Goal: Task Accomplishment & Management: Use online tool/utility

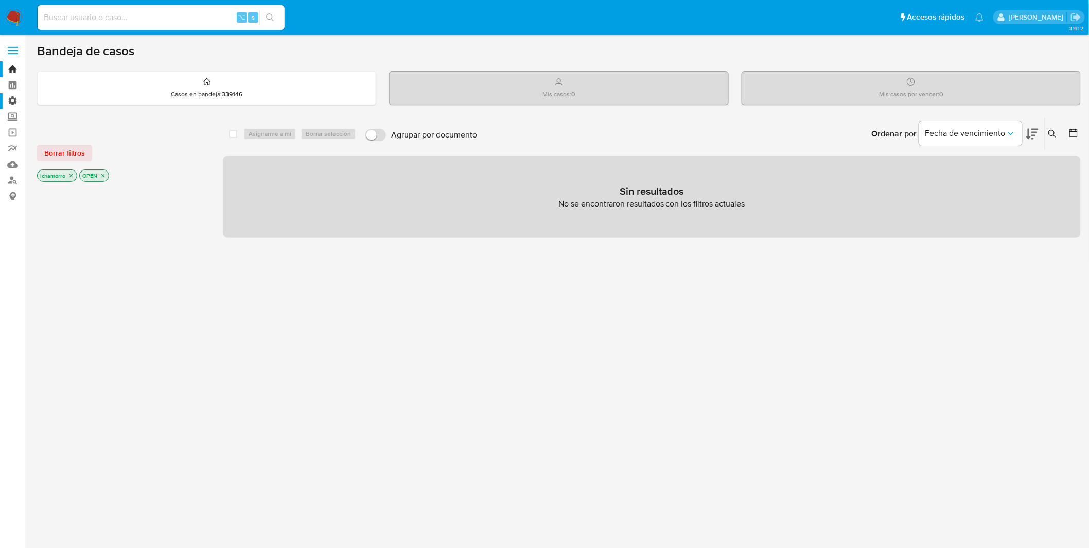
click at [18, 102] on label "Administración" at bounding box center [61, 101] width 123 height 16
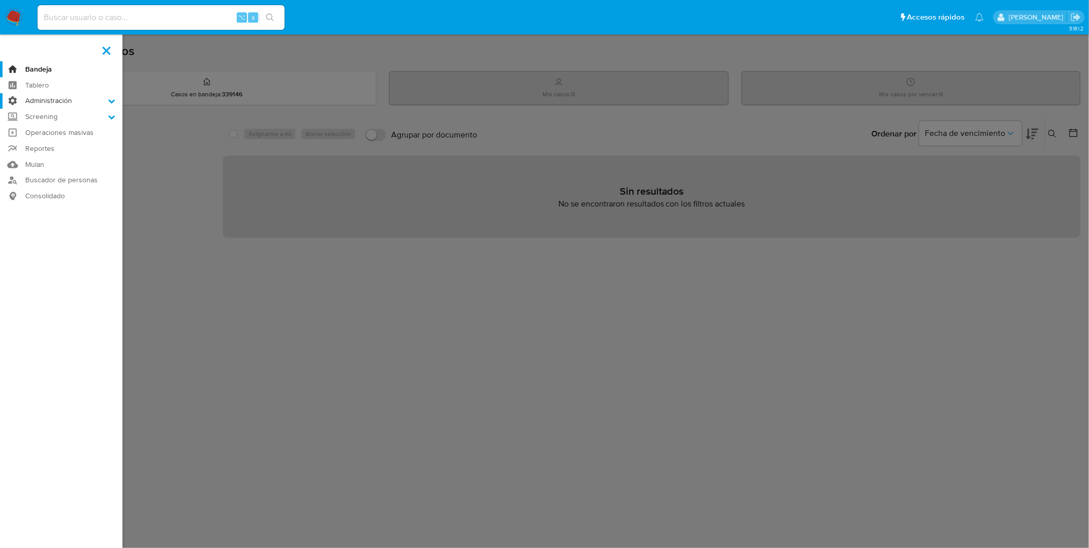
click at [0, 0] on input "Administración" at bounding box center [0, 0] width 0 height 0
click at [54, 118] on link "Reglas" at bounding box center [61, 115] width 123 height 13
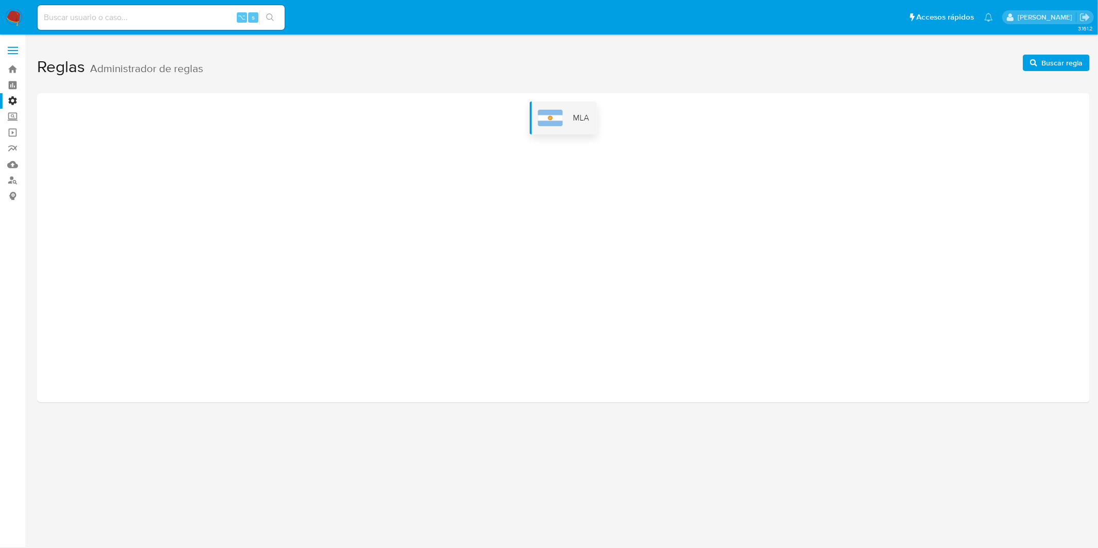
click at [569, 116] on div "MLA" at bounding box center [563, 117] width 67 height 33
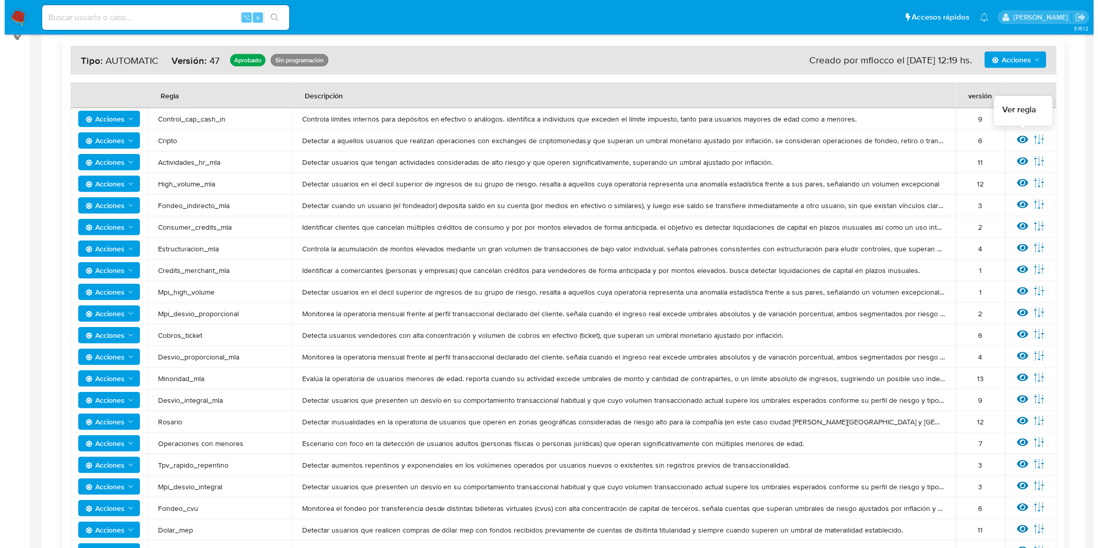
scroll to position [162, 0]
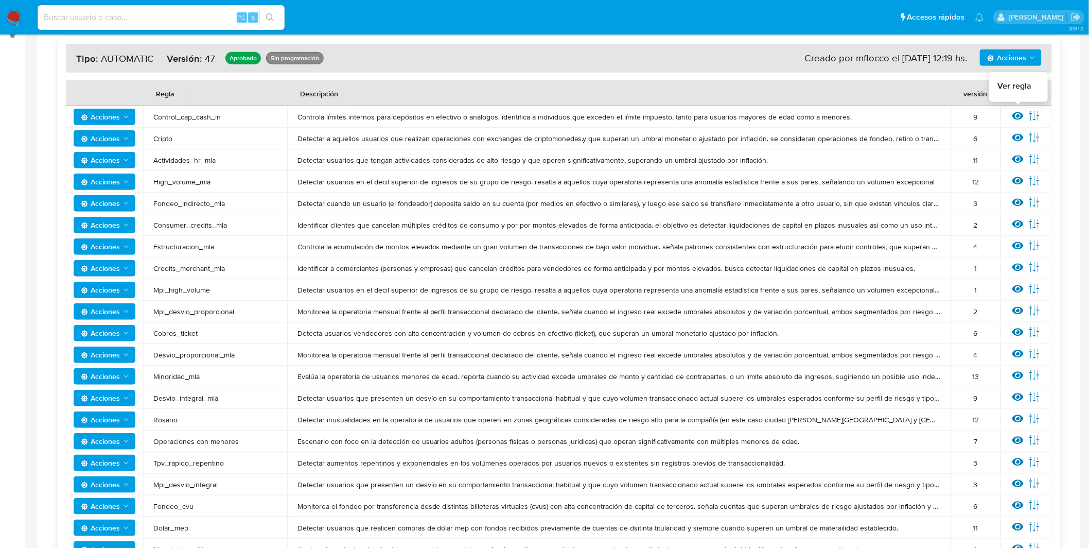
click at [1019, 116] on icon at bounding box center [1018, 116] width 11 height 8
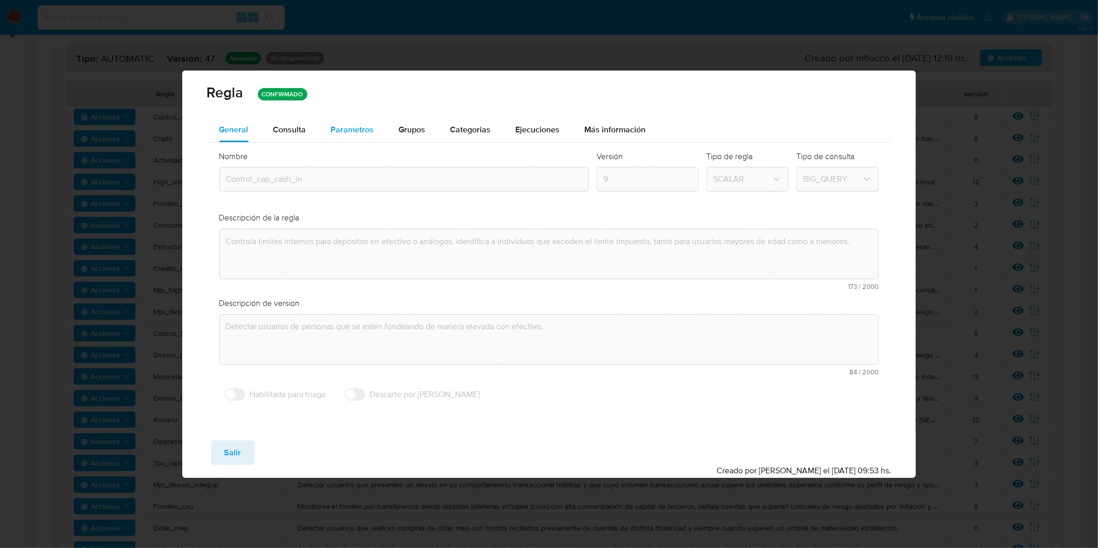
click at [363, 134] on span "Parametros" at bounding box center [352, 130] width 43 height 12
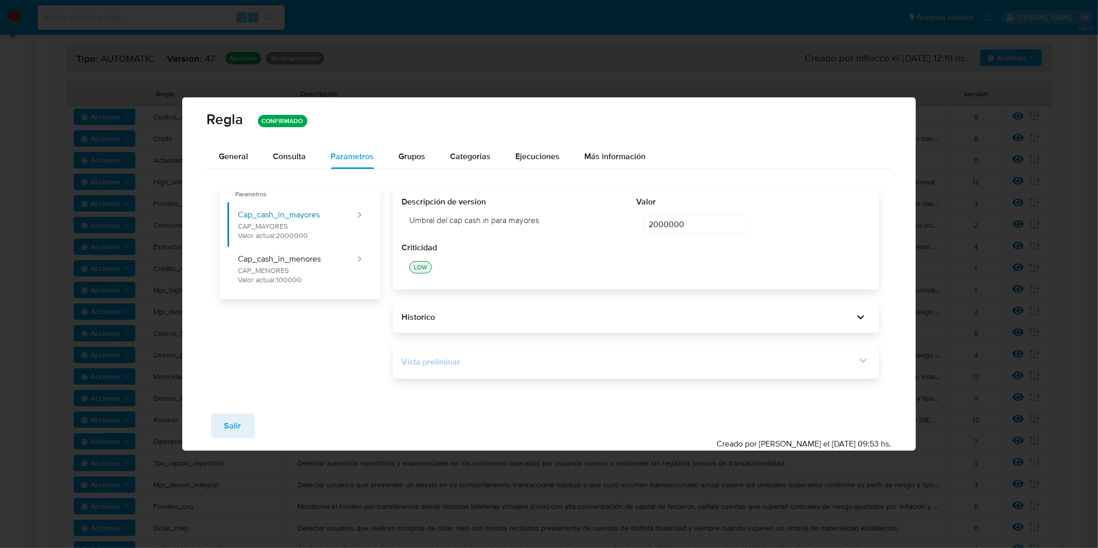
click at [504, 363] on div "Vista preliminar" at bounding box center [629, 361] width 455 height 11
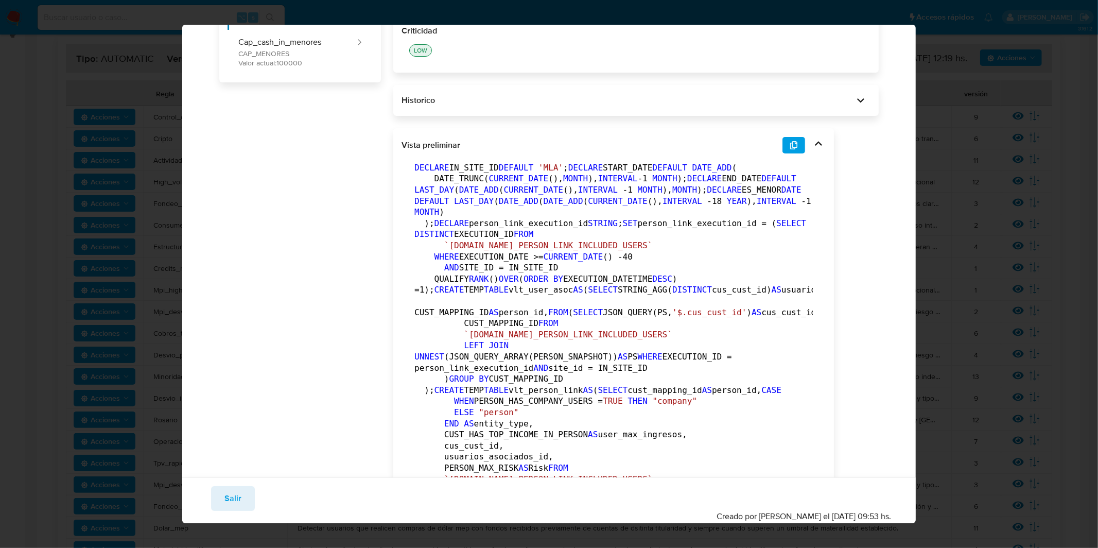
scroll to position [146, 0]
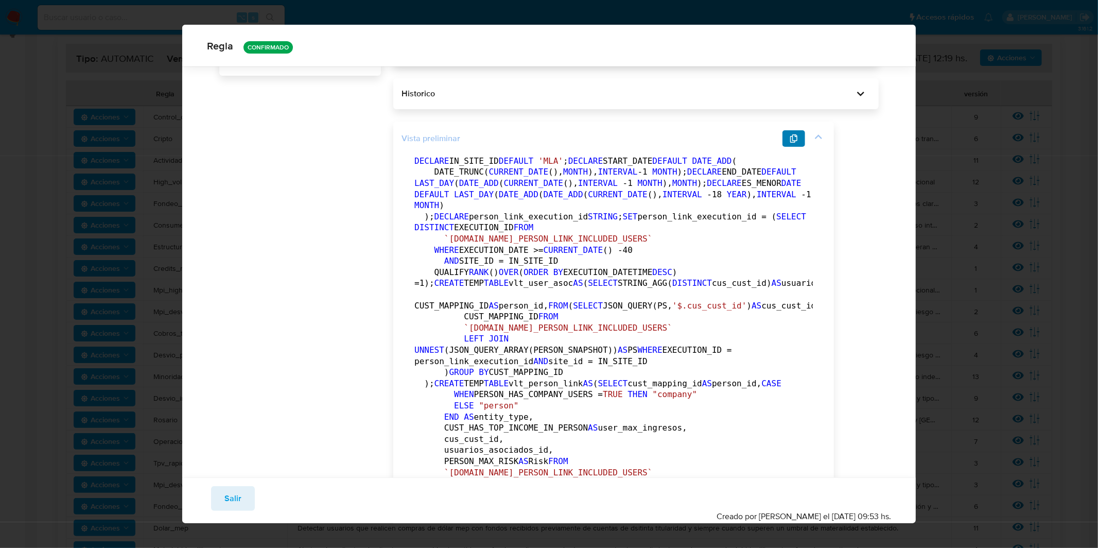
click at [790, 131] on span "button" at bounding box center [794, 138] width 8 height 14
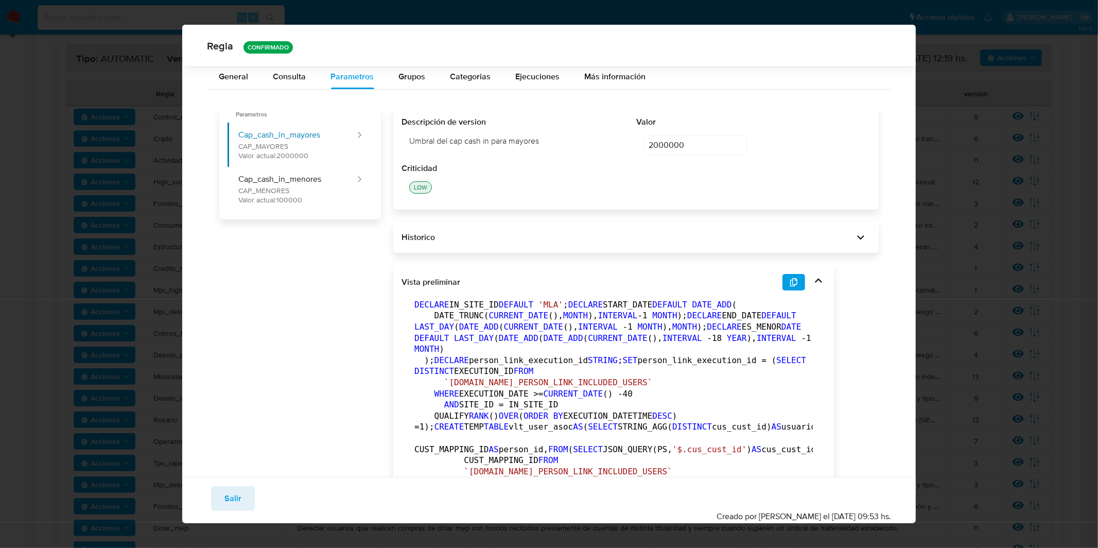
scroll to position [0, 0]
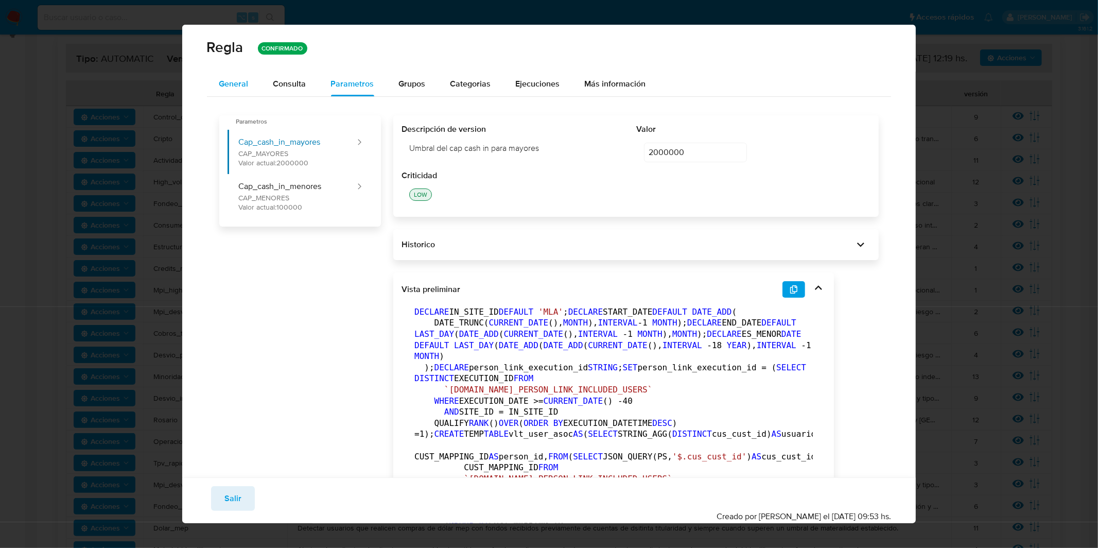
click at [246, 83] on span "General" at bounding box center [233, 84] width 29 height 12
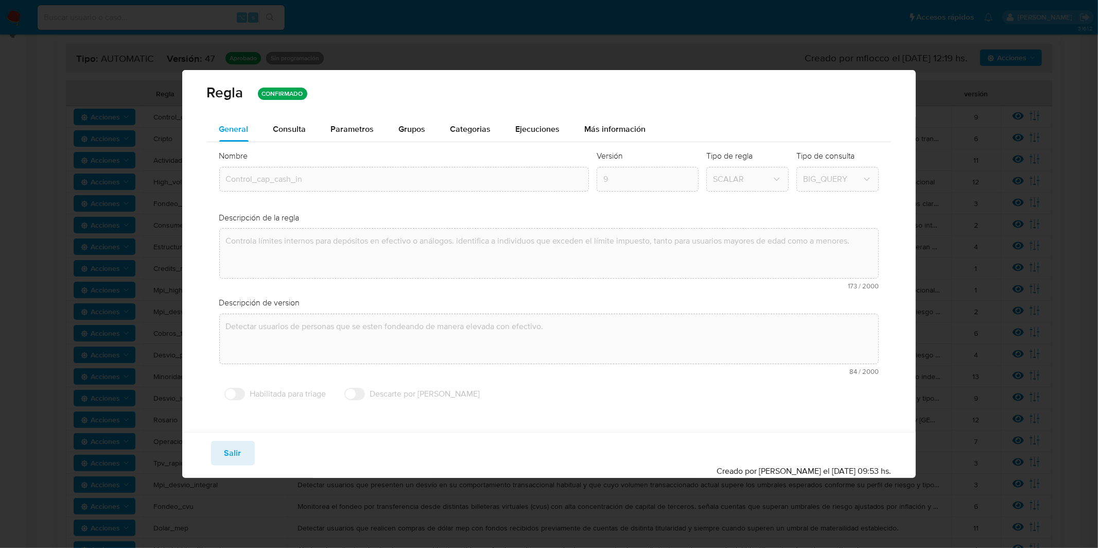
click at [1003, 146] on div "[PERSON_NAME] CONFIRMADO General Consulta Parametros Evidencias Grupos Categori…" at bounding box center [549, 274] width 1098 height 548
click at [984, 376] on div "[PERSON_NAME] CONFIRMADO General Consulta Parametros Evidencias Grupos Categori…" at bounding box center [549, 274] width 1098 height 548
click at [245, 445] on button "Salir" at bounding box center [233, 453] width 44 height 25
type input "1"
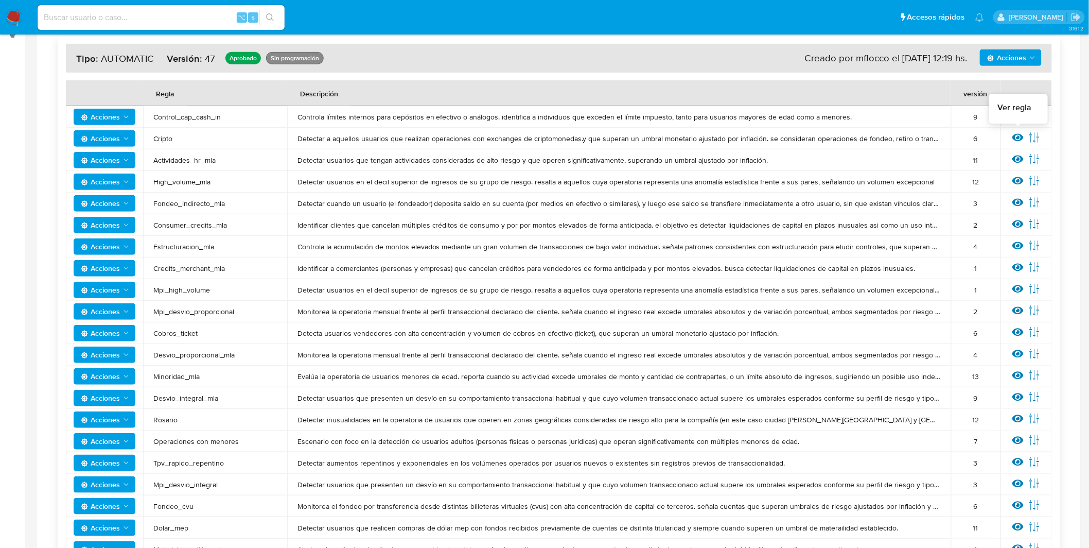
click at [1018, 137] on icon at bounding box center [1018, 138] width 11 height 8
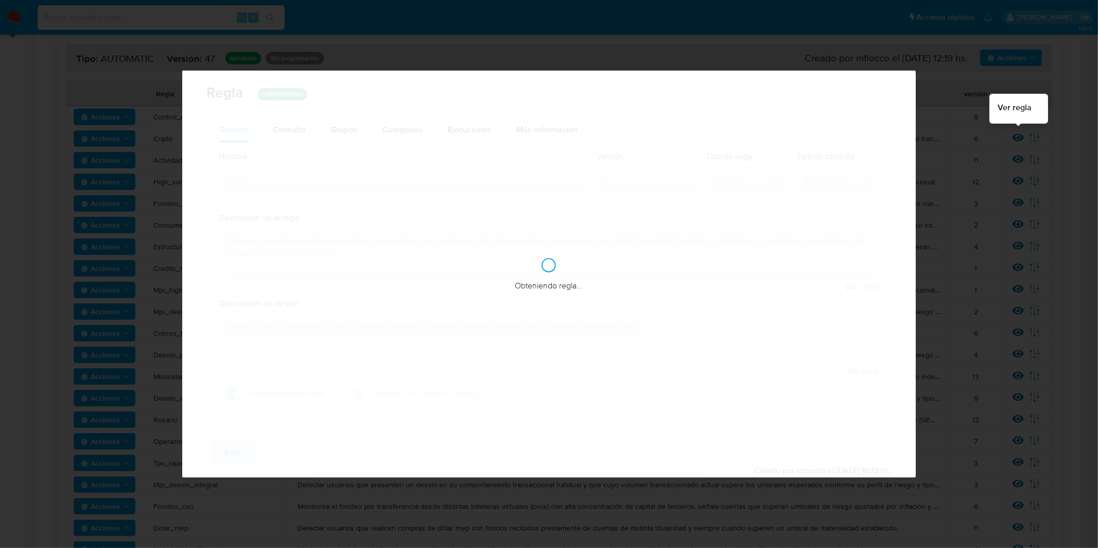
checkbox input "true"
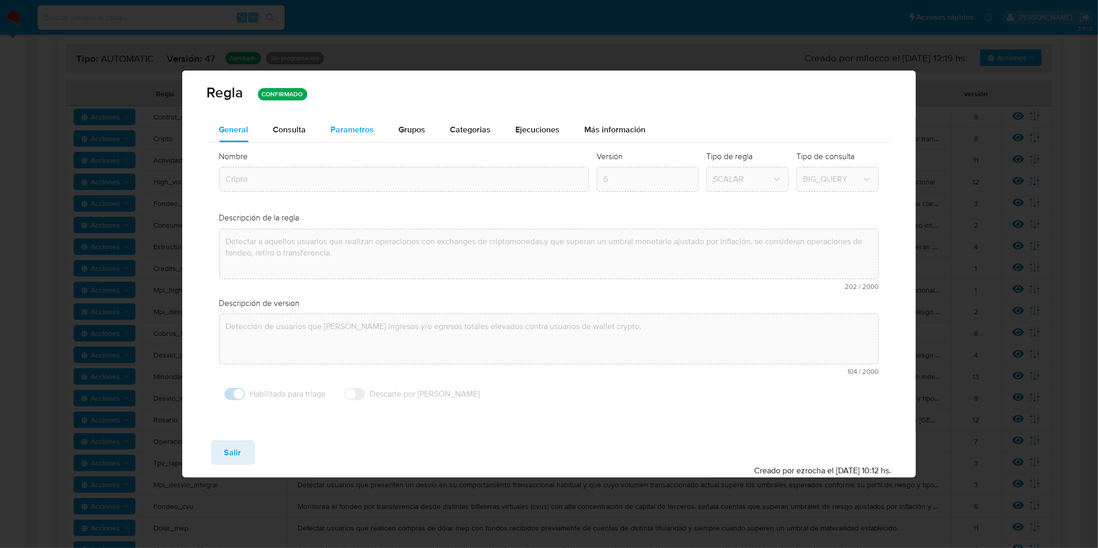
click at [342, 132] on span "Parametros" at bounding box center [352, 130] width 43 height 12
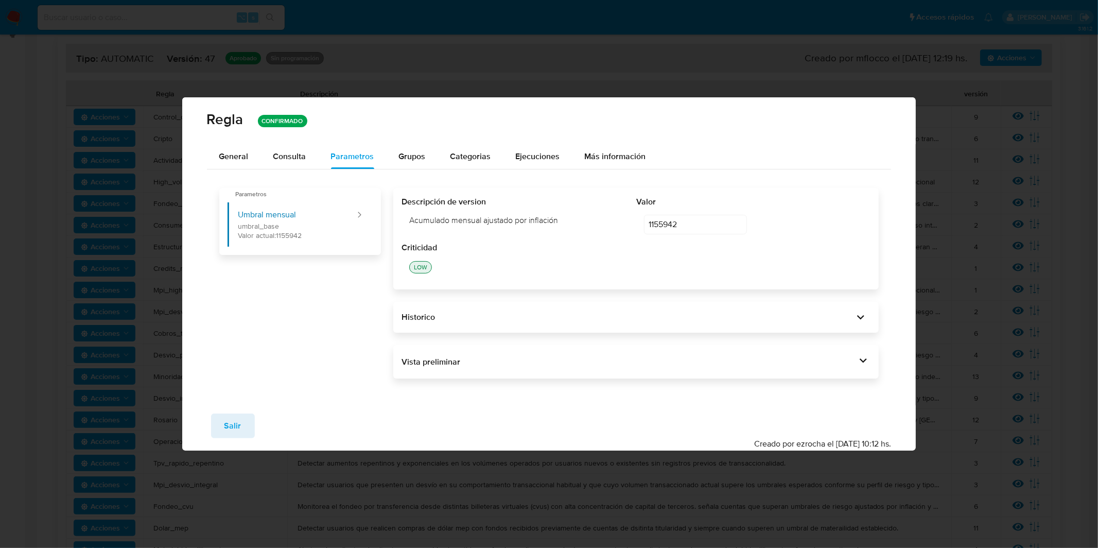
drag, startPoint x: 605, startPoint y: 382, endPoint x: 605, endPoint y: 374, distance: 7.7
click at [605, 382] on div "Parametros Umbral mensual umbral_base Valor actual: 1155942 Descripción de vers…" at bounding box center [549, 278] width 685 height 218
click at [606, 369] on div "Vista preliminar" at bounding box center [636, 362] width 469 height 18
click at [865, 358] on icon at bounding box center [863, 360] width 14 height 14
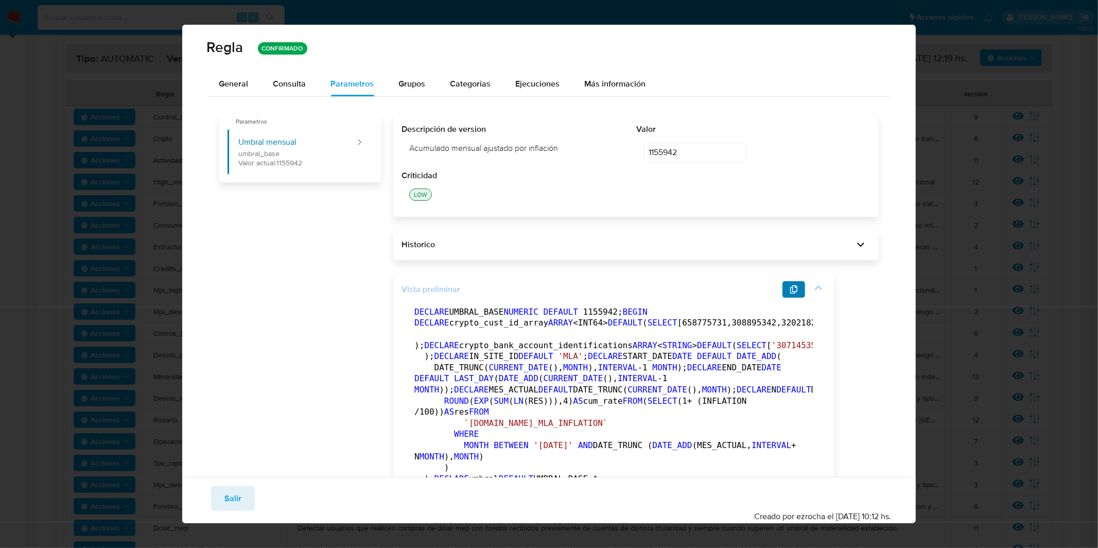
click at [797, 287] on button "button" at bounding box center [794, 289] width 23 height 16
click at [244, 493] on button "Salir" at bounding box center [233, 498] width 44 height 25
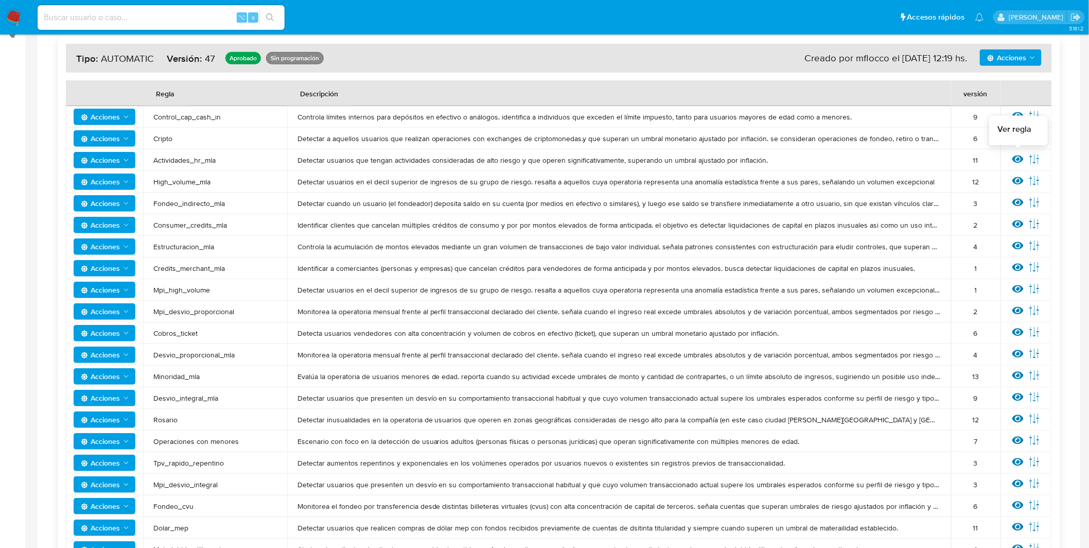
click at [1015, 160] on icon at bounding box center [1018, 159] width 11 height 8
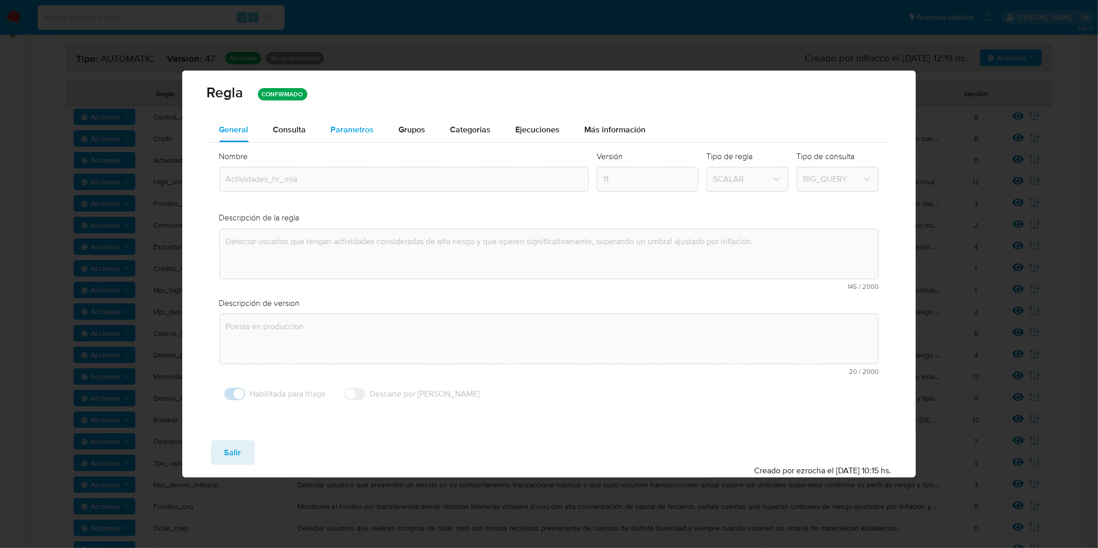
click at [366, 137] on div "Parametros" at bounding box center [352, 129] width 43 height 25
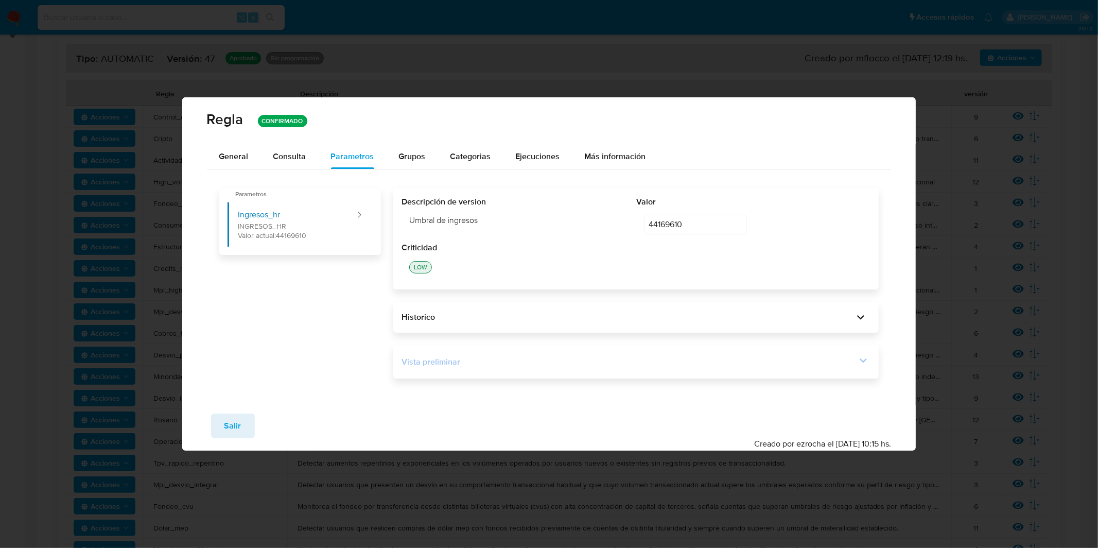
click at [530, 355] on div "Vista preliminar" at bounding box center [636, 362] width 469 height 18
click at [650, 355] on div "Vista preliminar" at bounding box center [636, 362] width 469 height 18
click at [867, 368] on icon at bounding box center [863, 360] width 14 height 14
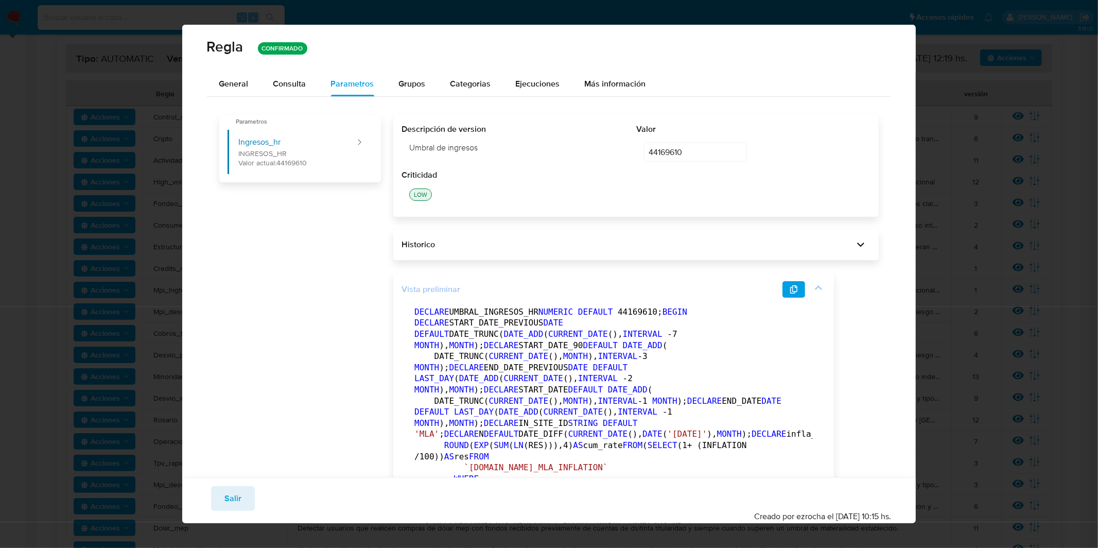
scroll to position [2, 0]
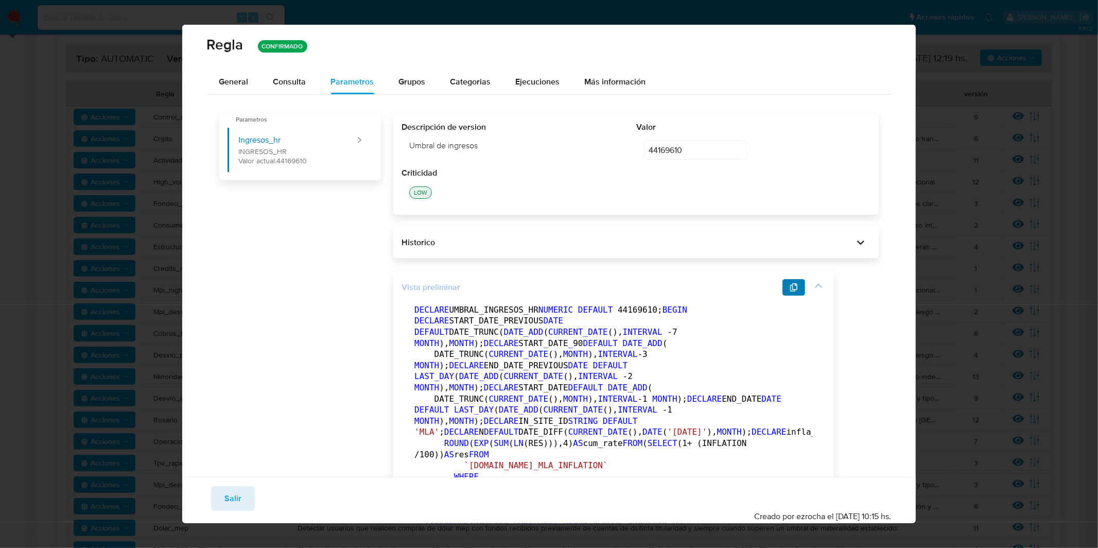
click at [793, 288] on icon "button" at bounding box center [793, 287] width 7 height 8
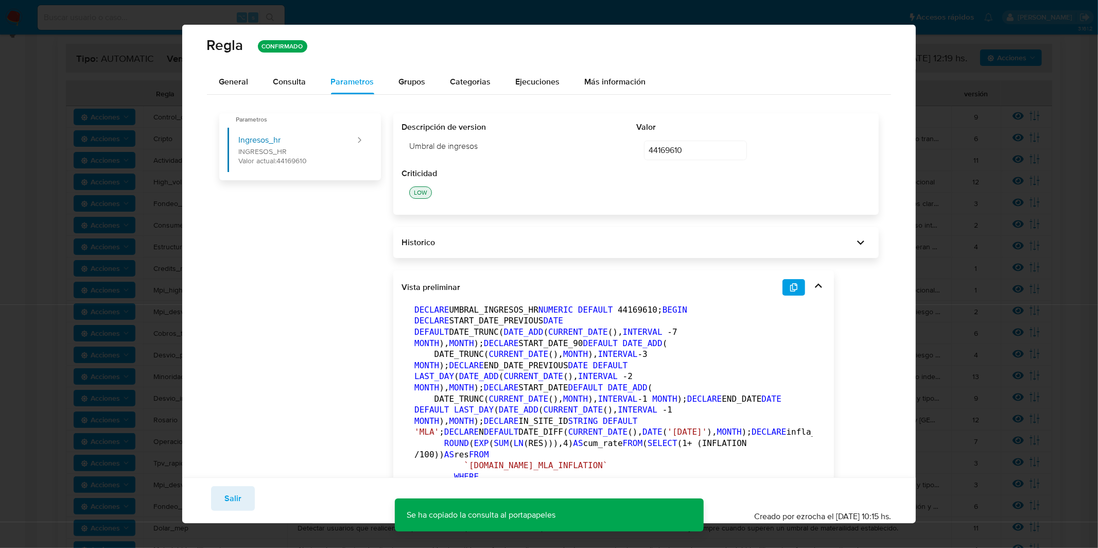
click at [240, 497] on button "Salir" at bounding box center [233, 498] width 44 height 25
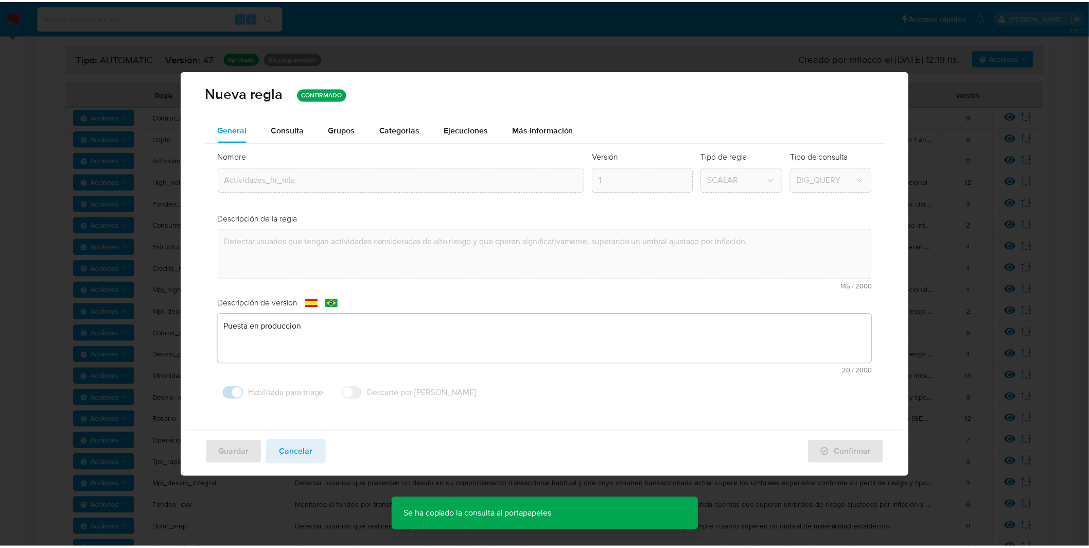
scroll to position [0, 0]
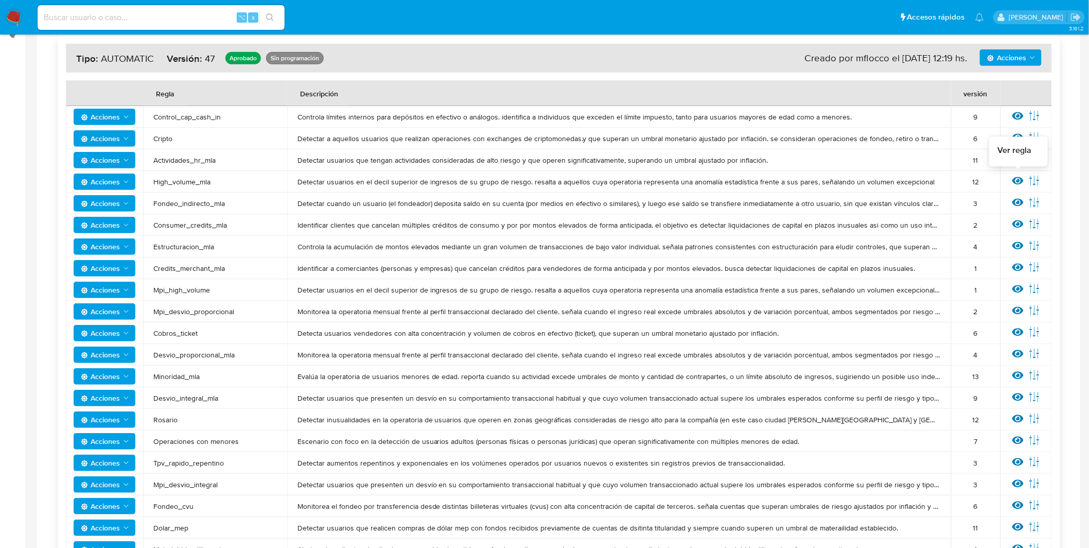
click at [1023, 179] on icon at bounding box center [1018, 181] width 11 height 8
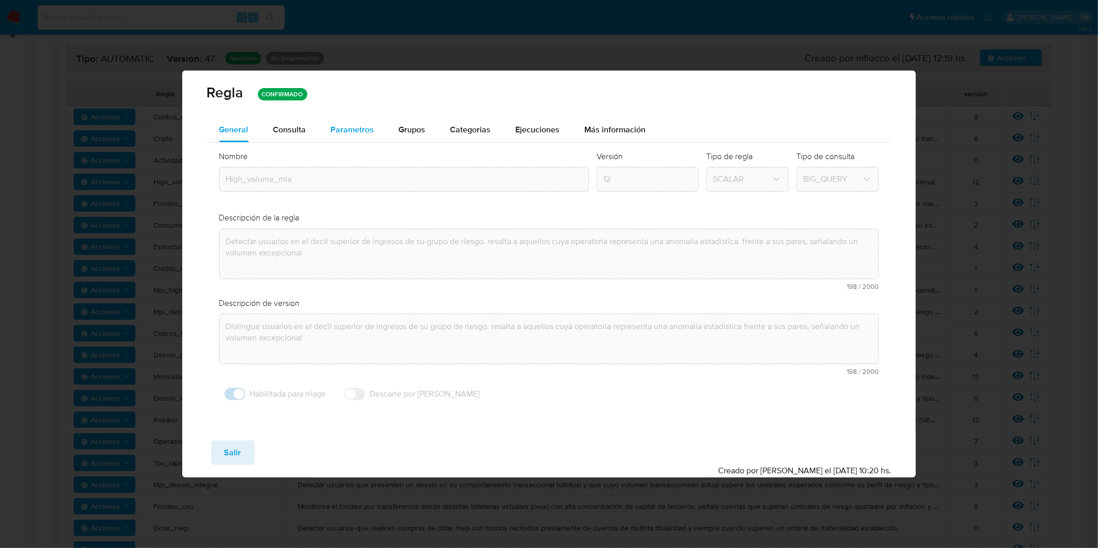
click at [339, 128] on span "Parametros" at bounding box center [352, 130] width 43 height 12
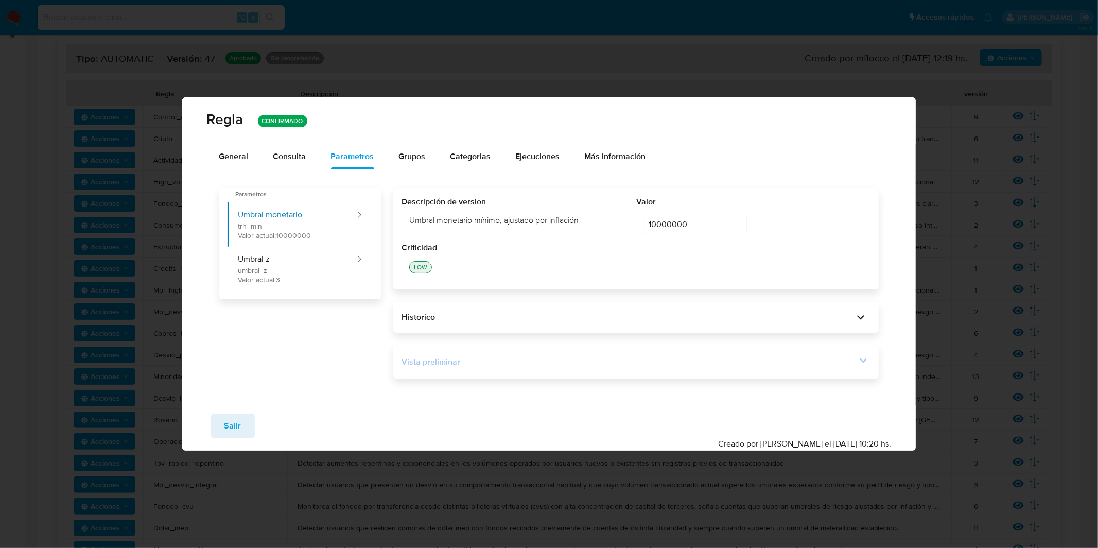
click at [552, 354] on div "Vista preliminar" at bounding box center [636, 362] width 469 height 18
click at [599, 365] on div "Vista preliminar" at bounding box center [629, 361] width 455 height 11
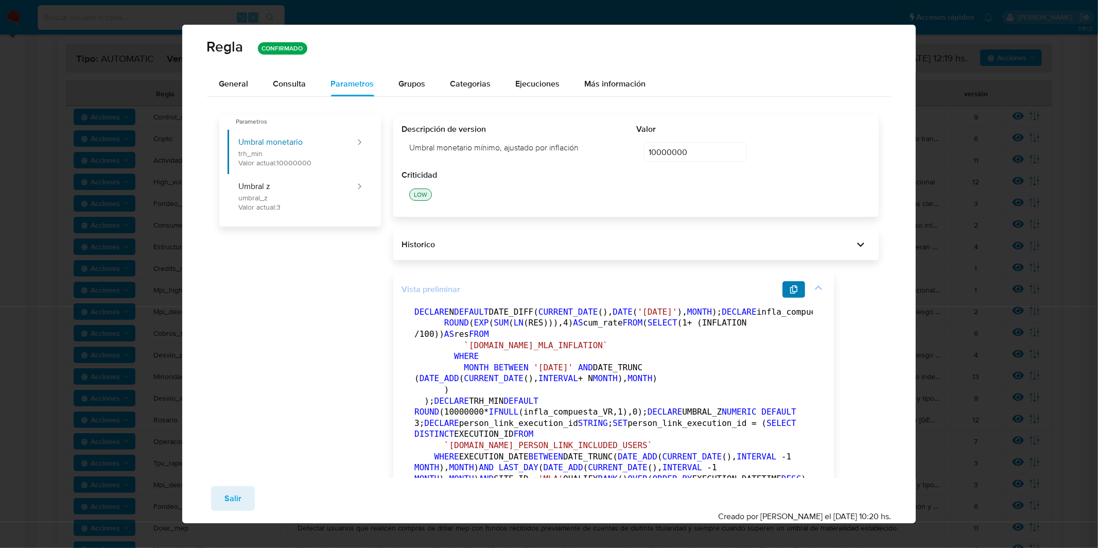
click at [790, 297] on button "button" at bounding box center [794, 289] width 23 height 16
click at [225, 81] on span "General" at bounding box center [233, 84] width 29 height 12
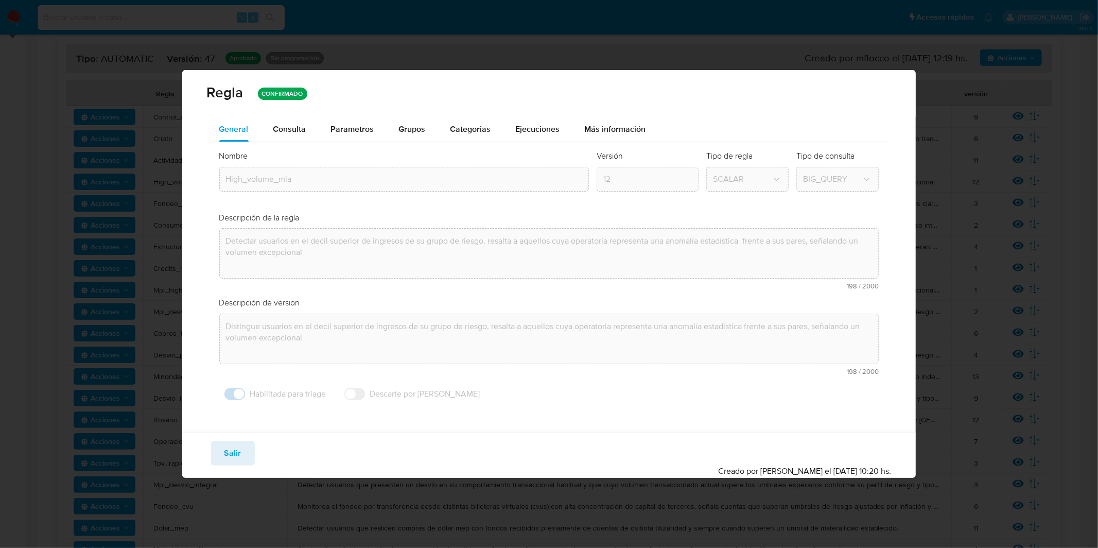
click at [236, 445] on span "Salir" at bounding box center [232, 453] width 17 height 23
type input "1"
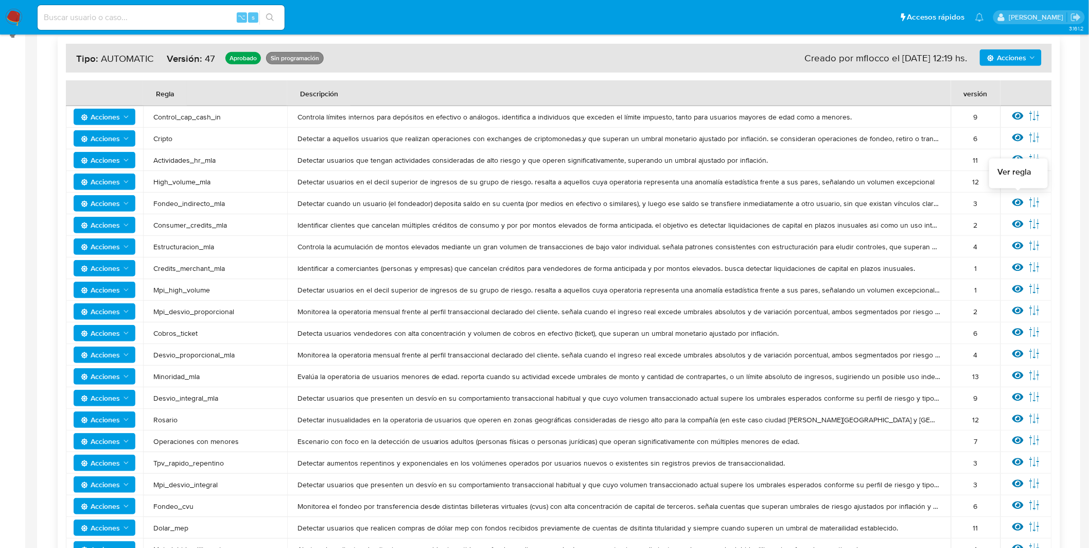
click at [1015, 201] on icon at bounding box center [1018, 203] width 11 height 8
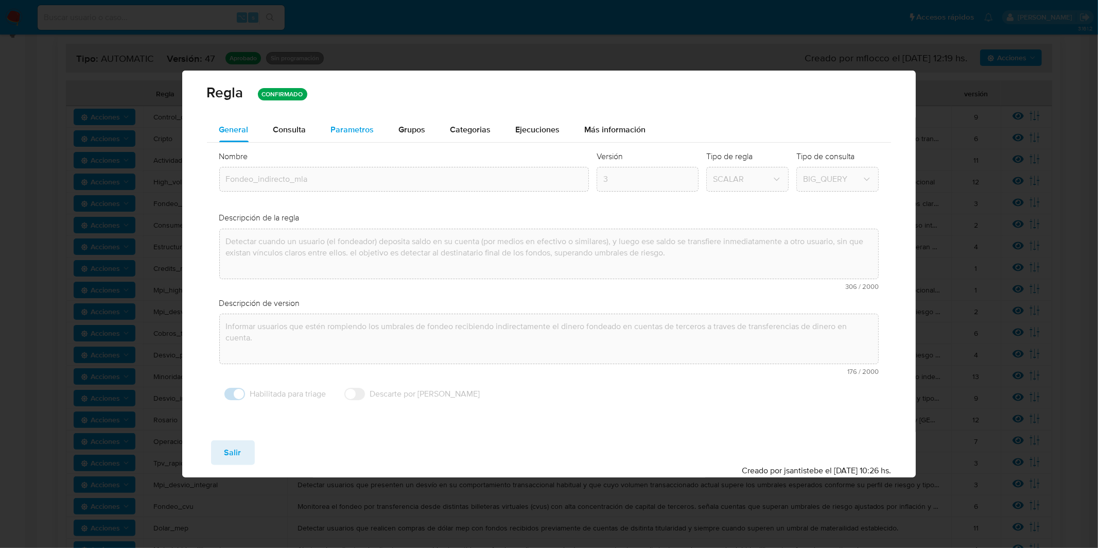
click at [363, 128] on span "Parametros" at bounding box center [352, 130] width 43 height 12
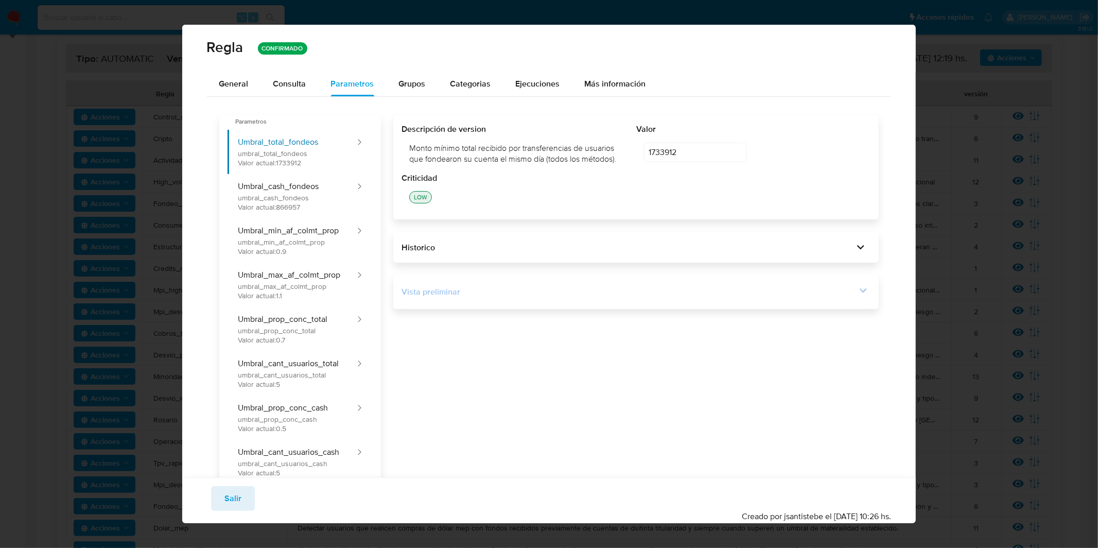
click at [577, 283] on div "Vista preliminar" at bounding box center [636, 292] width 469 height 18
click at [628, 299] on div "Vista preliminar" at bounding box center [636, 292] width 469 height 18
click at [489, 302] on div "Vista preliminar BEGIN DECLARE IN_SITE_ID DEFAULT 'MLA' ; DECLARE MES_ACTUAL DE…" at bounding box center [636, 292] width 486 height 34
click at [488, 297] on div "Vista preliminar" at bounding box center [629, 291] width 455 height 11
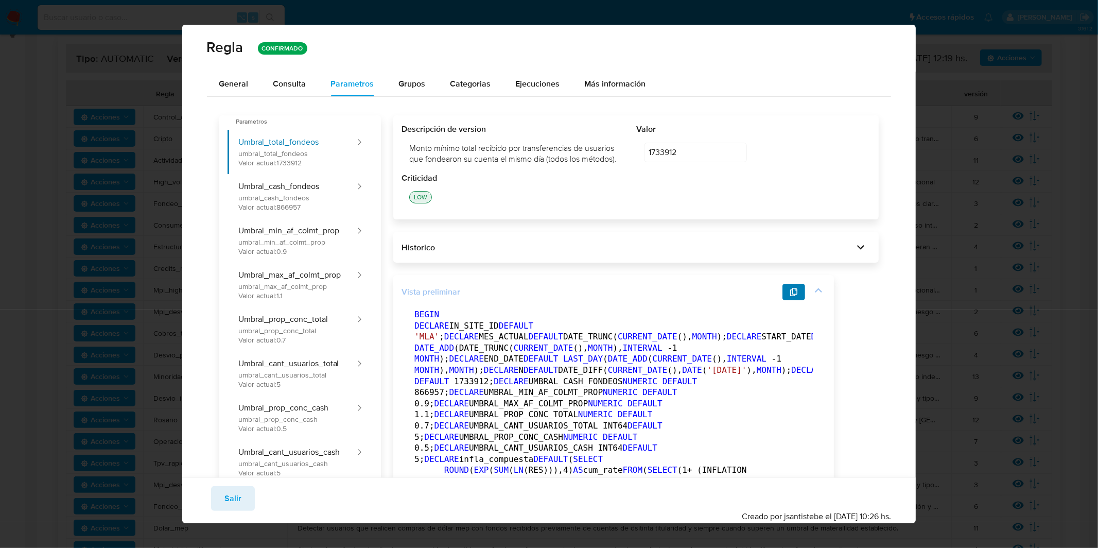
click at [797, 292] on icon "button" at bounding box center [794, 292] width 8 height 8
click at [243, 75] on div "General" at bounding box center [233, 84] width 29 height 25
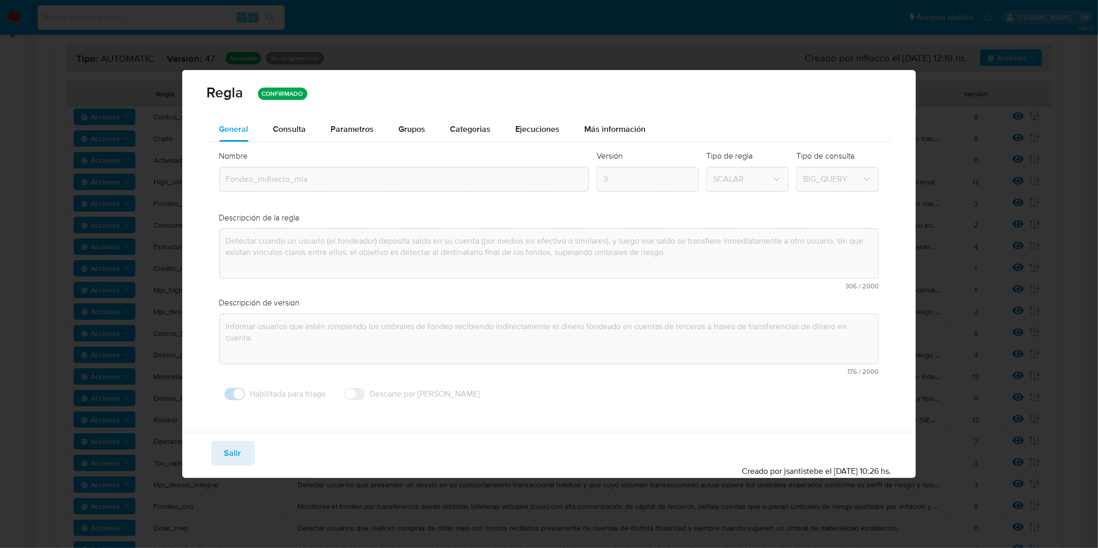
click at [982, 200] on div "[PERSON_NAME] CONFIRMADO General Consulta Parametros Evidencias Grupos Categori…" at bounding box center [549, 274] width 1098 height 548
click at [236, 464] on span "Salir" at bounding box center [232, 453] width 17 height 23
type input "1"
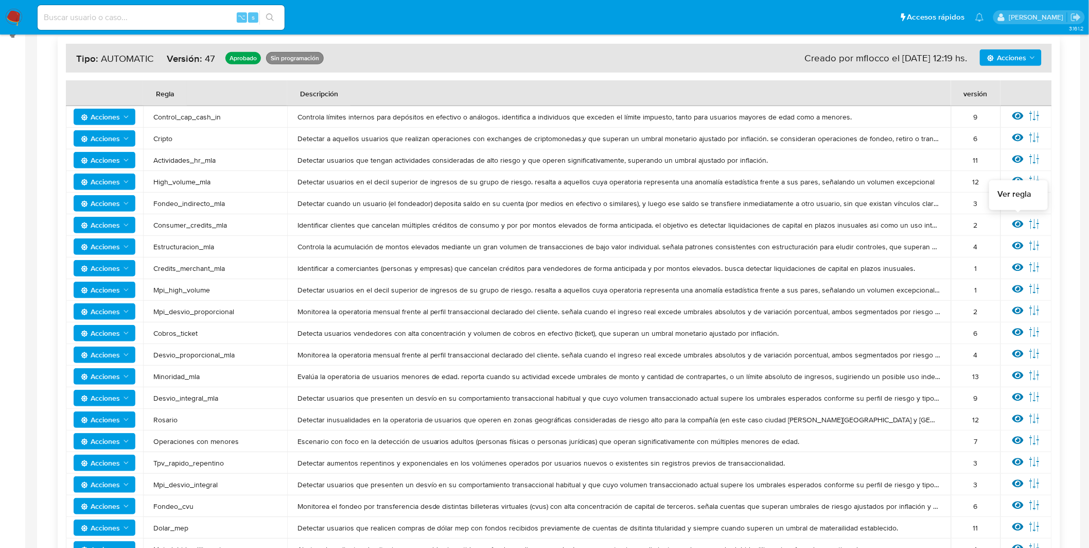
click at [1019, 223] on icon at bounding box center [1018, 224] width 11 height 8
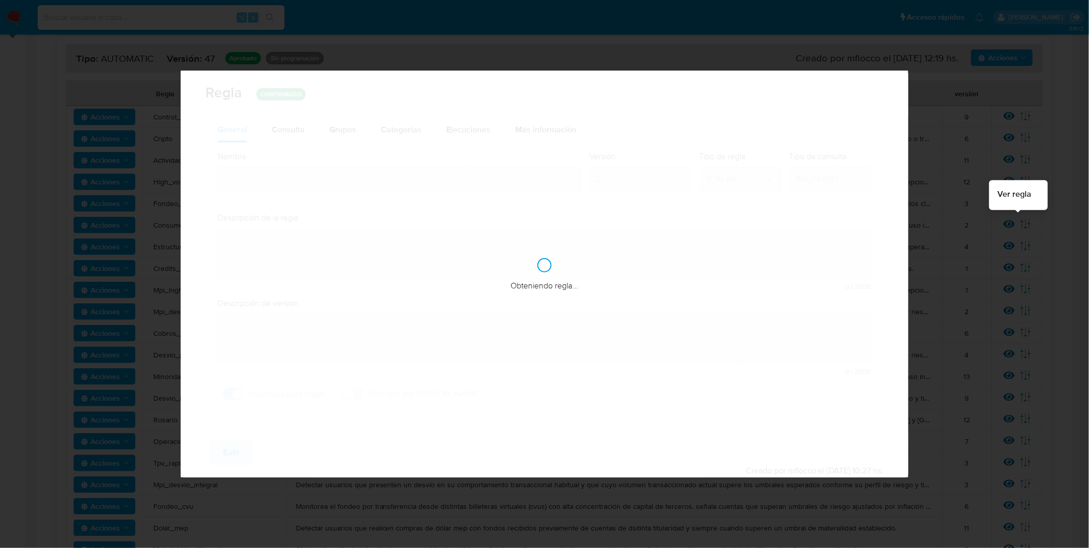
type input "Consumer_credits_mla"
type textarea "Identificar clientes que cancelan múltiples créditos de consumo y por por monto…"
type textarea "Identificar clientes que cancelan múltiples créditos de consumo de forma antici…"
checkbox input "false"
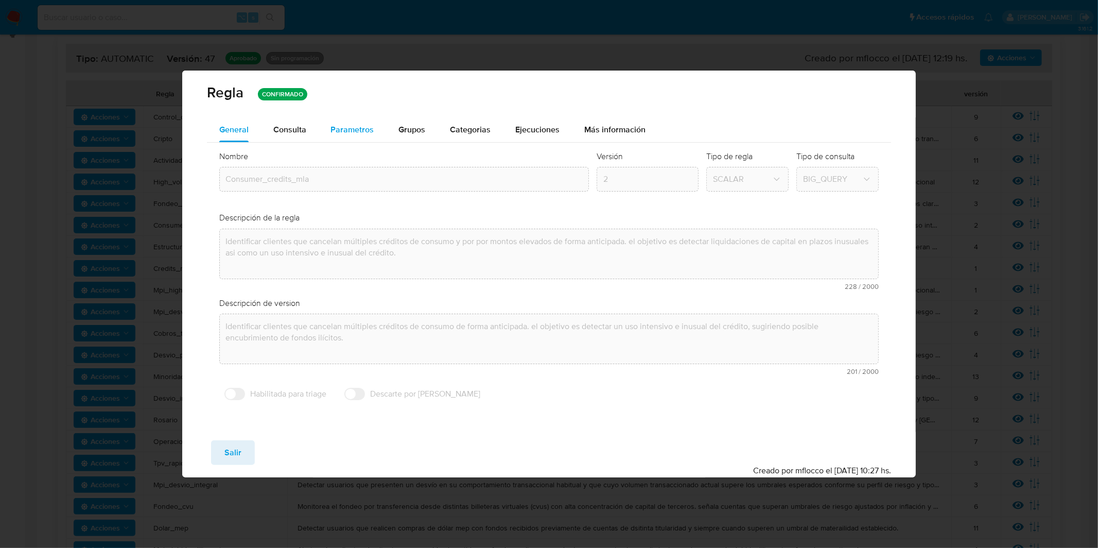
click at [340, 129] on span "Parametros" at bounding box center [352, 130] width 43 height 12
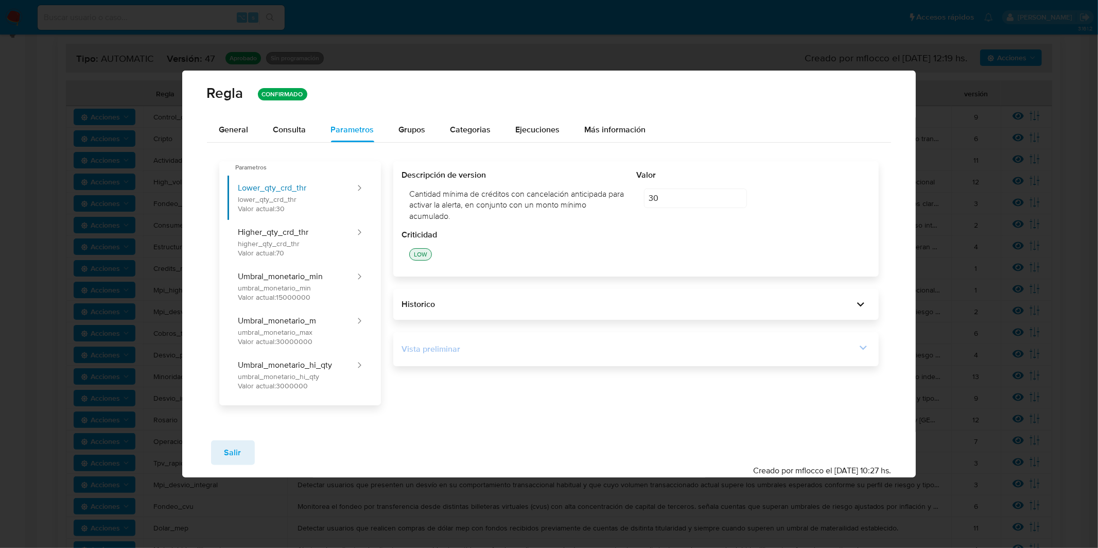
click at [530, 349] on div "Vista preliminar" at bounding box center [629, 348] width 455 height 11
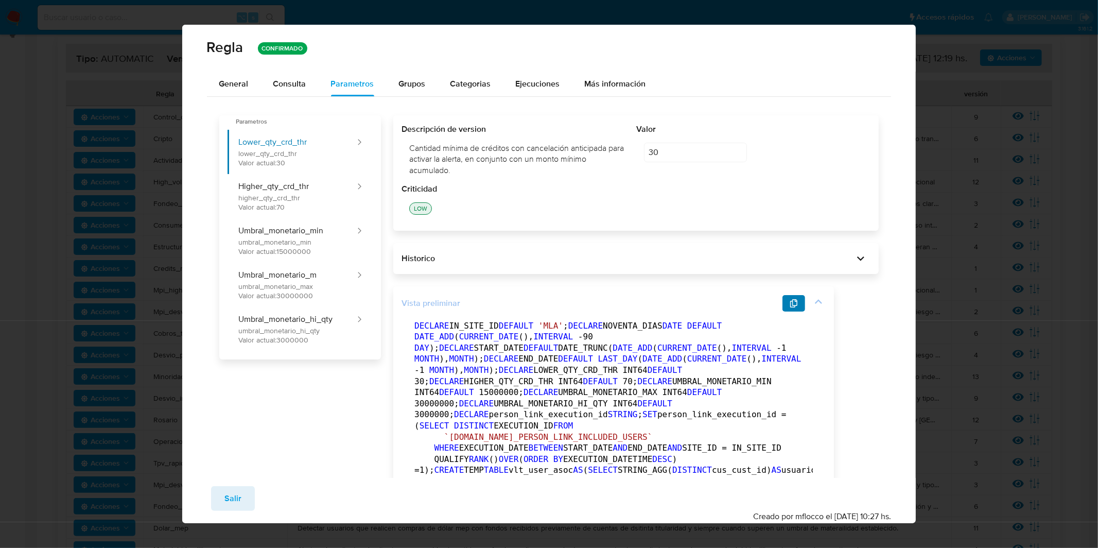
click at [790, 306] on icon "button" at bounding box center [794, 303] width 8 height 8
click at [245, 86] on span "General" at bounding box center [233, 84] width 29 height 12
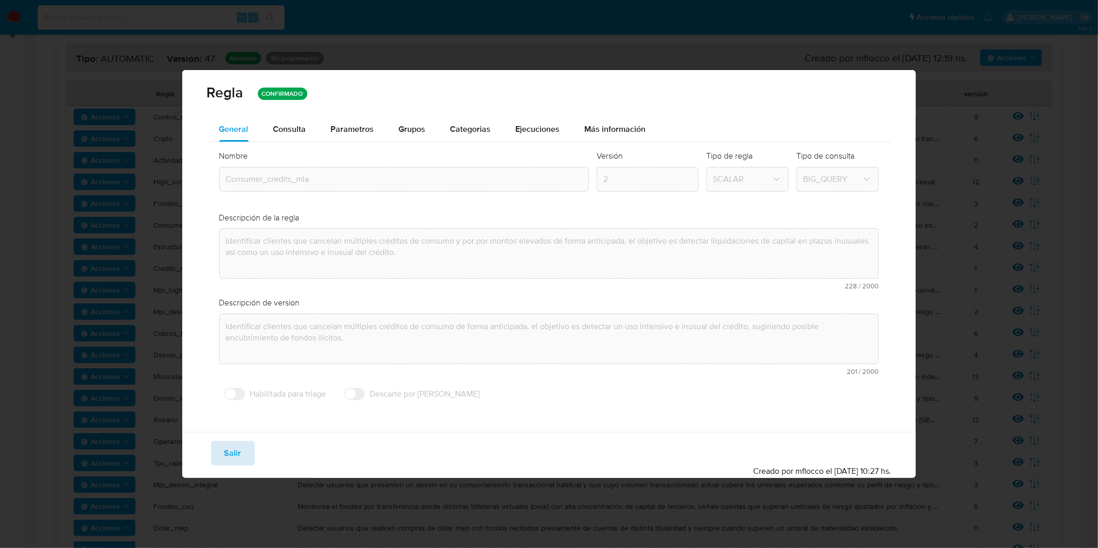
click at [247, 460] on button "Salir" at bounding box center [233, 453] width 44 height 25
type input "1"
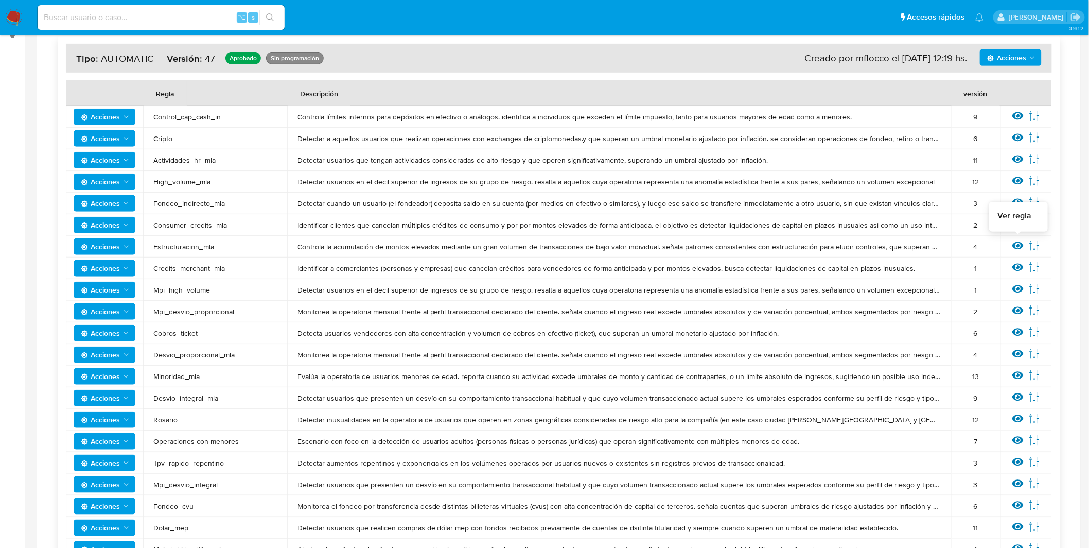
click at [1017, 245] on icon at bounding box center [1018, 246] width 11 height 8
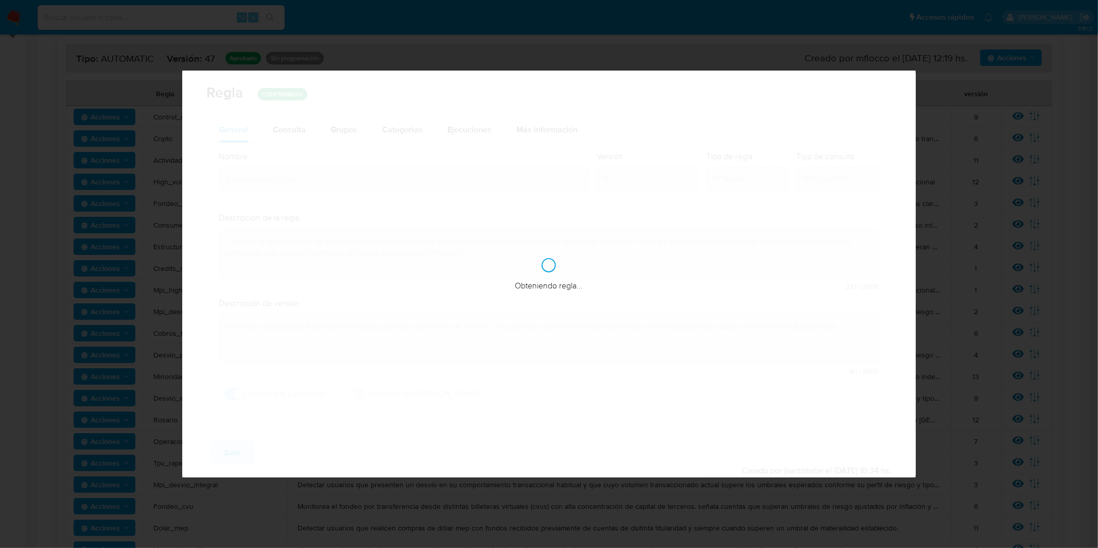
checkbox input "true"
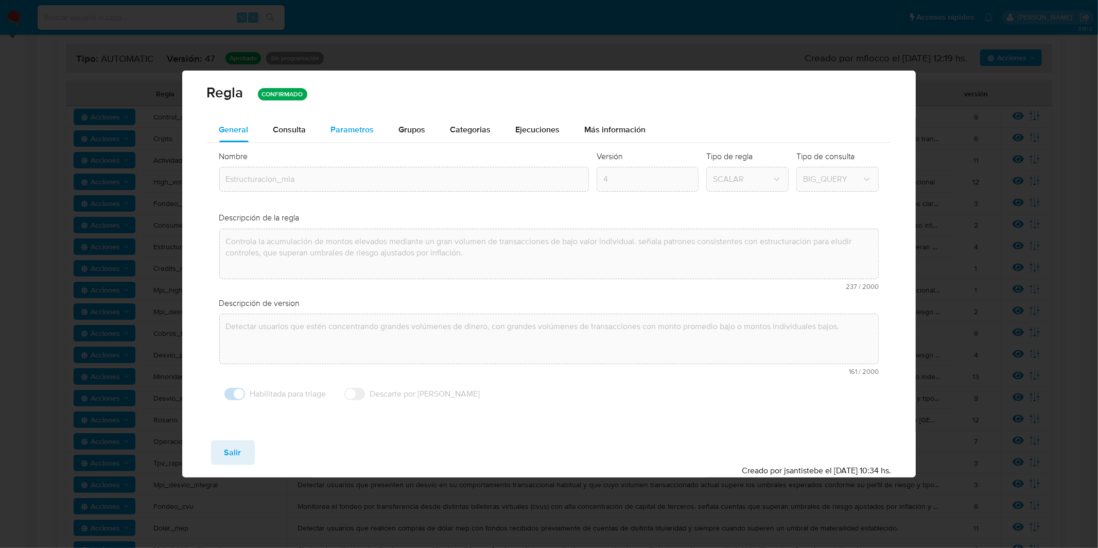
click at [336, 130] on span "Parametros" at bounding box center [352, 130] width 43 height 12
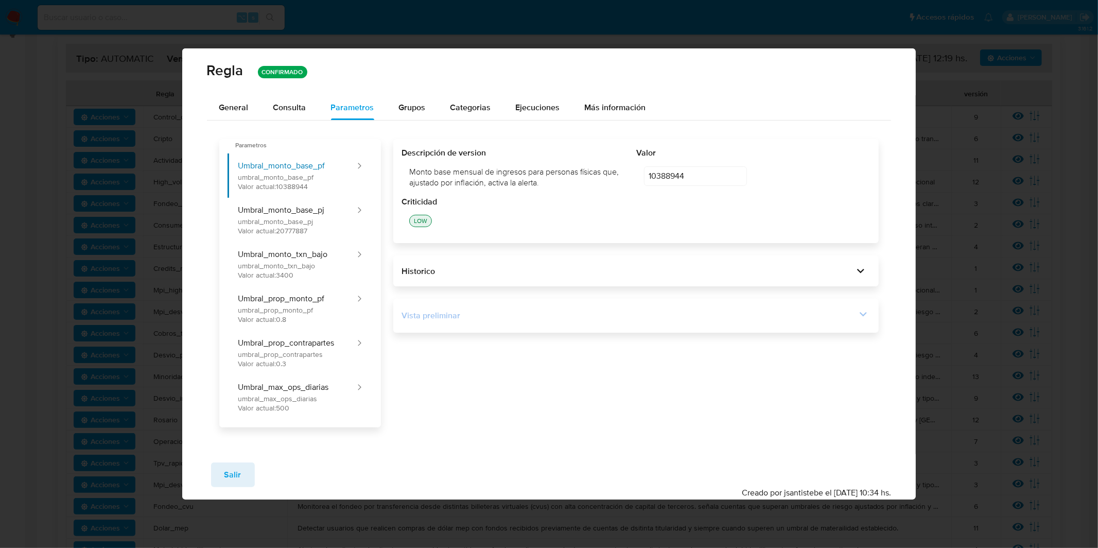
click at [480, 312] on div "Vista preliminar" at bounding box center [629, 315] width 455 height 11
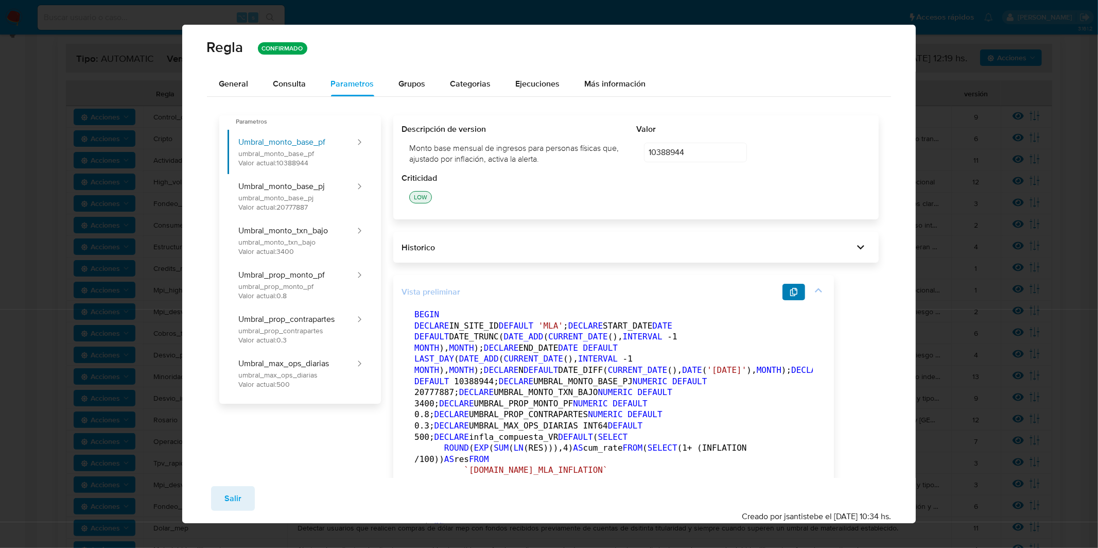
click at [790, 295] on icon "button" at bounding box center [794, 292] width 8 height 8
click at [239, 88] on span "General" at bounding box center [233, 84] width 29 height 12
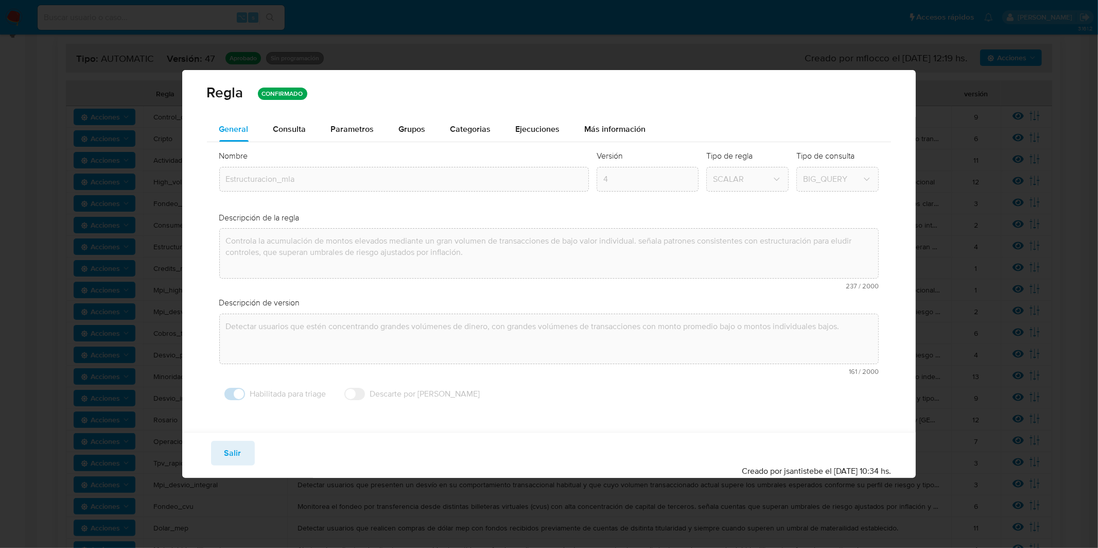
click at [126, 170] on div "[PERSON_NAME] CONFIRMADO General Consulta Parametros Evidencias Grupos Categori…" at bounding box center [549, 274] width 1098 height 548
click at [232, 449] on span "Salir" at bounding box center [232, 453] width 17 height 23
type input "1"
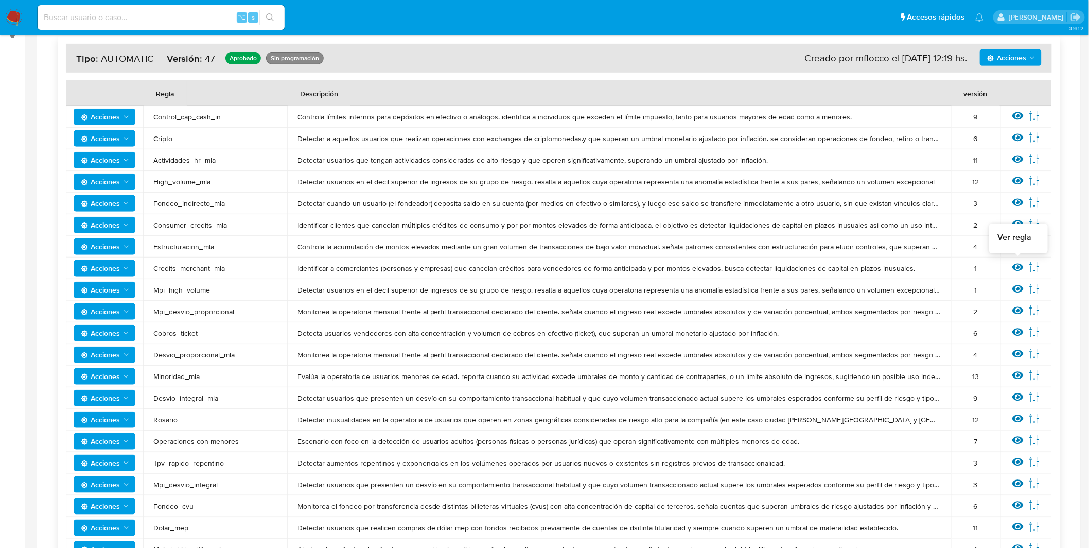
click at [1020, 265] on icon at bounding box center [1018, 267] width 11 height 11
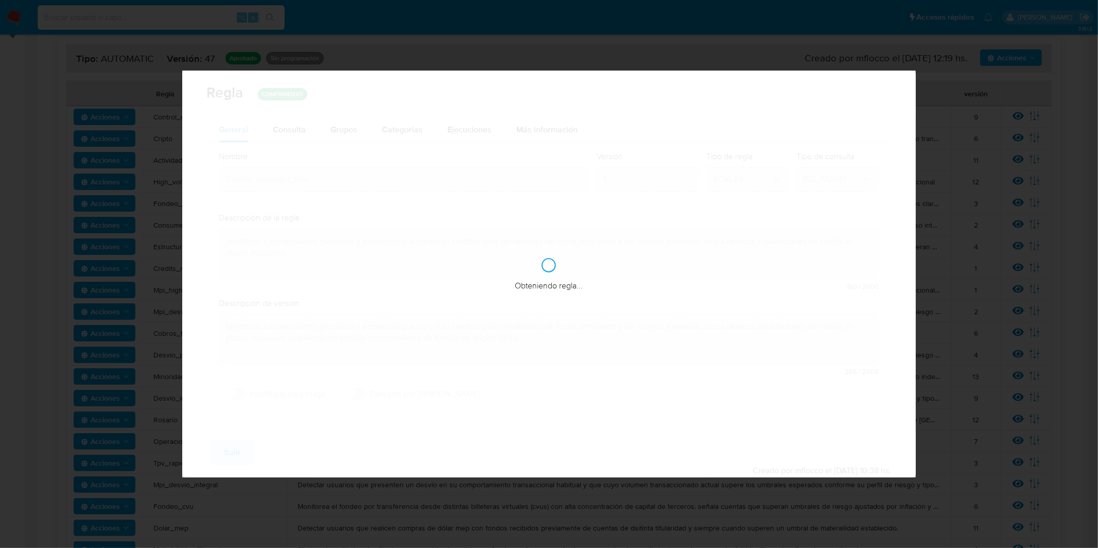
checkbox input "false"
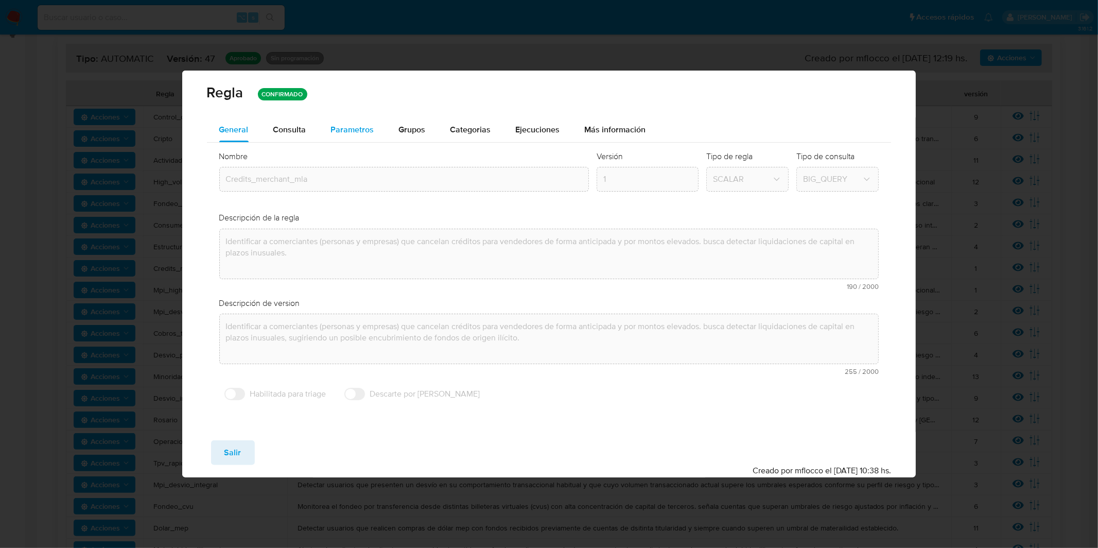
click at [340, 135] on div "Parametros" at bounding box center [352, 129] width 43 height 25
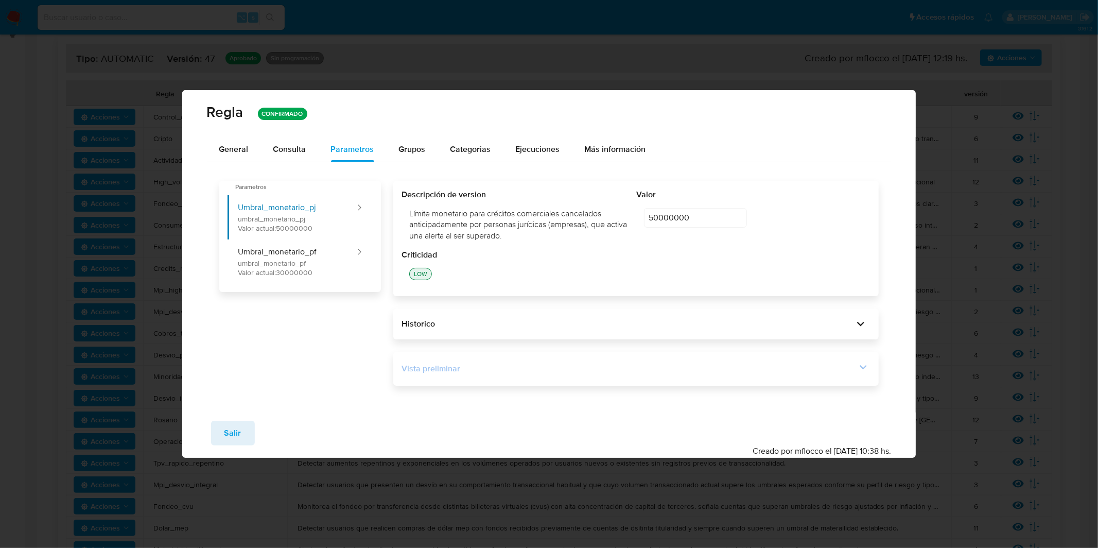
click at [524, 364] on div "Vista preliminar" at bounding box center [629, 368] width 455 height 11
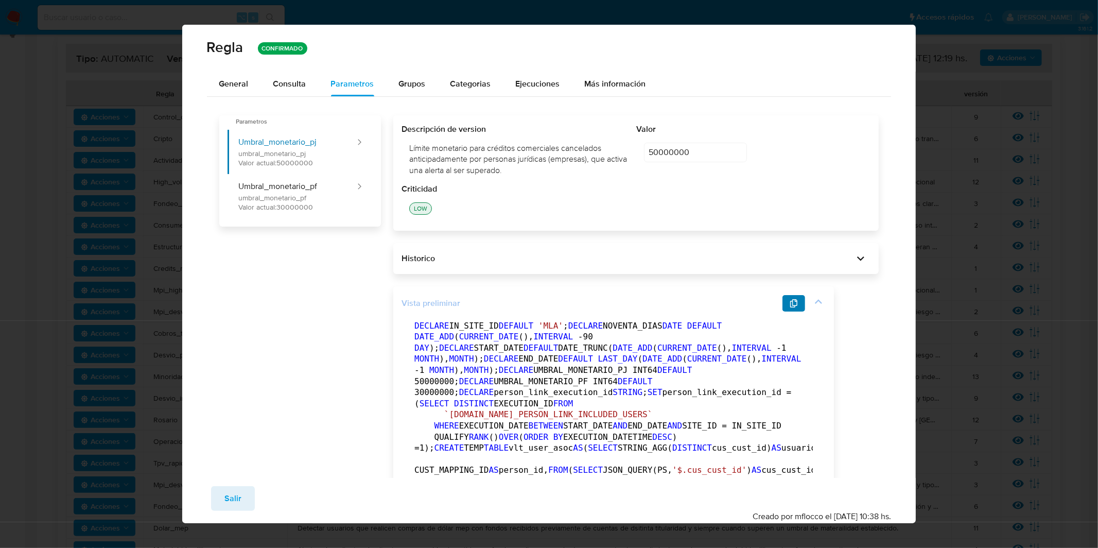
click at [784, 304] on button "button" at bounding box center [794, 303] width 23 height 16
click at [239, 84] on span "General" at bounding box center [233, 84] width 29 height 12
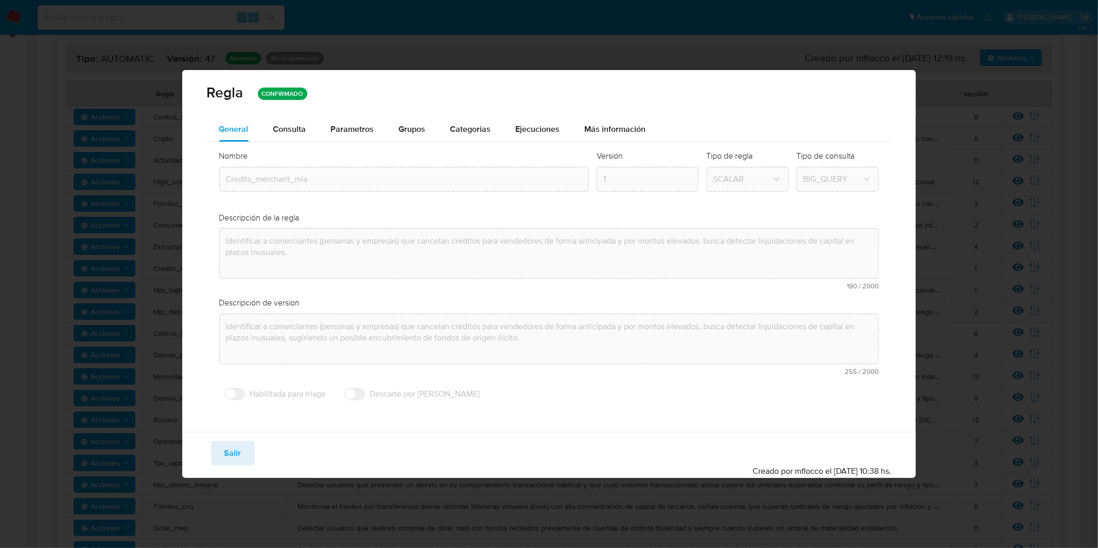
click at [235, 448] on span "Salir" at bounding box center [232, 453] width 17 height 23
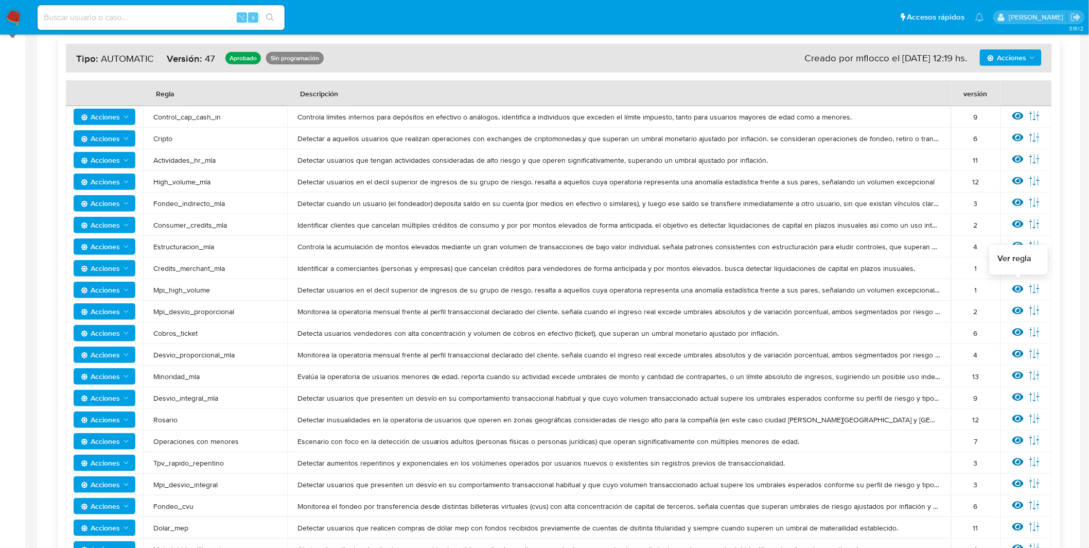
click at [1017, 288] on icon at bounding box center [1018, 289] width 11 height 8
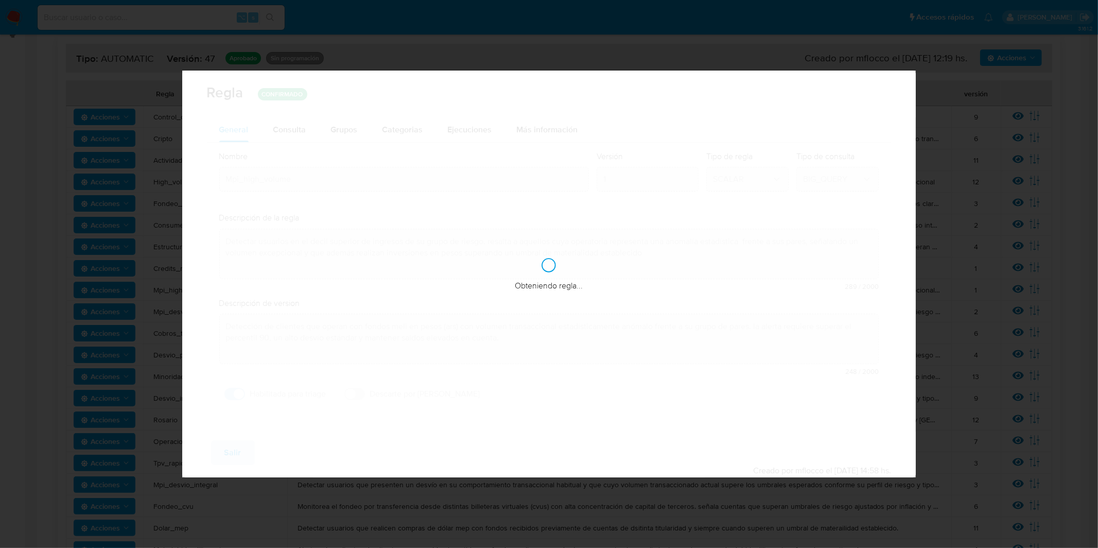
checkbox input "true"
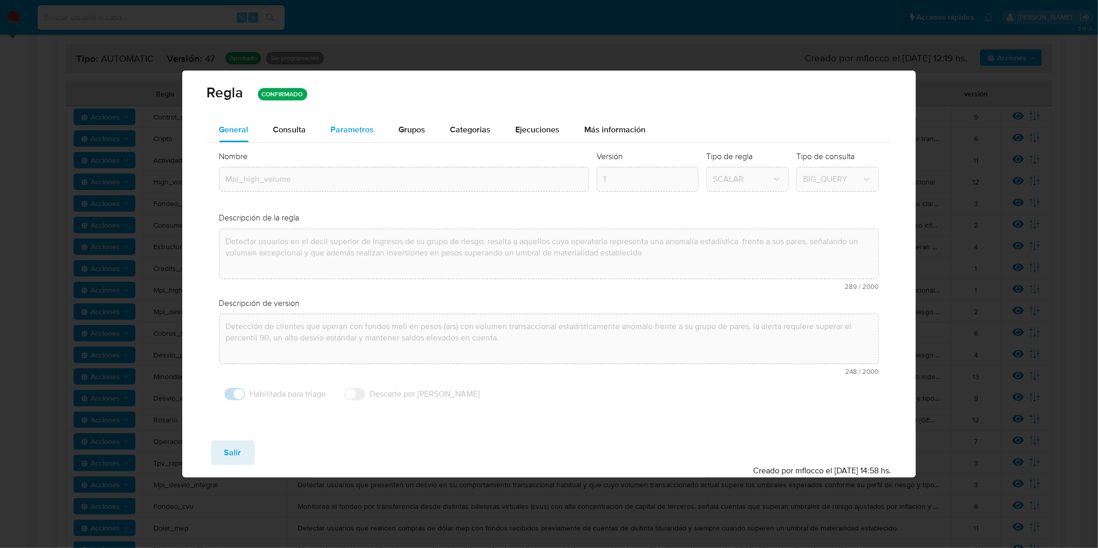
click at [337, 125] on span "Parametros" at bounding box center [352, 130] width 43 height 12
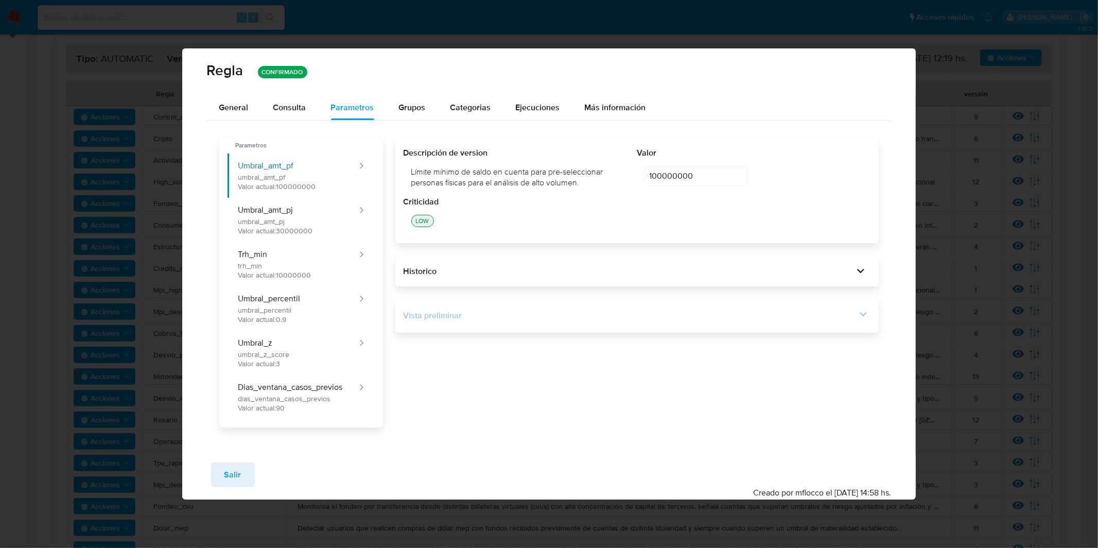
click at [481, 321] on div "Vista preliminar" at bounding box center [630, 315] width 453 height 11
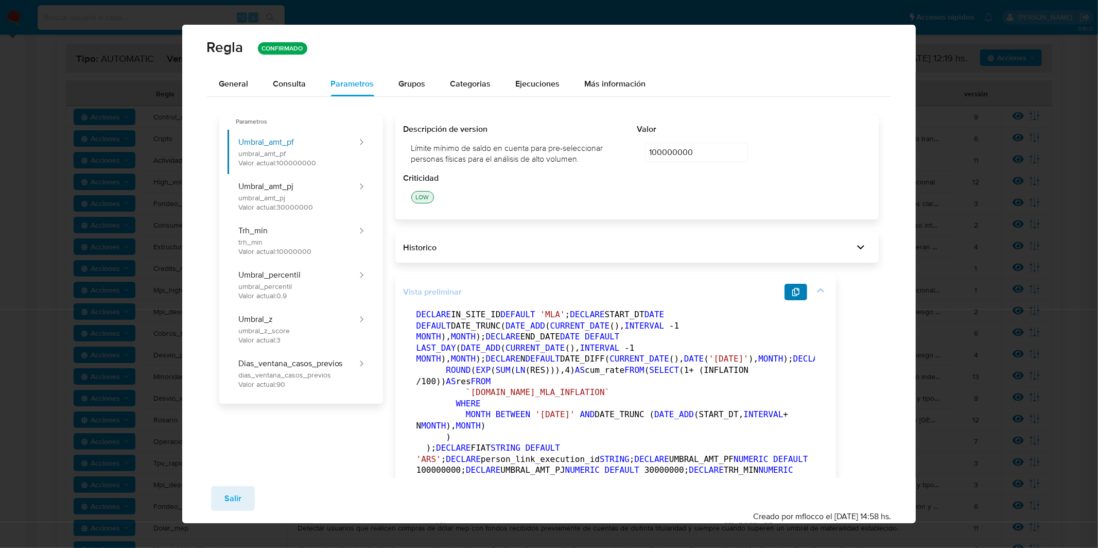
click at [790, 293] on button "button" at bounding box center [796, 292] width 23 height 16
click at [243, 496] on button "Salir" at bounding box center [233, 498] width 44 height 25
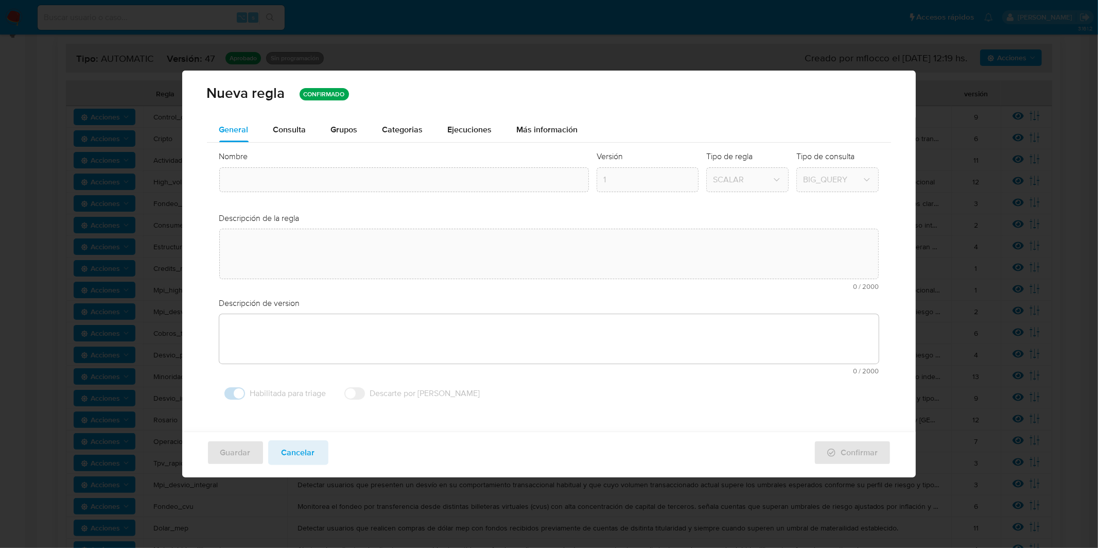
type input "Mpi_high_volume"
type textarea "Detectar usuarios en el decil superior de ingresos de su grupo de riesgo. resal…"
type textarea "Detección de clientes que operan con fondos meli en pesos (ars) con volumen tra…"
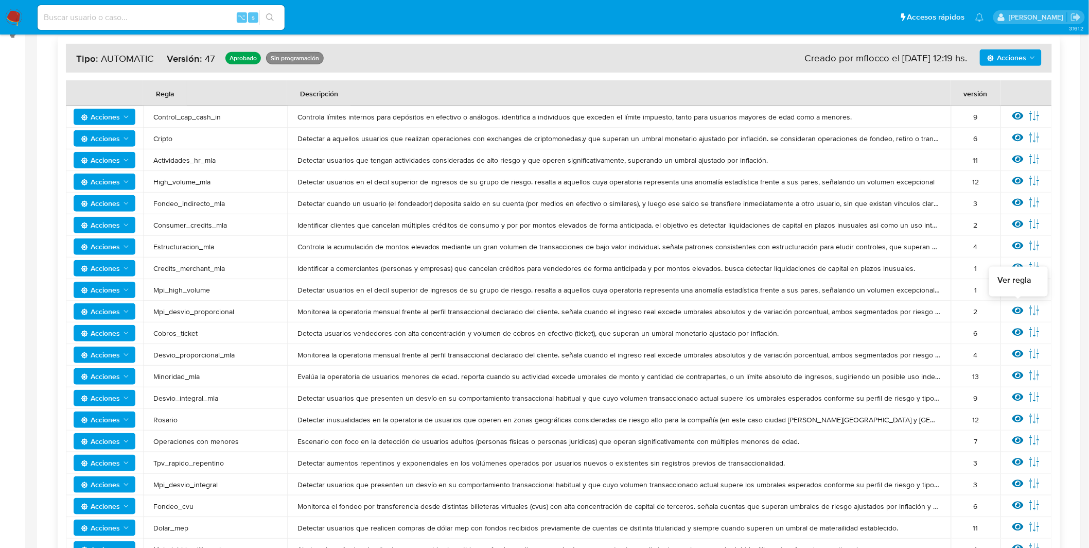
click at [1016, 308] on icon at bounding box center [1018, 311] width 11 height 8
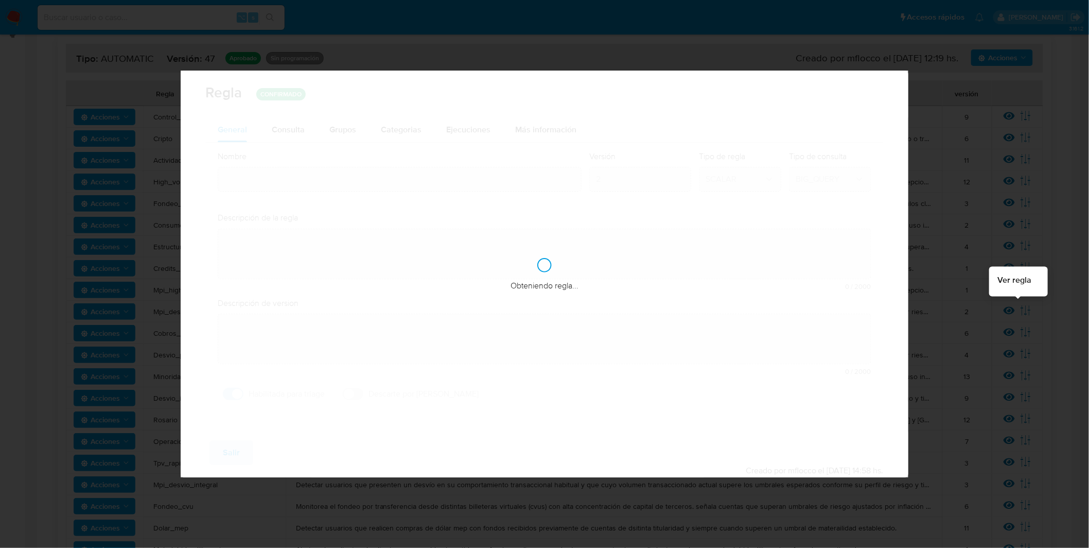
type input "Mpi_desvio_proporcional"
type textarea "Monitorea la operatoria mensual frente al perfil transaccional declarado del cl…"
type textarea "Identifica clientes que operan con fondos meli en pesos (ars) con transacciones…"
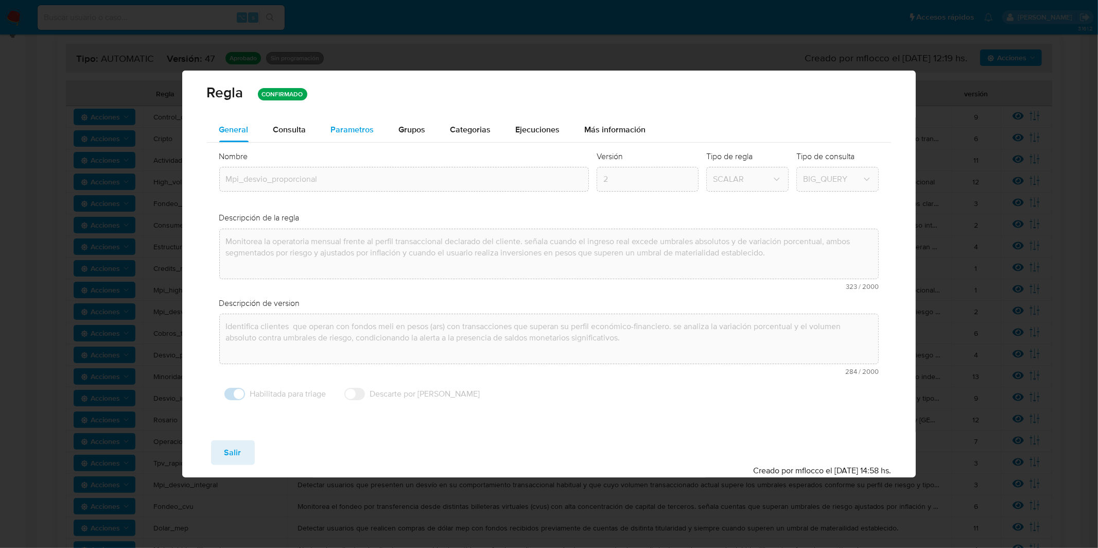
click at [351, 130] on span "Parametros" at bounding box center [352, 130] width 43 height 12
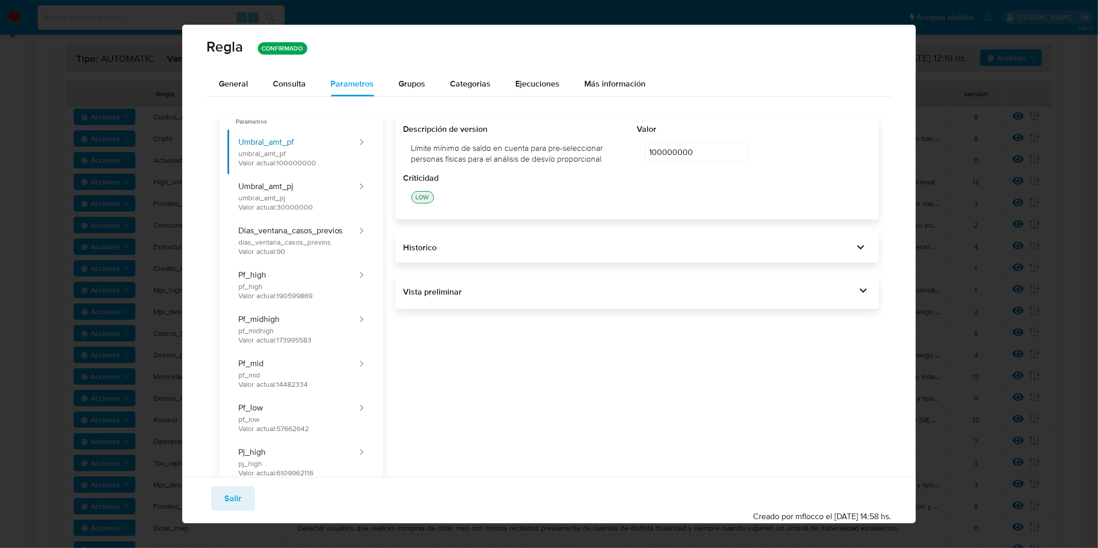
click at [562, 304] on div "Vista preliminar -- Parámetros de ejecución (no gestionados por el admin de reg…" at bounding box center [637, 292] width 484 height 34
click at [562, 299] on div "Vista preliminar" at bounding box center [638, 292] width 468 height 18
click at [568, 294] on div "Vista preliminar" at bounding box center [630, 291] width 453 height 11
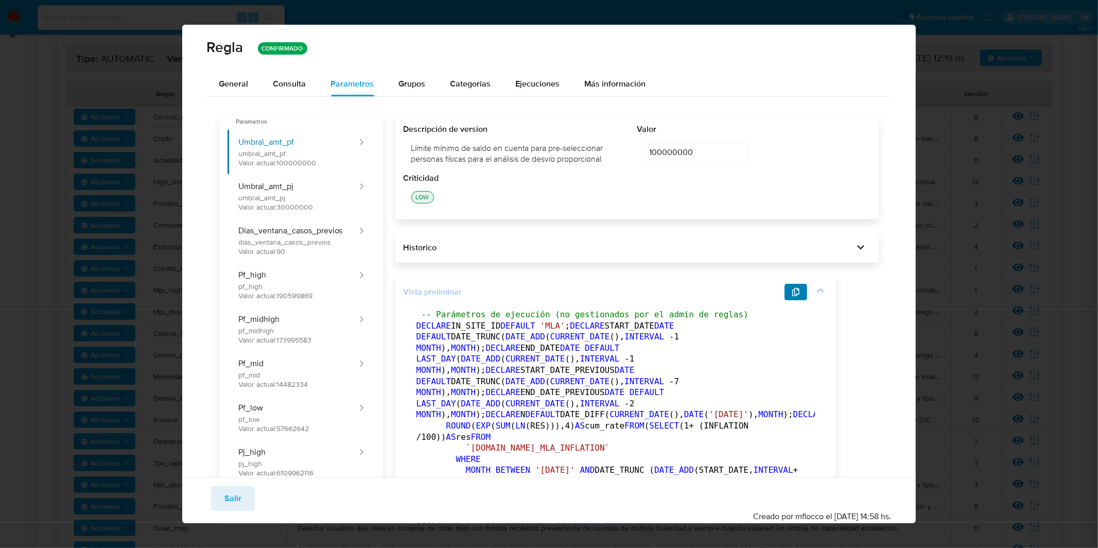
click at [806, 293] on button "button" at bounding box center [796, 292] width 23 height 16
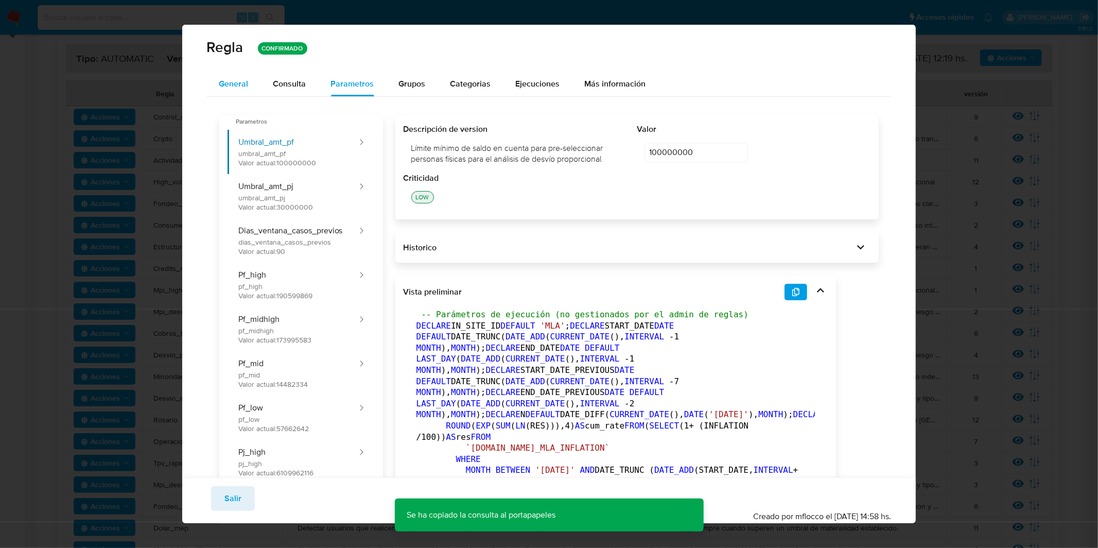
click at [237, 85] on span "General" at bounding box center [233, 84] width 29 height 12
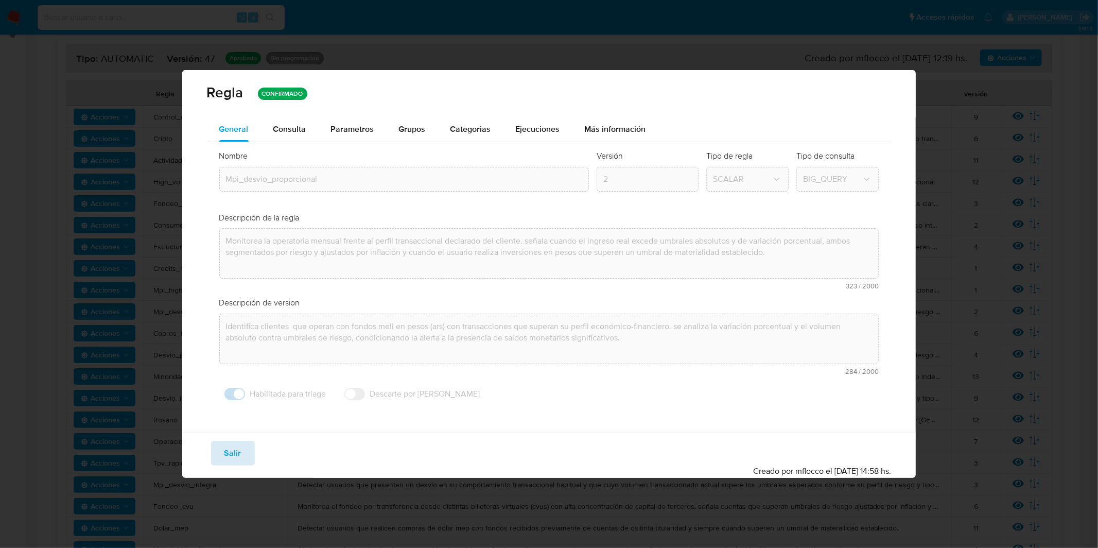
click at [219, 457] on button "Salir" at bounding box center [233, 453] width 44 height 25
type input "1"
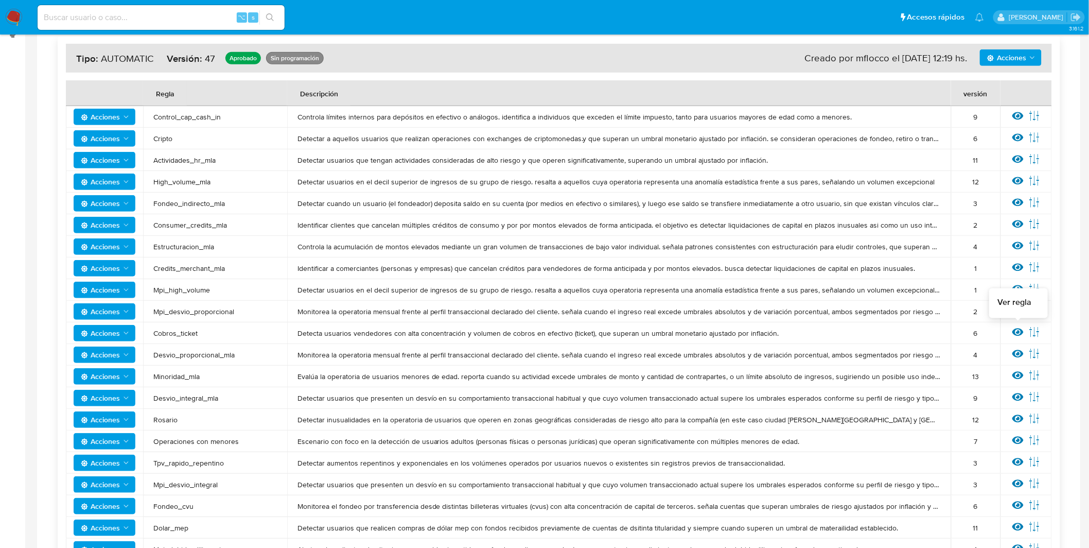
click at [1015, 336] on icon at bounding box center [1018, 331] width 11 height 11
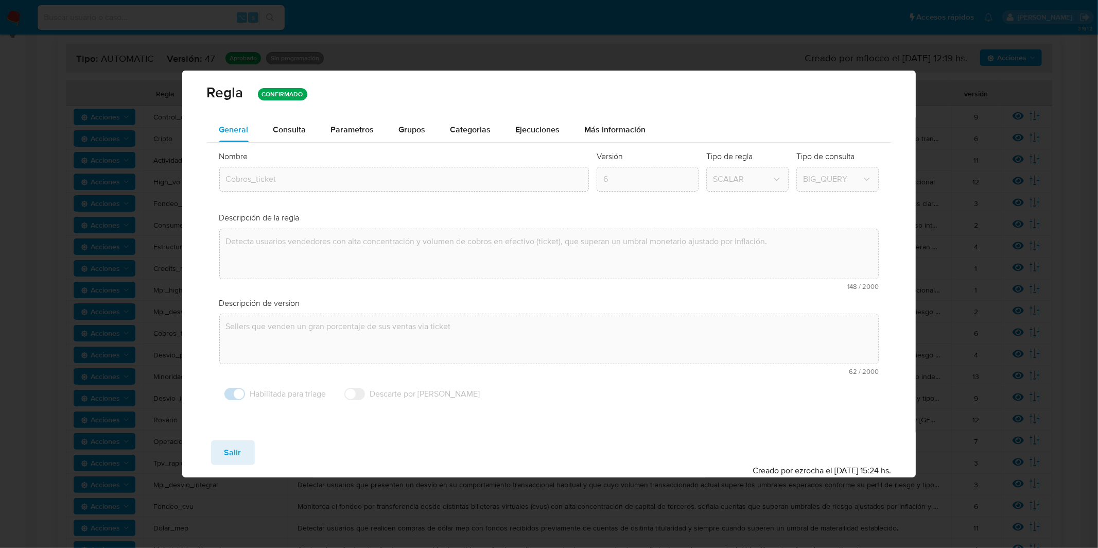
click at [358, 132] on span "Parametros" at bounding box center [352, 130] width 43 height 12
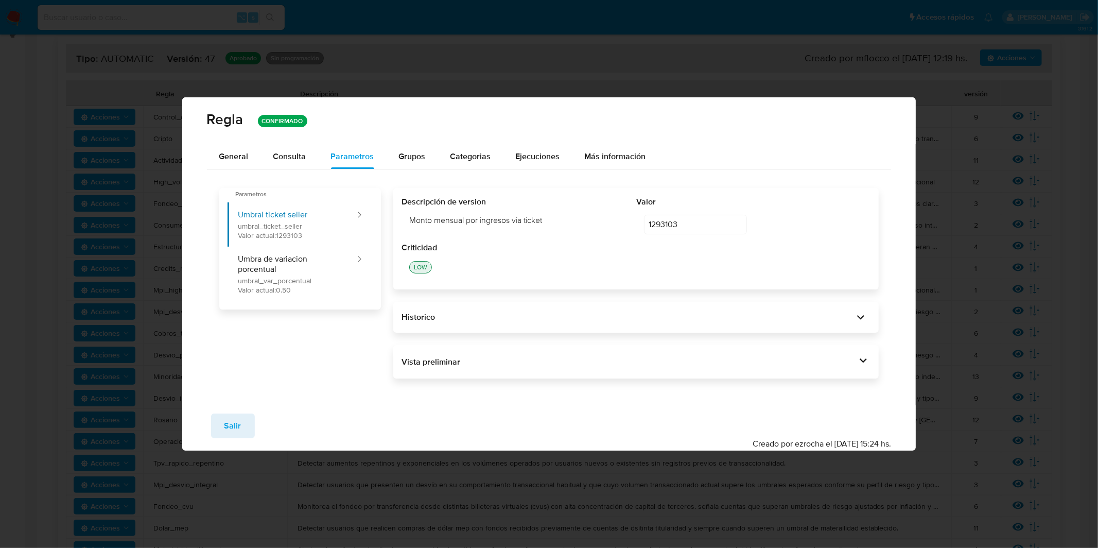
click at [544, 352] on div "Vista preliminar DECLARE UMBRAL_TICKET_SELLER NUMERIC DEFAULT 1293103 ; DECLARE…" at bounding box center [636, 362] width 486 height 34
click at [546, 357] on div "Vista preliminar" at bounding box center [629, 361] width 455 height 11
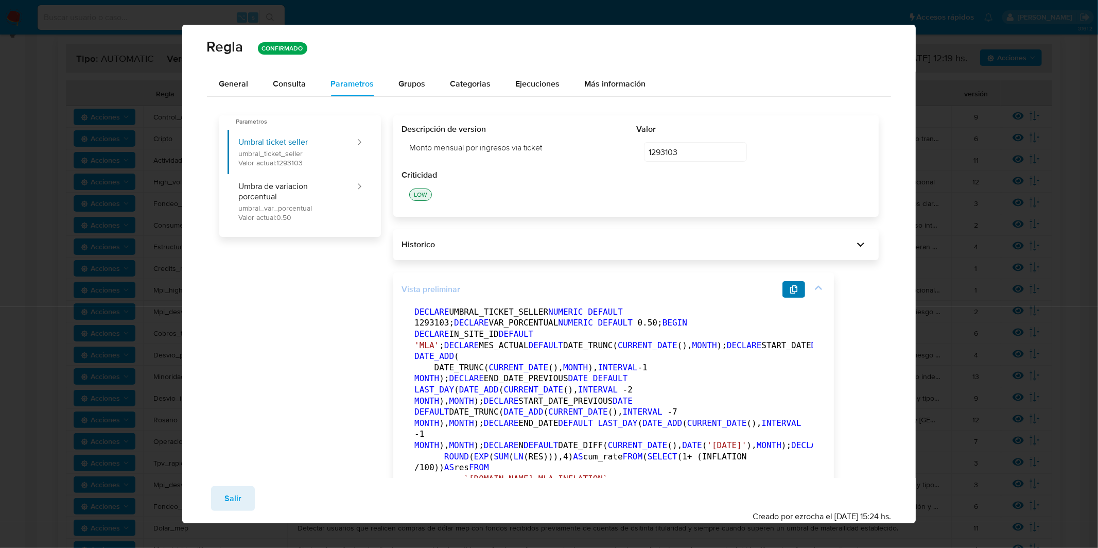
click at [798, 290] on button "button" at bounding box center [794, 289] width 23 height 16
click at [225, 86] on span "General" at bounding box center [233, 84] width 29 height 12
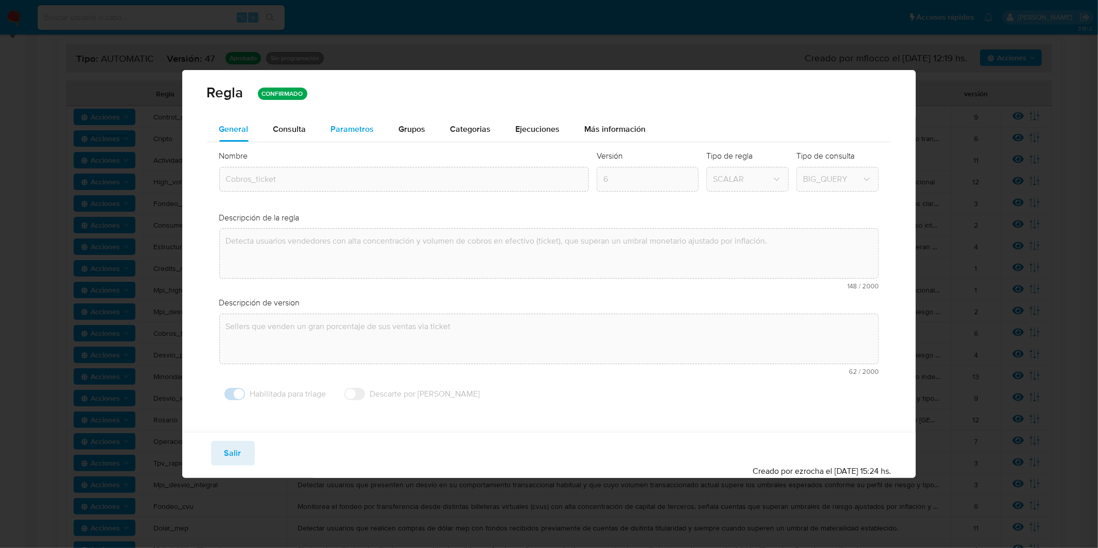
click at [342, 127] on span "Parametros" at bounding box center [352, 129] width 43 height 12
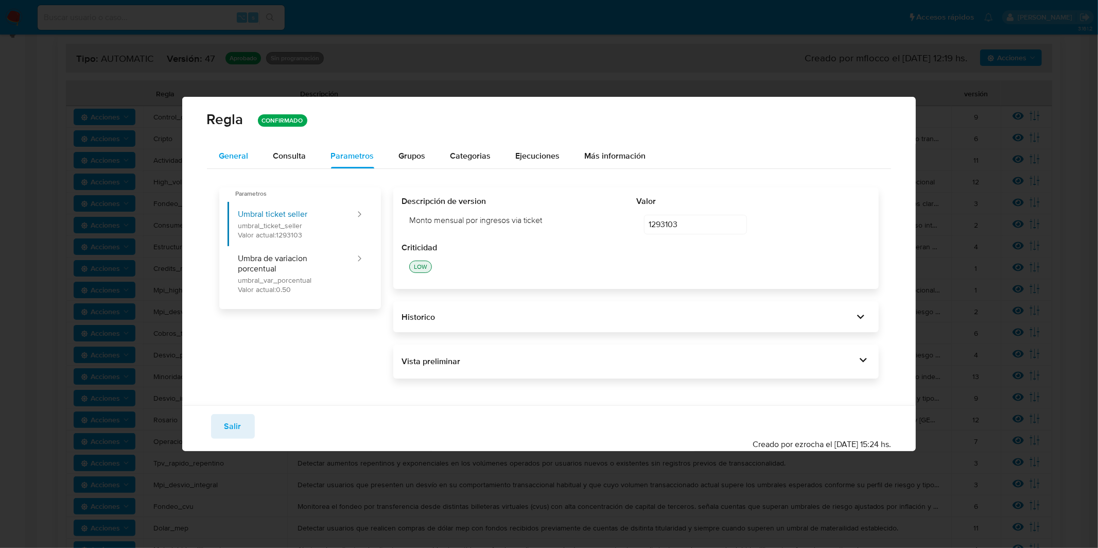
click at [243, 151] on span "General" at bounding box center [233, 156] width 29 height 12
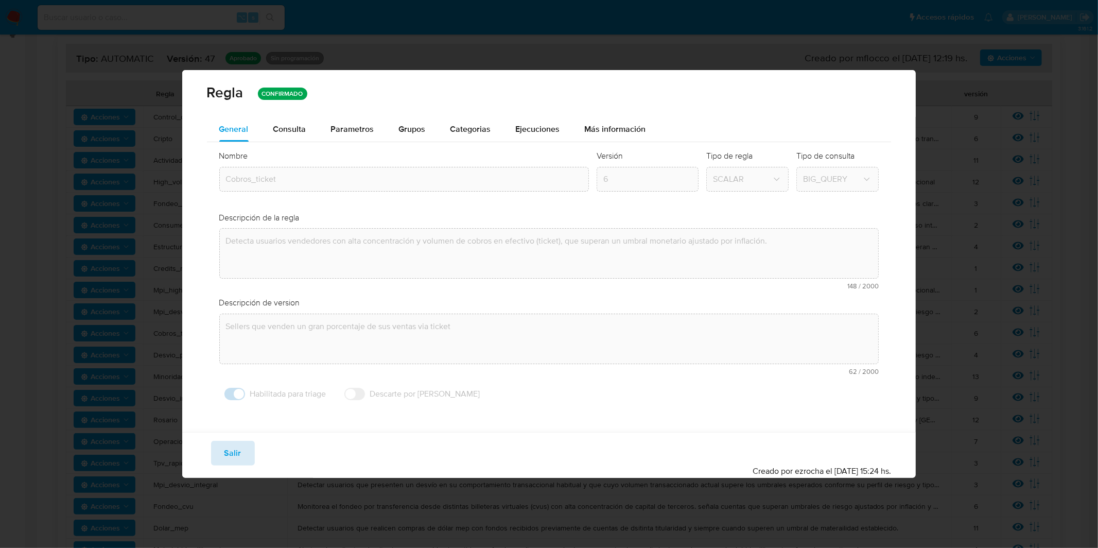
click at [236, 452] on span "Salir" at bounding box center [232, 453] width 17 height 23
type input "1"
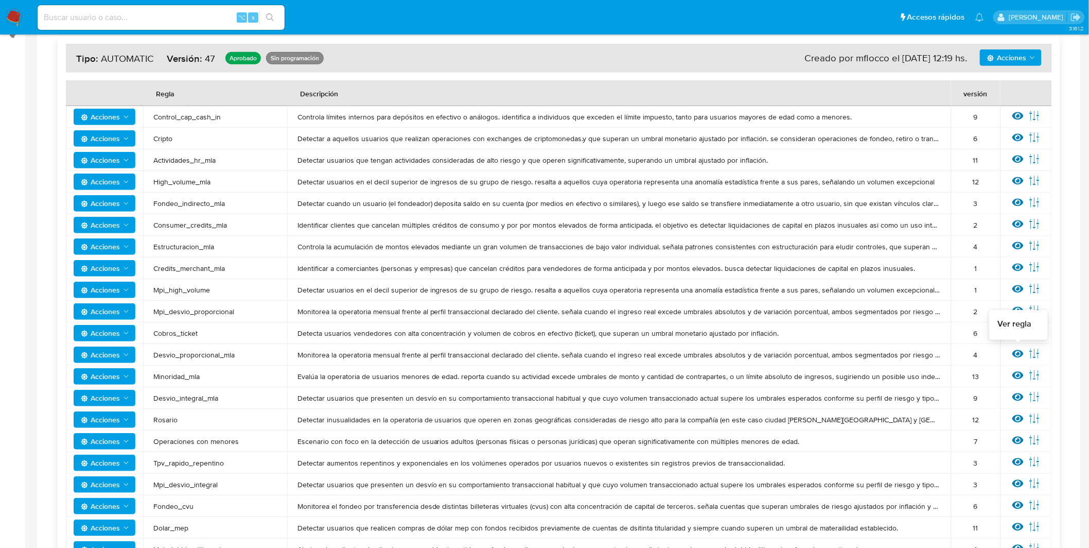
click at [1018, 353] on icon at bounding box center [1018, 354] width 11 height 8
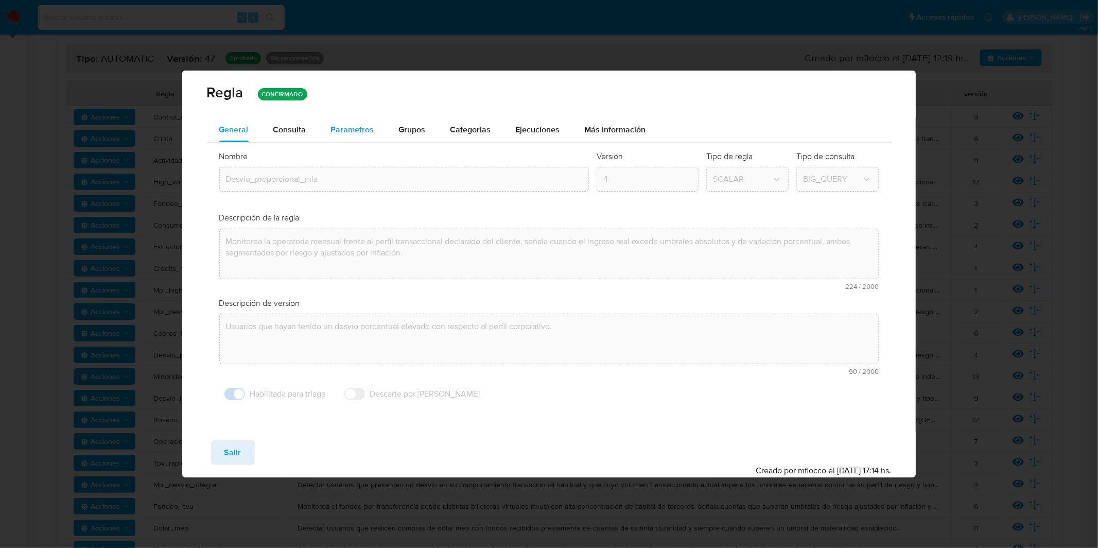
click at [376, 137] on button "Parametros" at bounding box center [353, 129] width 68 height 25
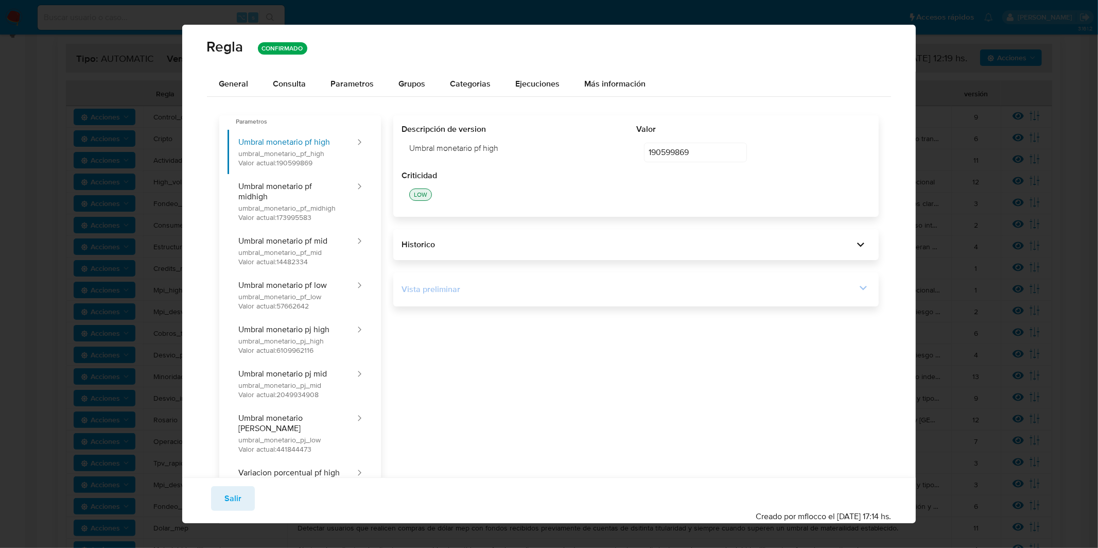
click at [447, 280] on div "Vista preliminar DECLARE IN_SITE_ID DEFAULT 'MLA' ; DECLARE START_DATE DATE DEF…" at bounding box center [636, 289] width 486 height 34
drag, startPoint x: 448, startPoint y: 287, endPoint x: 462, endPoint y: 306, distance: 23.6
click at [448, 287] on div "Vista preliminar" at bounding box center [629, 289] width 455 height 11
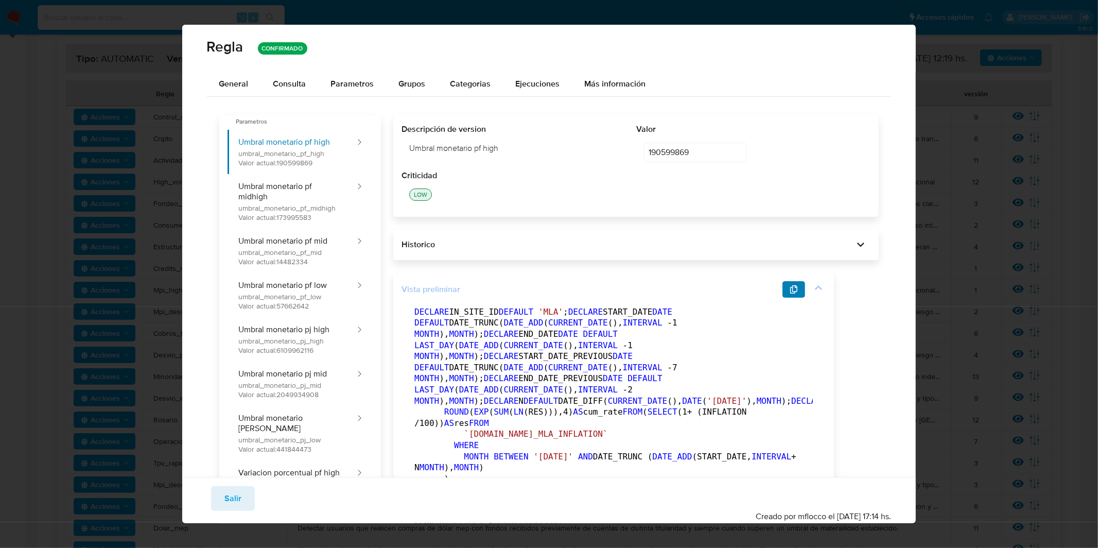
click at [791, 290] on icon "button" at bounding box center [793, 289] width 7 height 8
click at [352, 86] on span "Parametros" at bounding box center [352, 84] width 43 height 12
click at [226, 82] on span "General" at bounding box center [233, 84] width 29 height 12
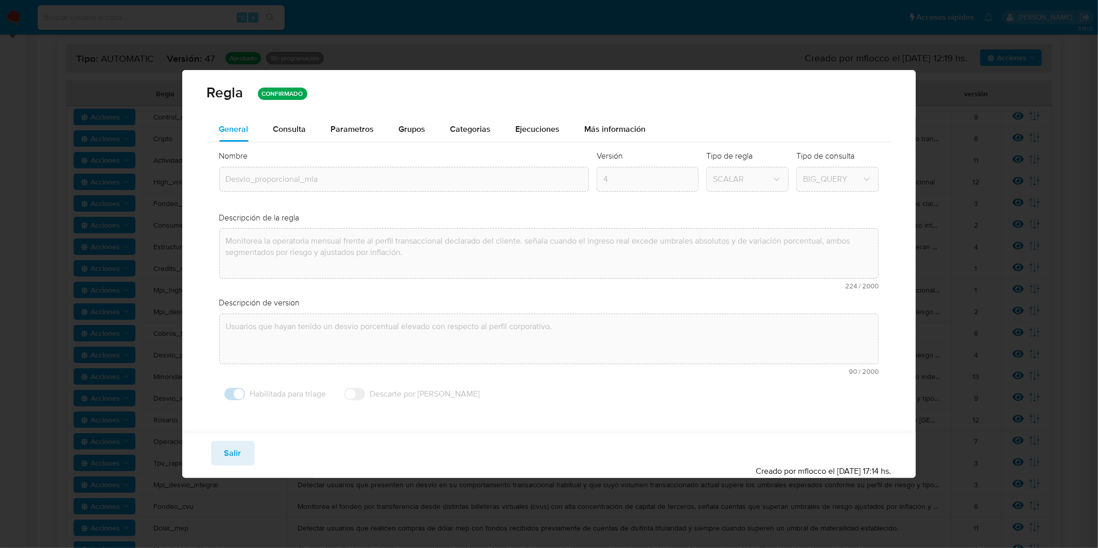
drag, startPoint x: 148, startPoint y: 152, endPoint x: 151, endPoint y: 164, distance: 11.7
click at [148, 152] on div "[PERSON_NAME] CONFIRMADO General Consulta Parametros Evidencias Grupos Categori…" at bounding box center [549, 274] width 1098 height 548
click at [236, 455] on span "Salir" at bounding box center [232, 453] width 17 height 23
type input "1"
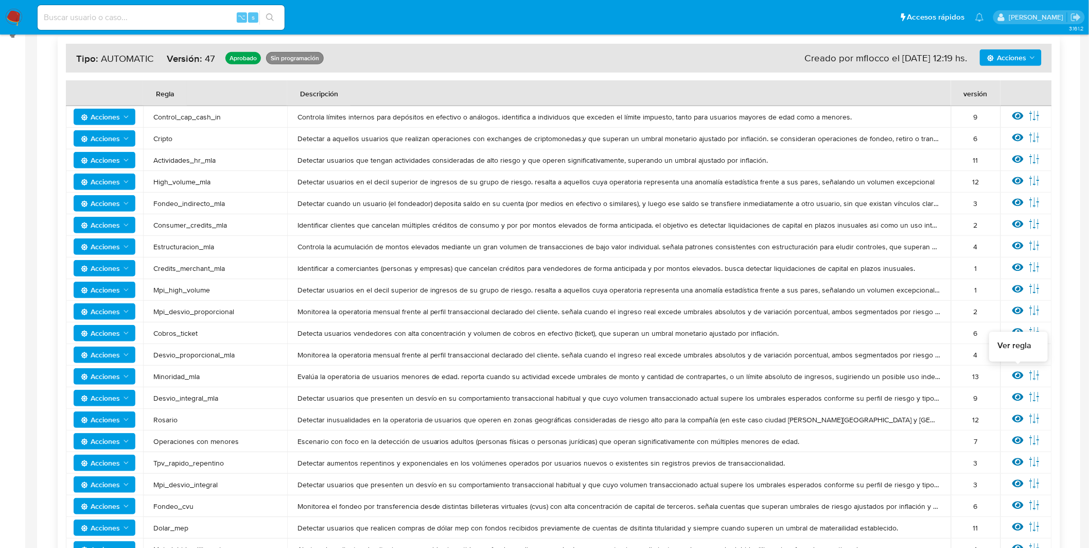
click at [1015, 377] on icon at bounding box center [1018, 376] width 11 height 8
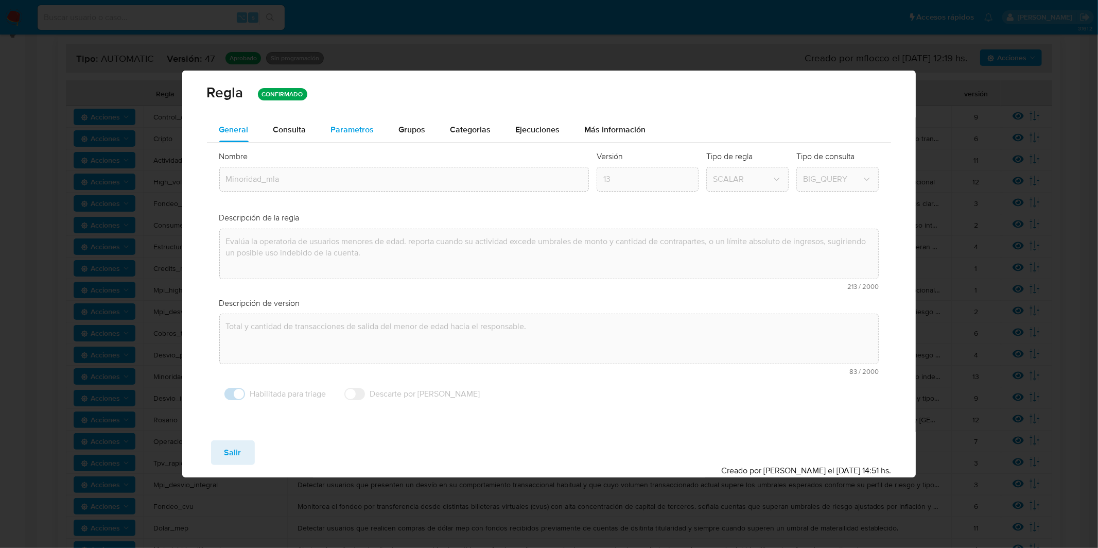
click at [336, 125] on span "Parametros" at bounding box center [352, 130] width 43 height 12
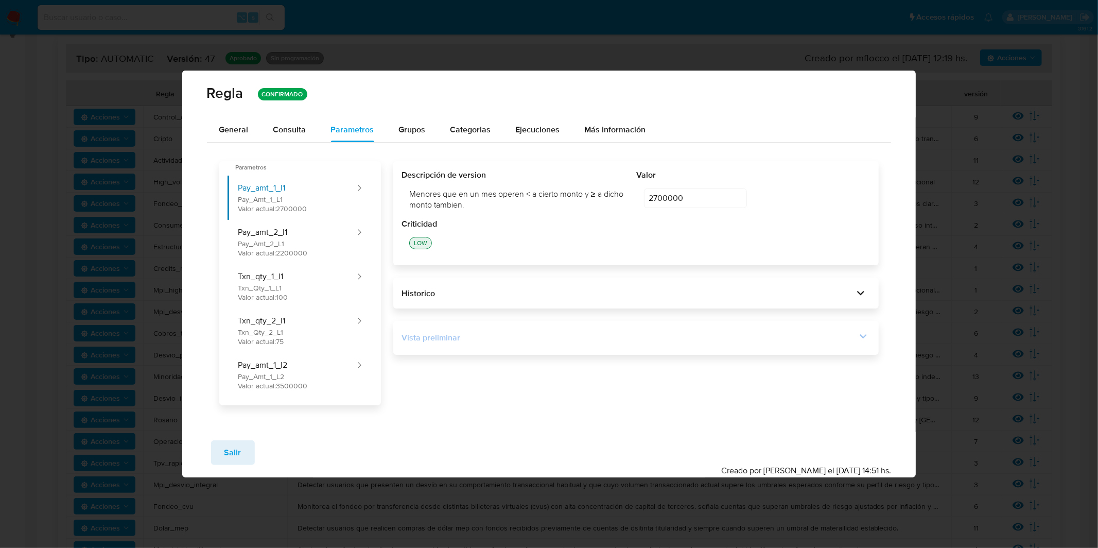
click at [452, 344] on div "Vista preliminar" at bounding box center [636, 338] width 469 height 18
click at [630, 342] on div "Vista preliminar" at bounding box center [629, 337] width 455 height 11
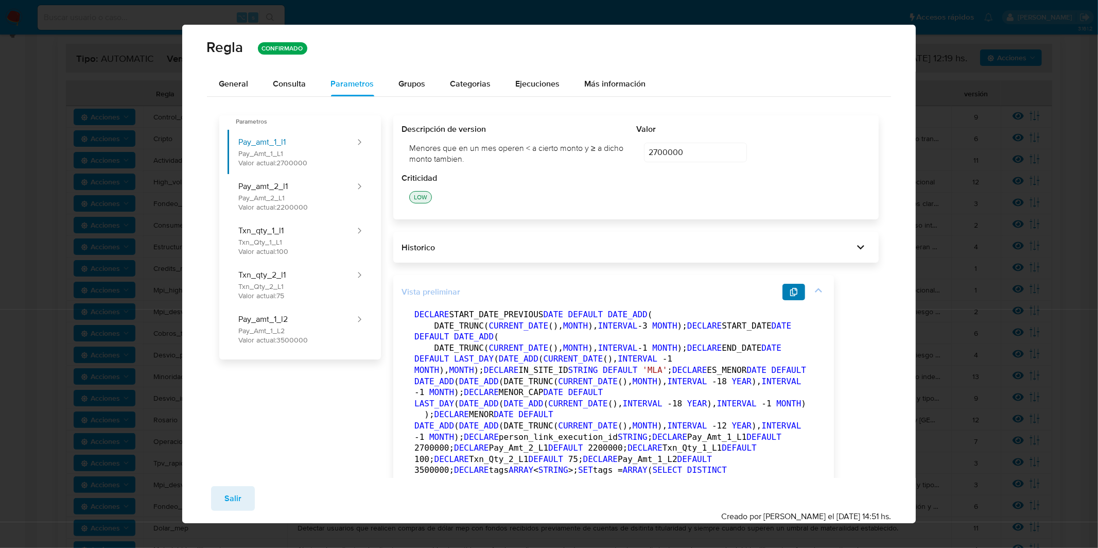
click at [791, 290] on icon "button" at bounding box center [793, 292] width 7 height 8
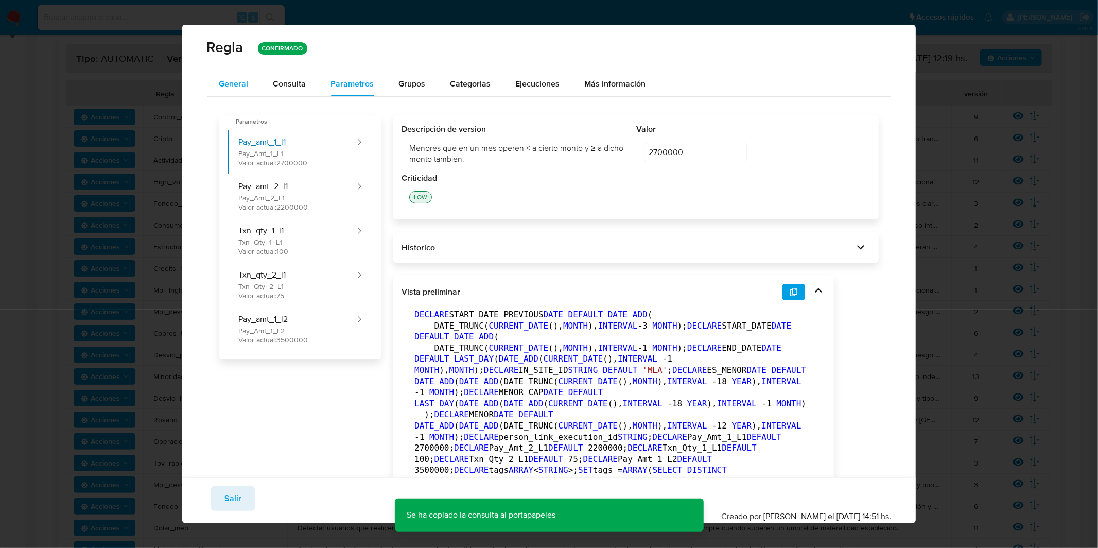
click at [251, 84] on button "General" at bounding box center [234, 84] width 54 height 25
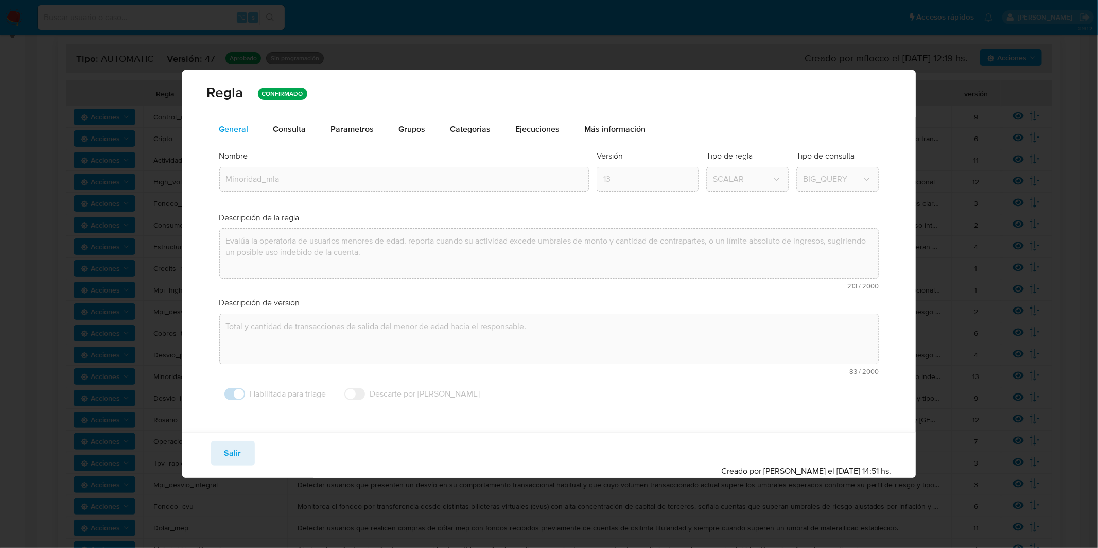
click at [243, 124] on span "General" at bounding box center [233, 129] width 29 height 12
click at [244, 132] on span "General" at bounding box center [233, 129] width 29 height 12
click at [249, 452] on button "Salir" at bounding box center [233, 453] width 44 height 25
type input "1"
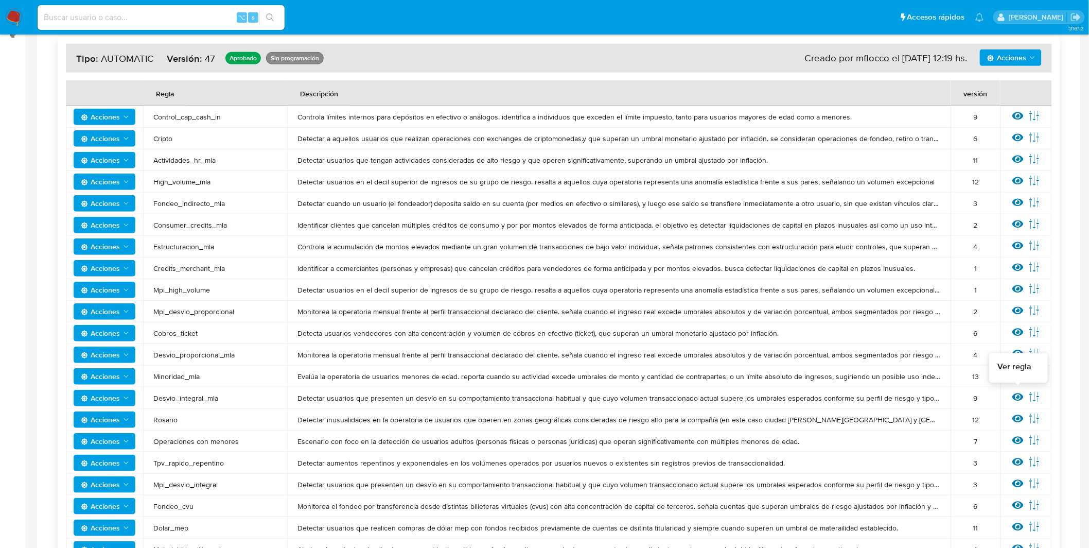
click at [1017, 394] on icon at bounding box center [1018, 396] width 11 height 11
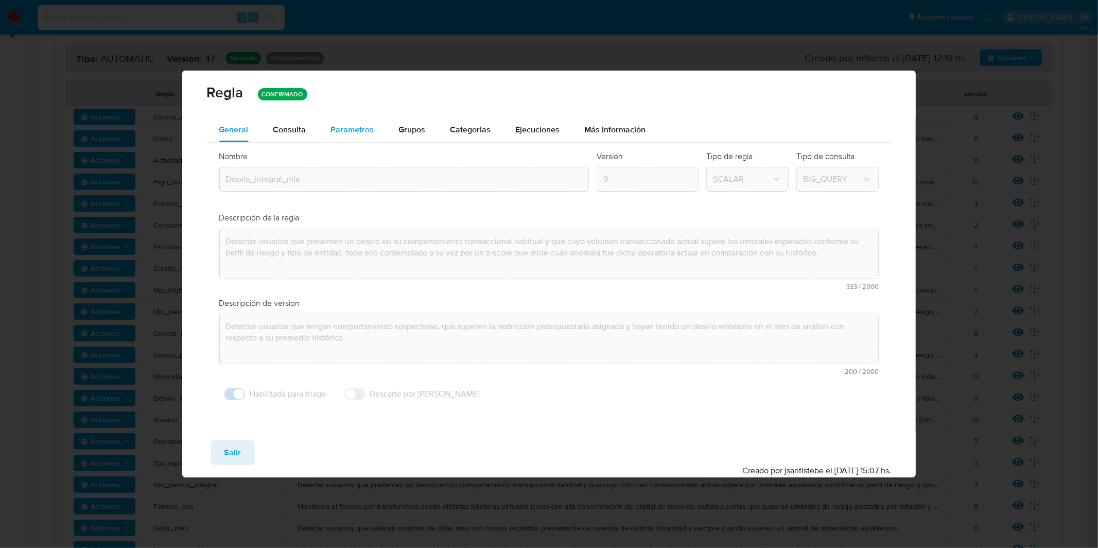
click at [349, 130] on span "Parametros" at bounding box center [352, 130] width 43 height 12
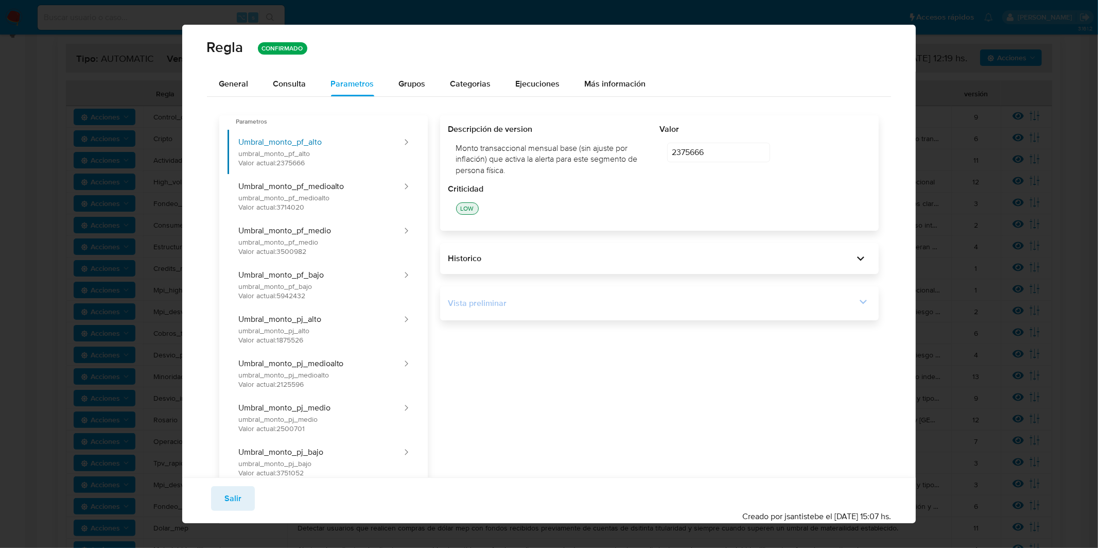
click at [520, 300] on div "Vista preliminar" at bounding box center [652, 303] width 408 height 11
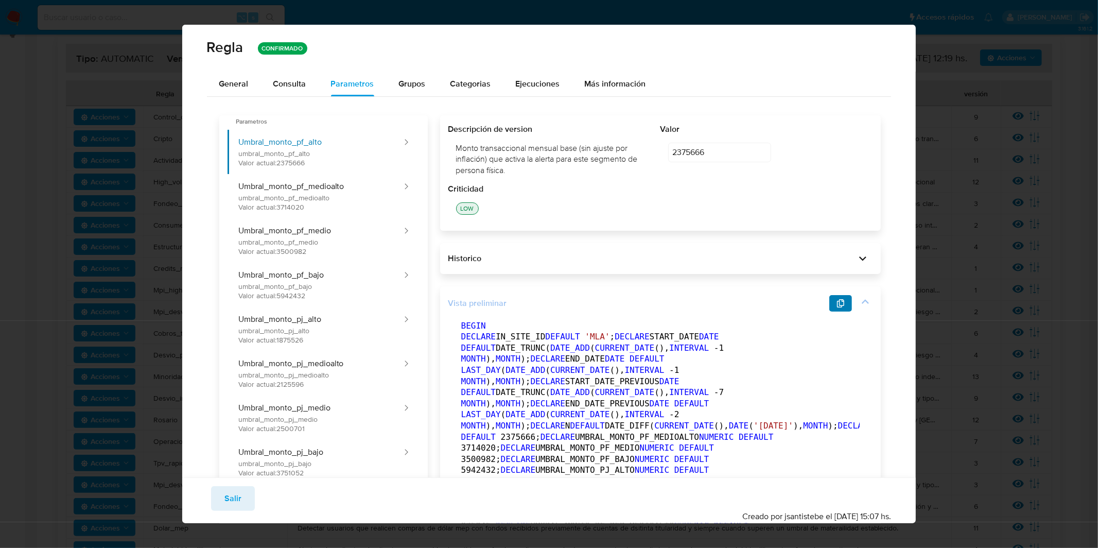
click at [837, 306] on icon "button" at bounding box center [840, 303] width 7 height 8
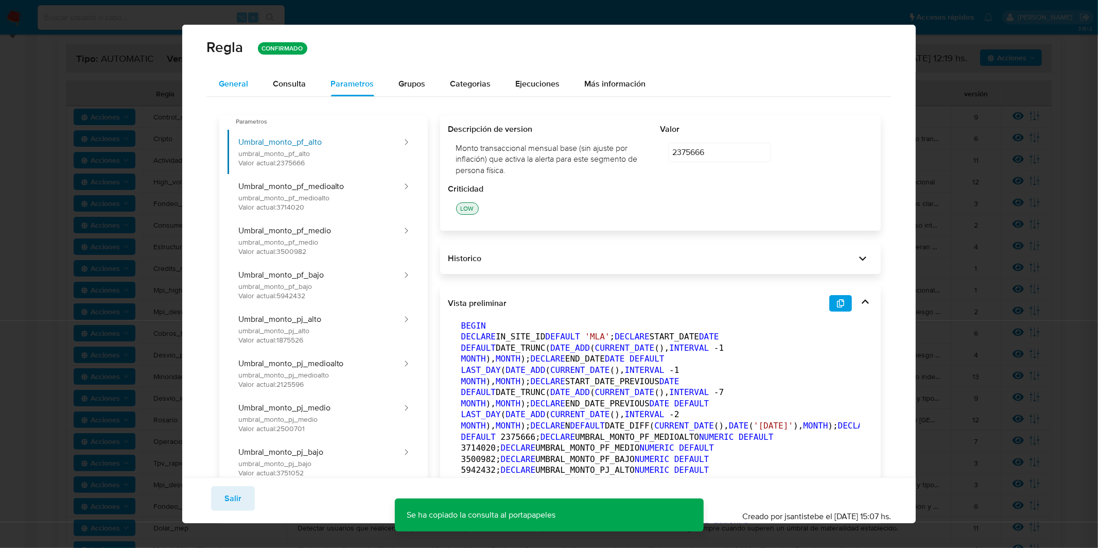
click at [238, 85] on span "General" at bounding box center [233, 84] width 29 height 12
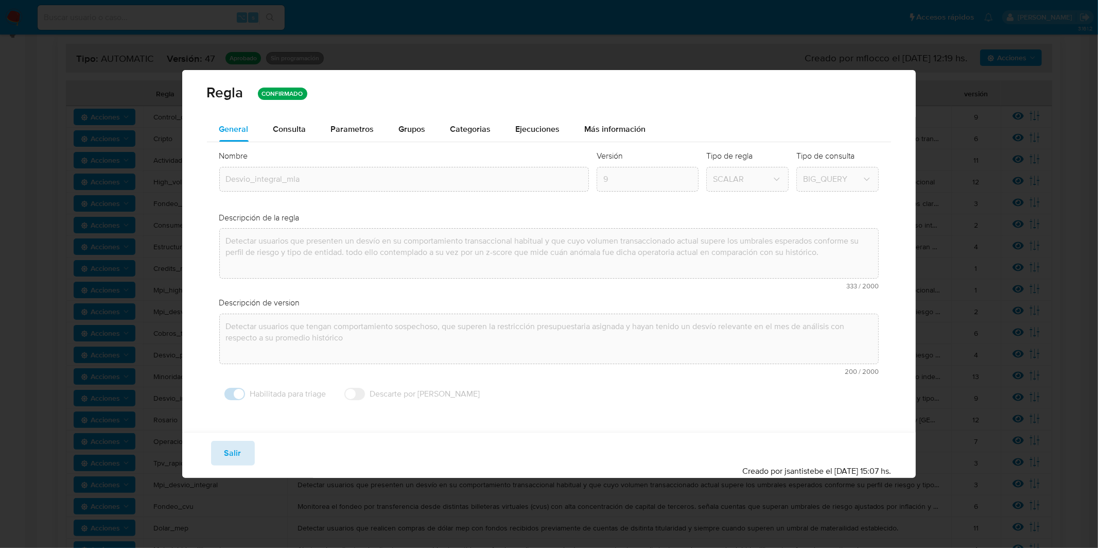
click at [251, 453] on button "Salir" at bounding box center [233, 453] width 44 height 25
type input "1"
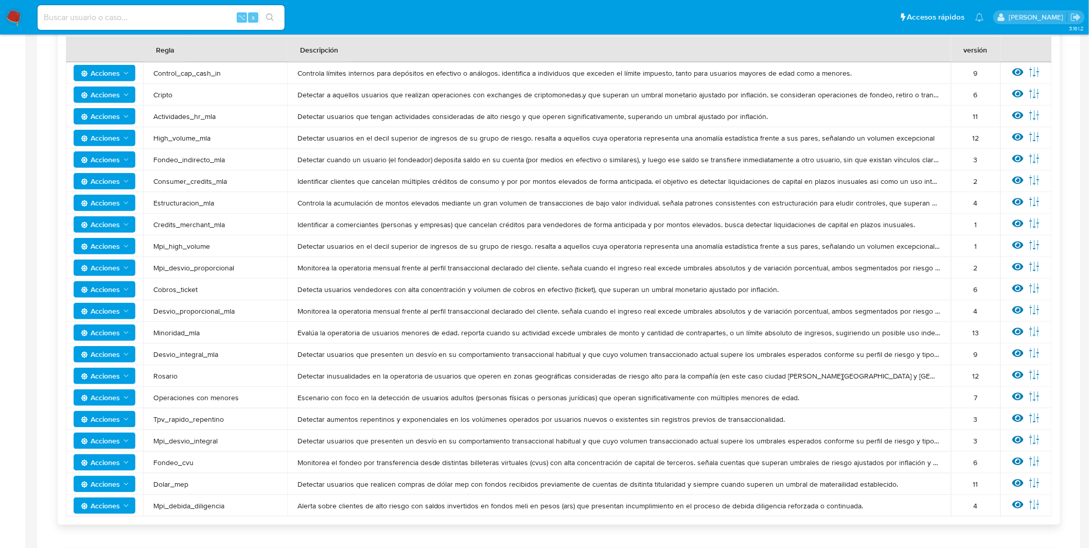
scroll to position [207, 0]
click at [1018, 392] on icon at bounding box center [1018, 395] width 11 height 11
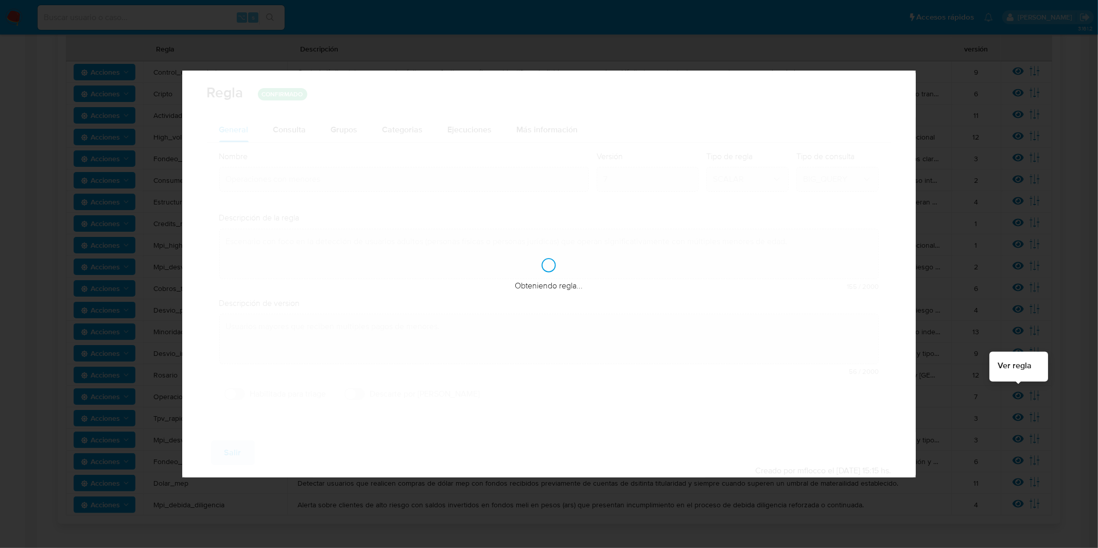
checkbox input "false"
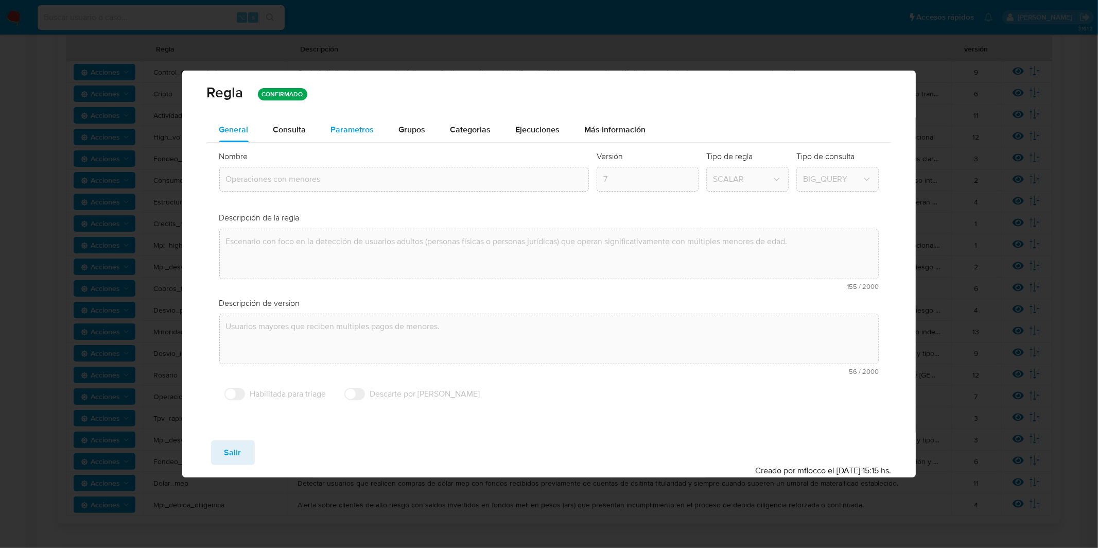
click at [327, 132] on button "Parametros" at bounding box center [353, 129] width 68 height 25
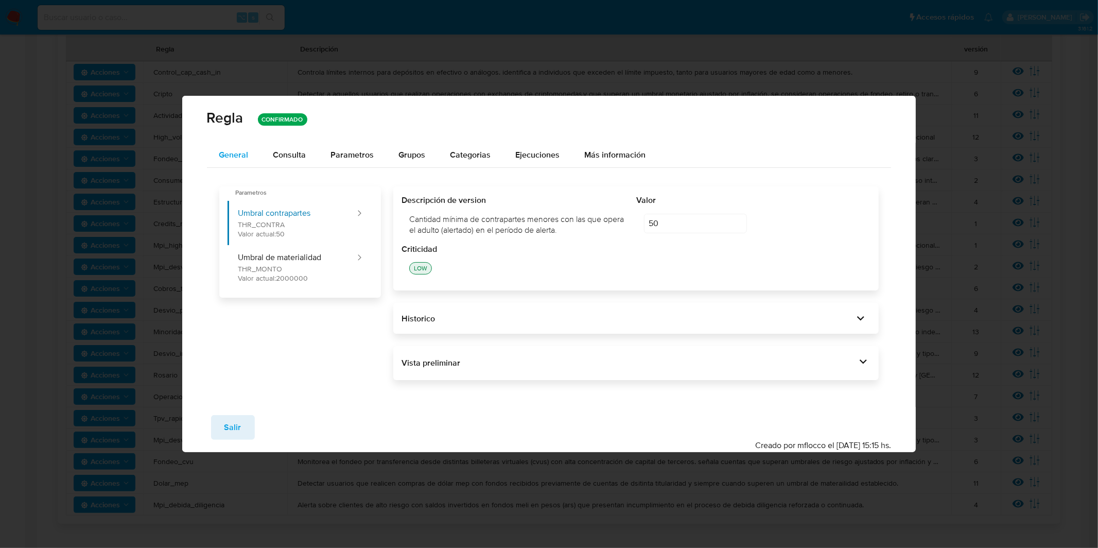
click at [253, 160] on button "General" at bounding box center [234, 155] width 54 height 25
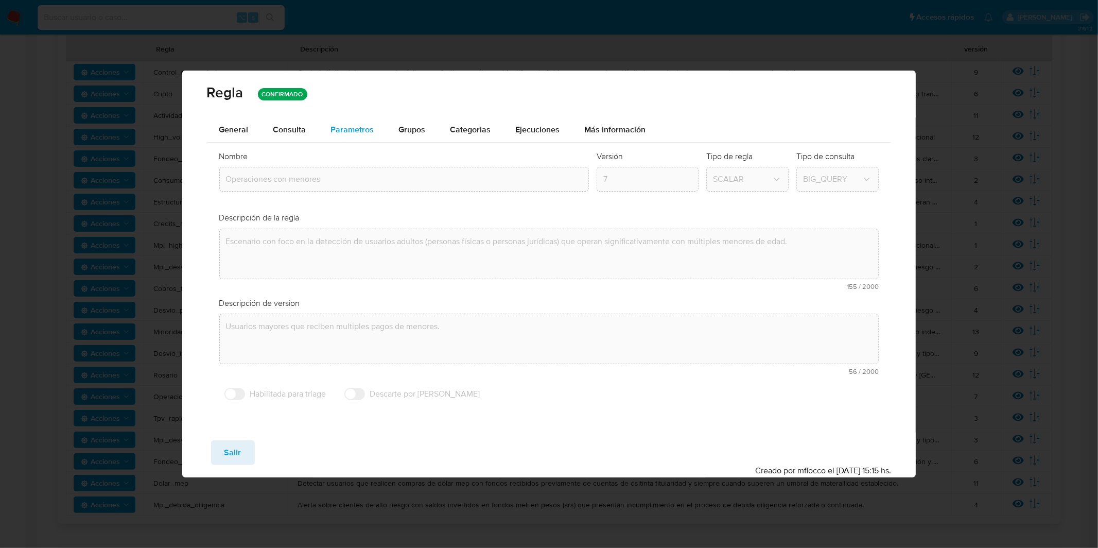
click at [355, 135] on div "Parametros" at bounding box center [352, 129] width 43 height 25
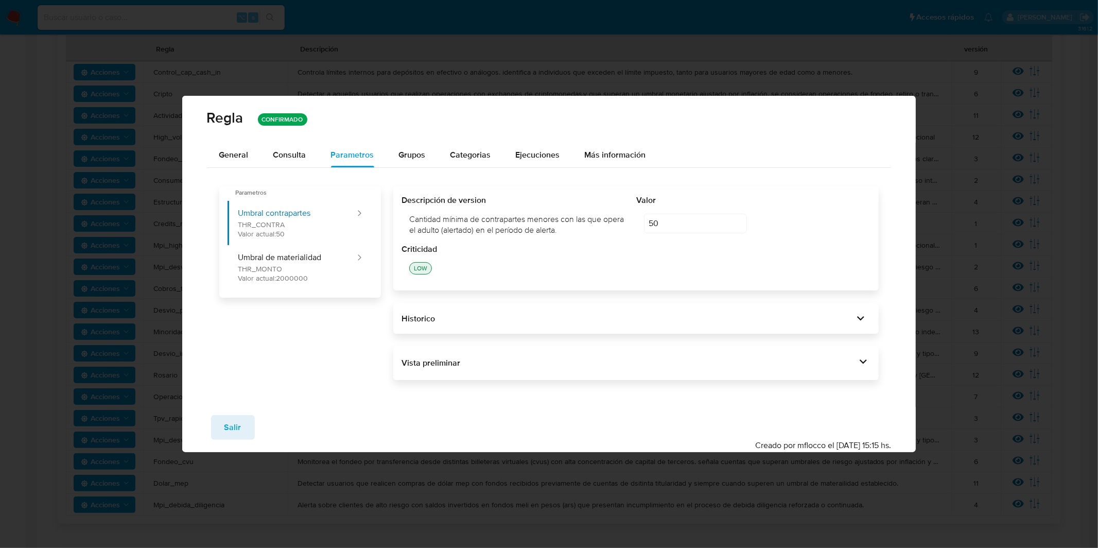
click at [579, 353] on div "Vista preliminar DECLARE START_DATE_PREVIOUS DATE DEFAULT DATE_ADD ( DATE_TRUNC…" at bounding box center [636, 363] width 486 height 34
click at [580, 362] on div "Vista preliminar" at bounding box center [629, 362] width 455 height 11
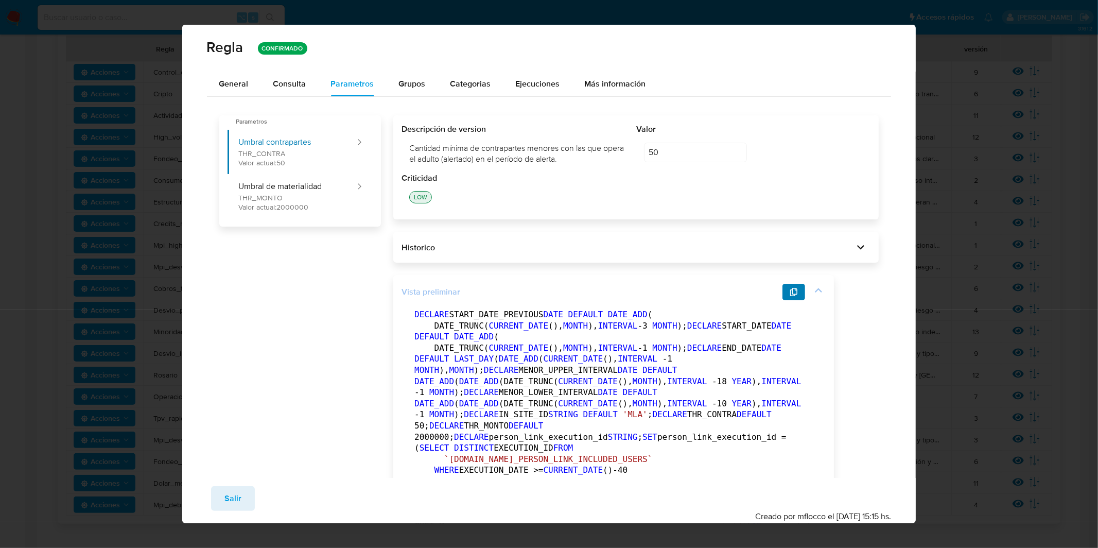
click at [802, 291] on button "button" at bounding box center [794, 292] width 23 height 16
click at [241, 84] on span "General" at bounding box center [233, 84] width 29 height 12
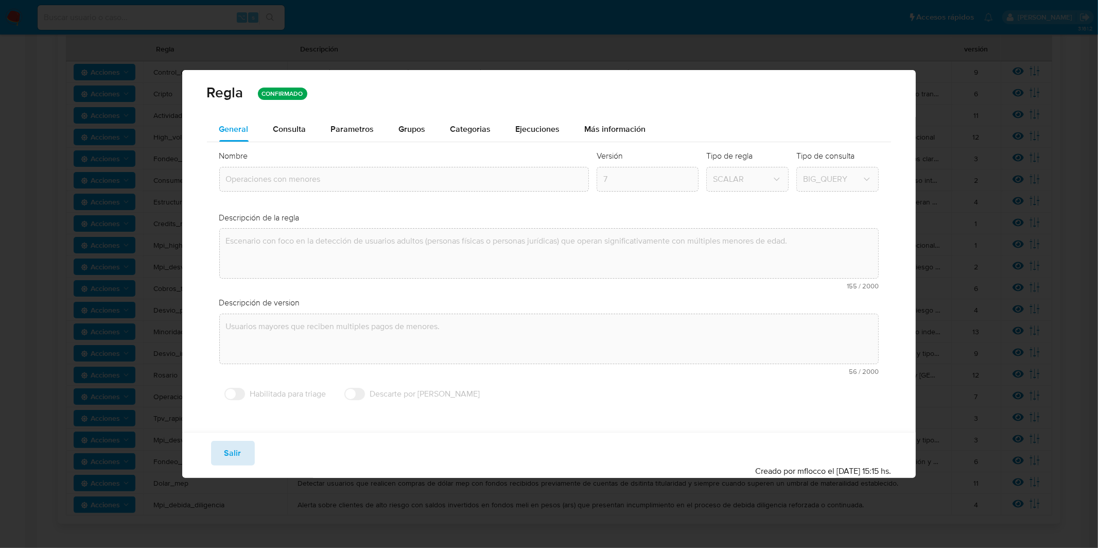
click at [239, 453] on span "Salir" at bounding box center [232, 453] width 17 height 23
type input "1"
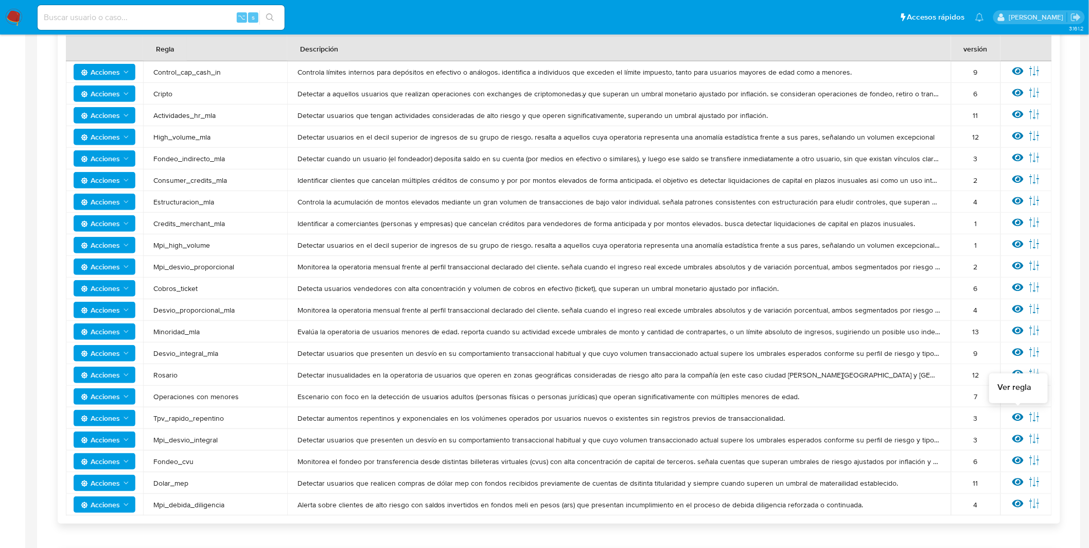
click at [1014, 417] on icon at bounding box center [1018, 417] width 11 height 8
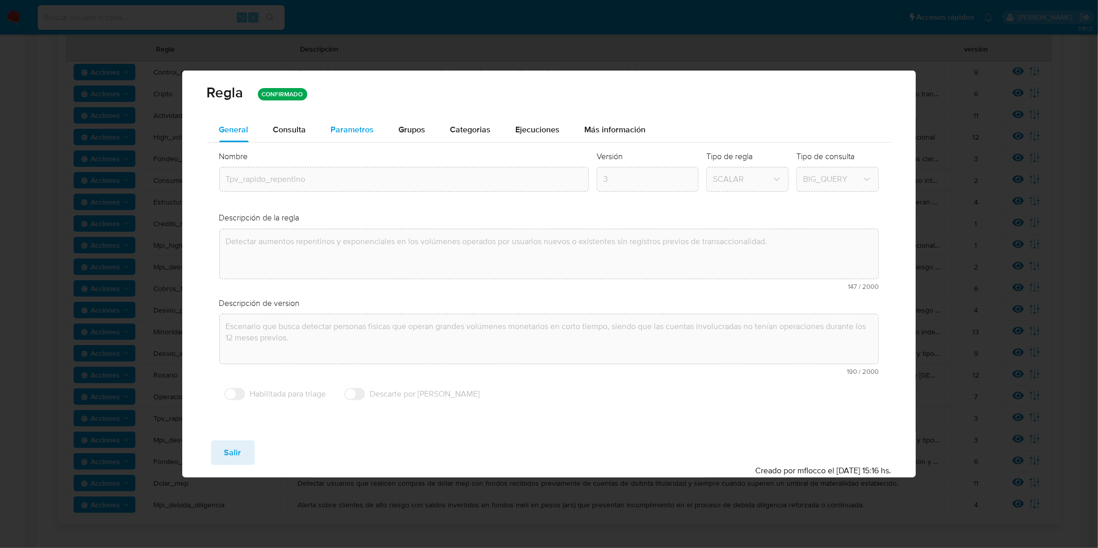
click at [327, 130] on button "Parametros" at bounding box center [353, 129] width 68 height 25
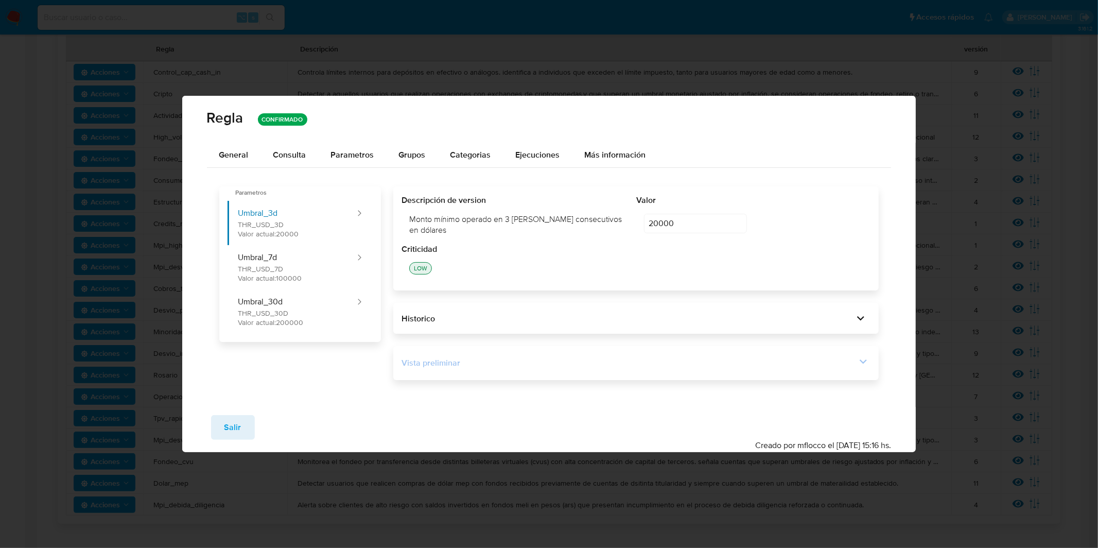
click at [515, 366] on div "Vista preliminar" at bounding box center [629, 362] width 455 height 11
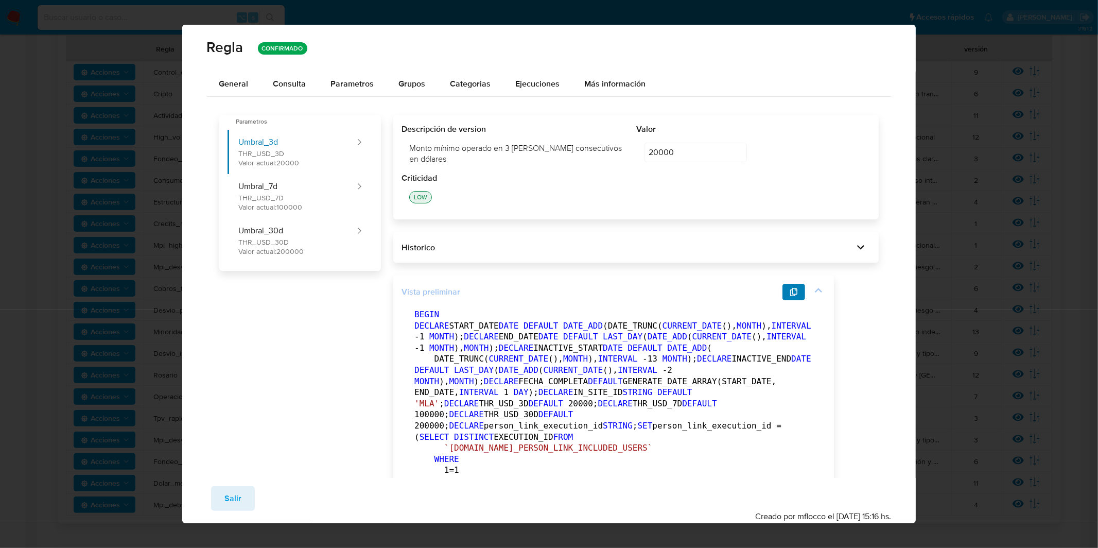
click at [793, 289] on icon "button" at bounding box center [794, 292] width 8 height 8
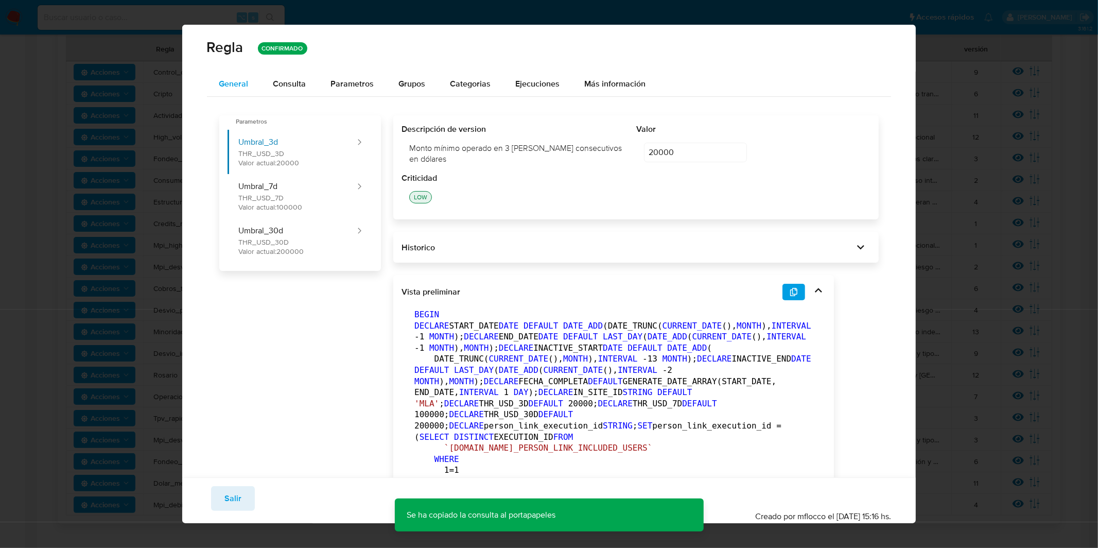
click at [247, 85] on span "General" at bounding box center [233, 84] width 29 height 12
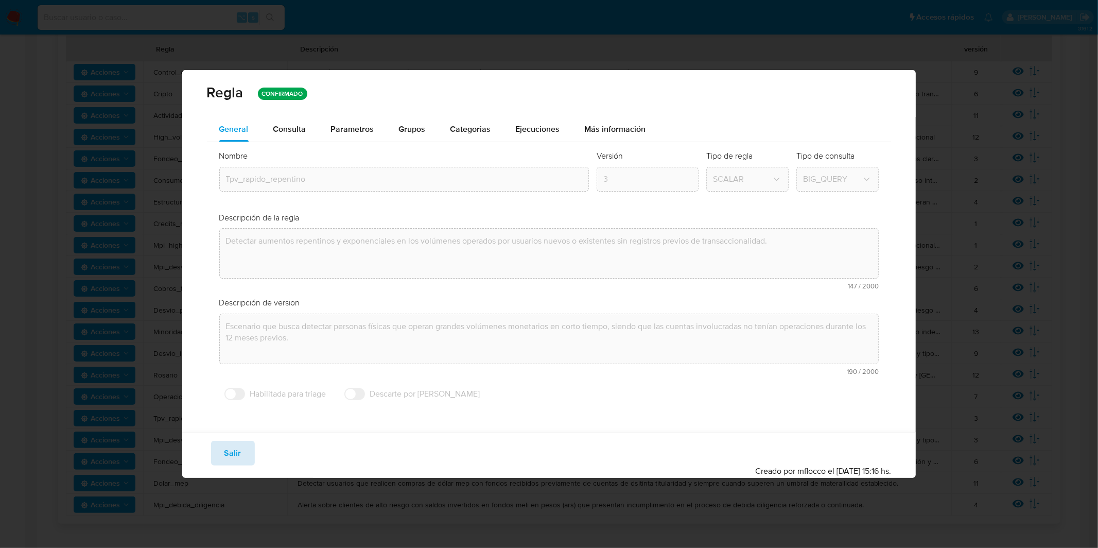
click at [231, 464] on span "Salir" at bounding box center [232, 453] width 17 height 23
type input "1"
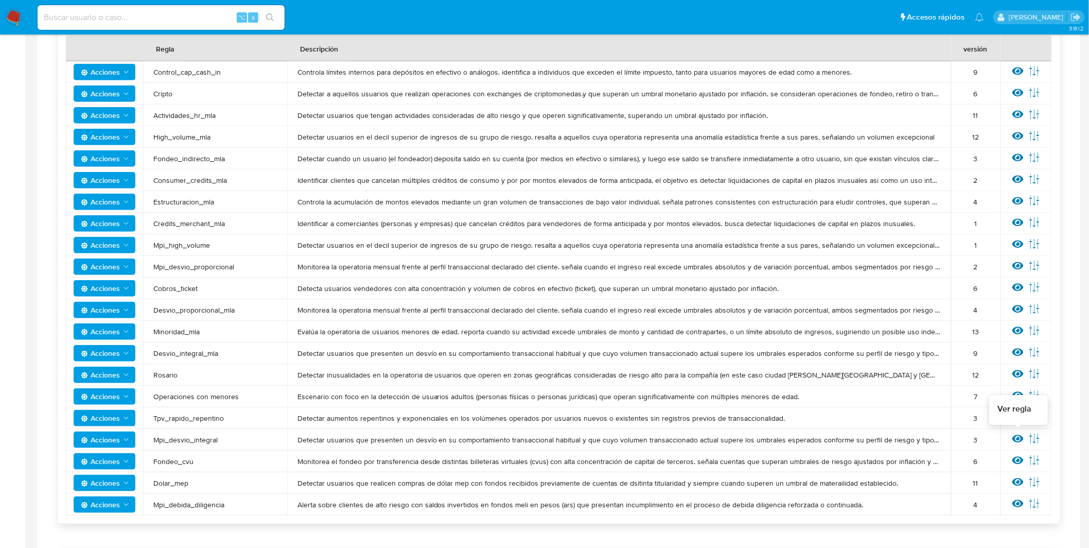
click at [1023, 437] on icon at bounding box center [1018, 439] width 11 height 8
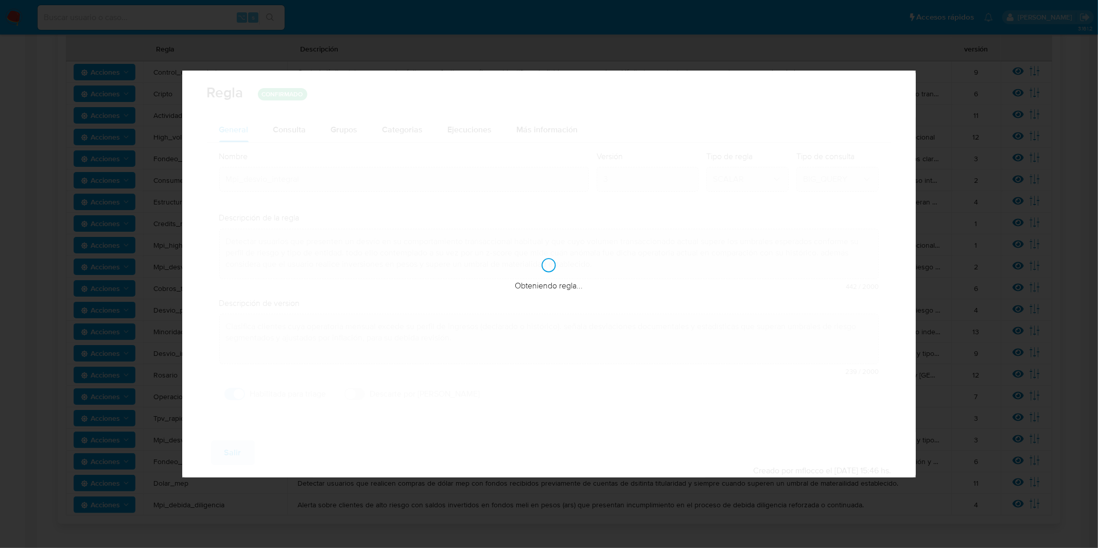
checkbox input "true"
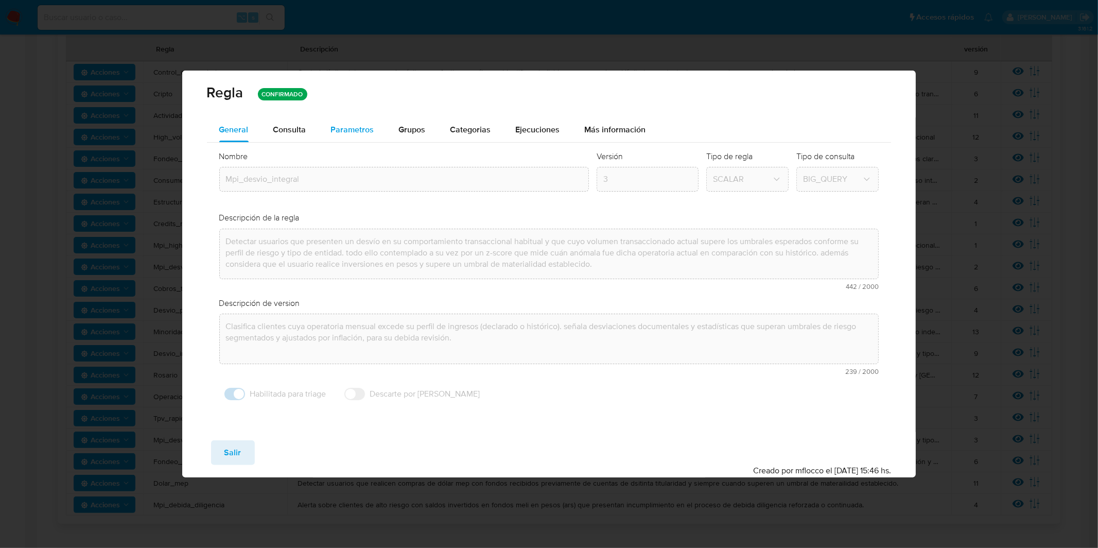
click at [321, 132] on button "Parametros" at bounding box center [353, 129] width 68 height 25
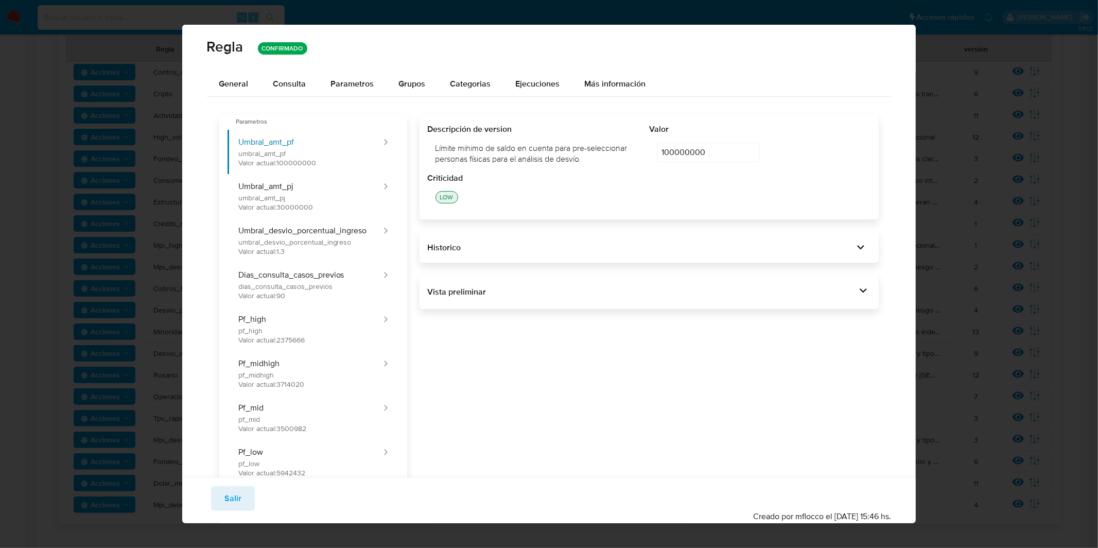
click at [615, 301] on div "Vista preliminar DECLARE IN_SITE_ID DEFAULT 'MLA' ; DECLARE START_DATE DATE DEF…" at bounding box center [650, 292] width 460 height 34
click at [629, 296] on div "Vista preliminar" at bounding box center [642, 291] width 429 height 11
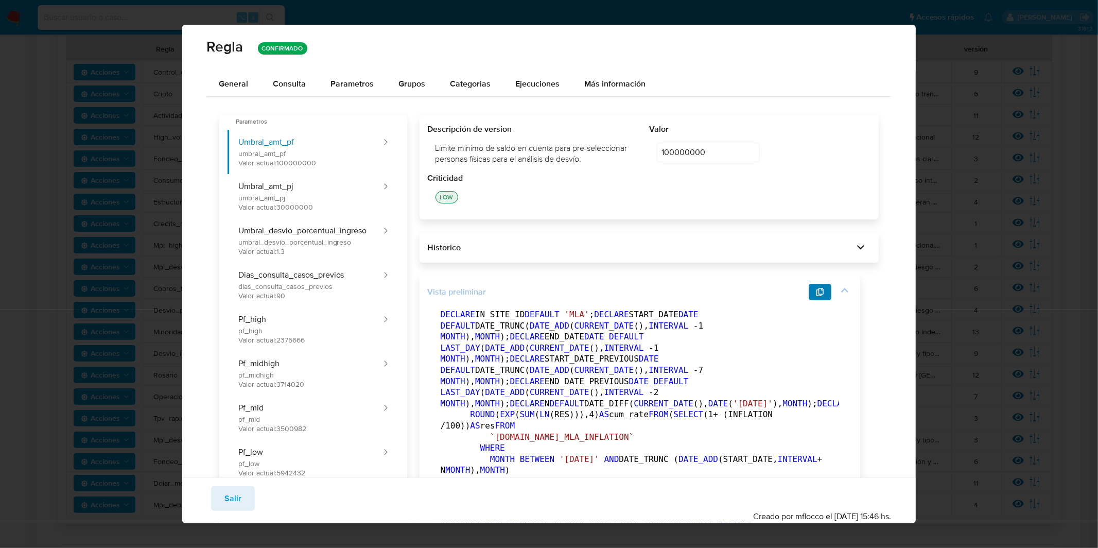
click at [826, 295] on button "button" at bounding box center [820, 292] width 23 height 16
click at [235, 85] on span "General" at bounding box center [233, 84] width 29 height 12
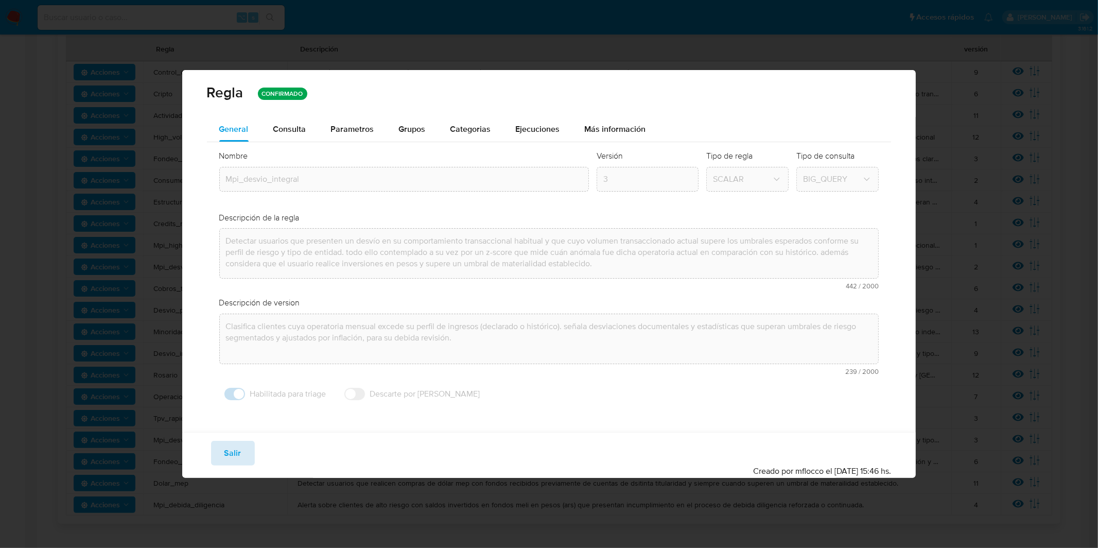
click at [238, 445] on span "Salir" at bounding box center [232, 453] width 17 height 23
type input "1"
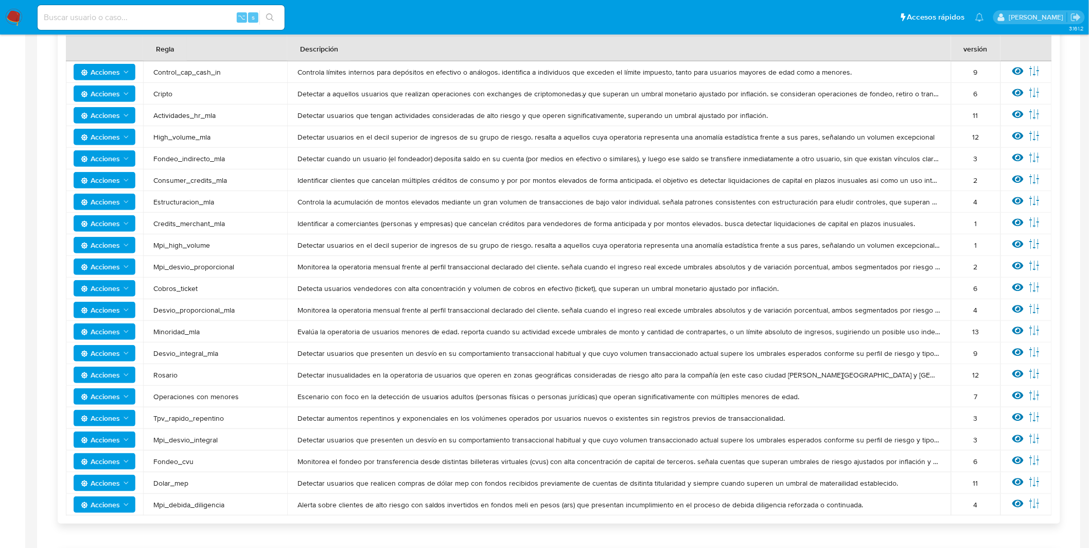
click at [1012, 456] on div "Ver regla Editar parámetros" at bounding box center [1026, 461] width 31 height 13
click at [1016, 458] on icon at bounding box center [1018, 461] width 11 height 8
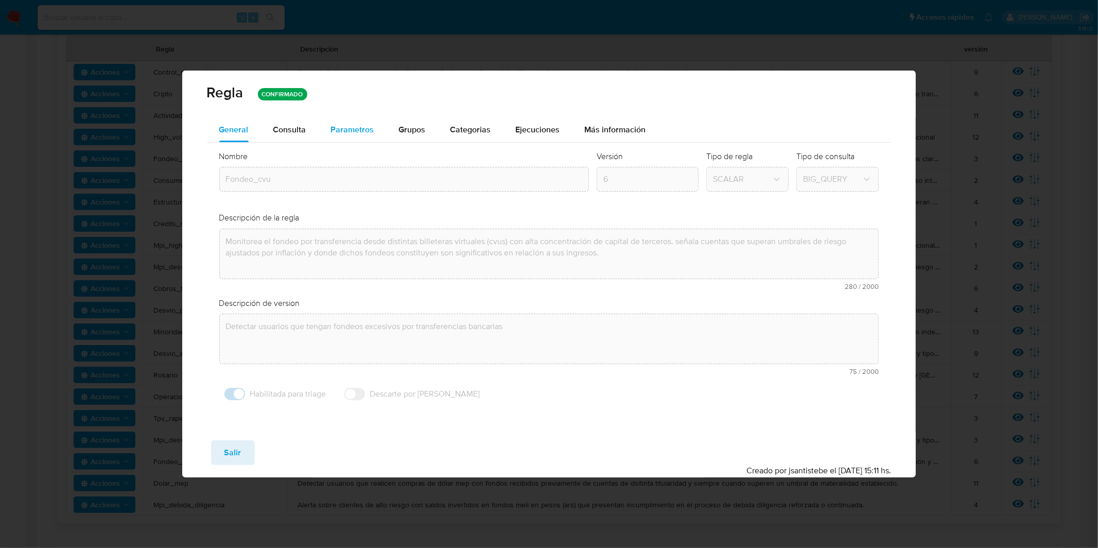
click at [354, 134] on span "Parametros" at bounding box center [352, 130] width 43 height 12
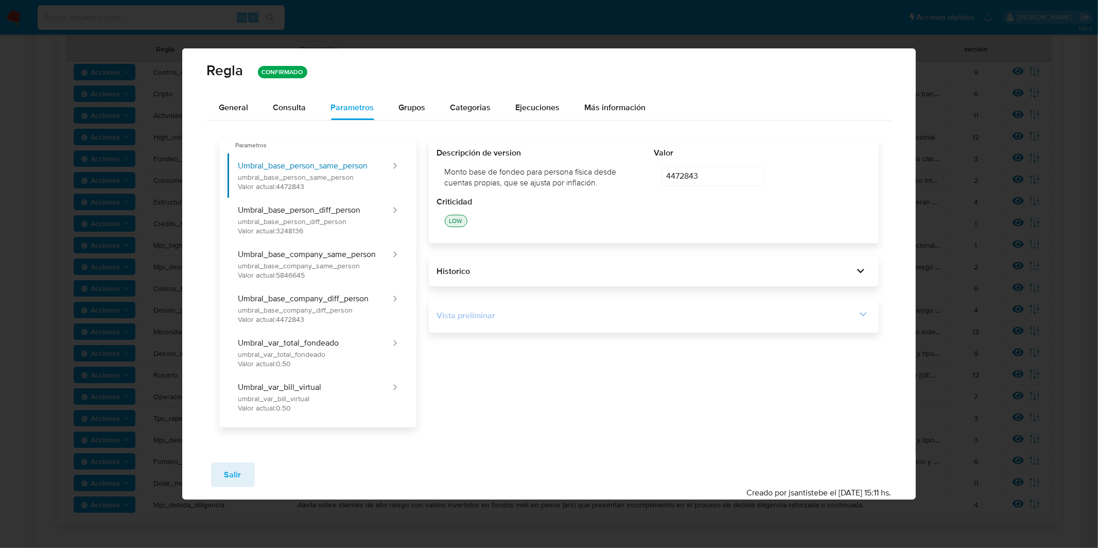
click at [523, 310] on div "Vista preliminar" at bounding box center [647, 315] width 420 height 11
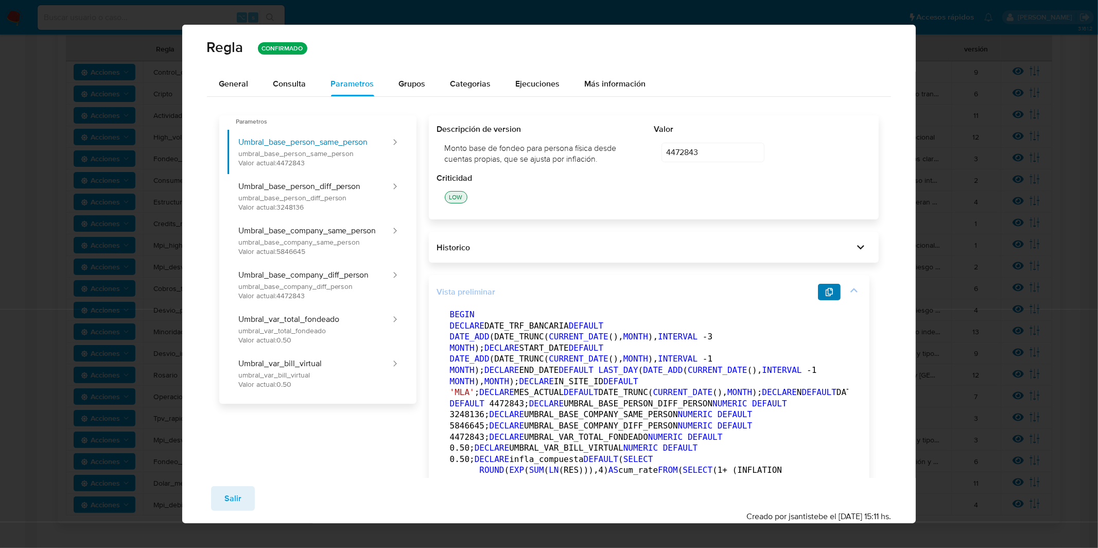
click at [830, 293] on icon "button" at bounding box center [829, 292] width 8 height 8
click at [235, 84] on span "General" at bounding box center [233, 84] width 29 height 12
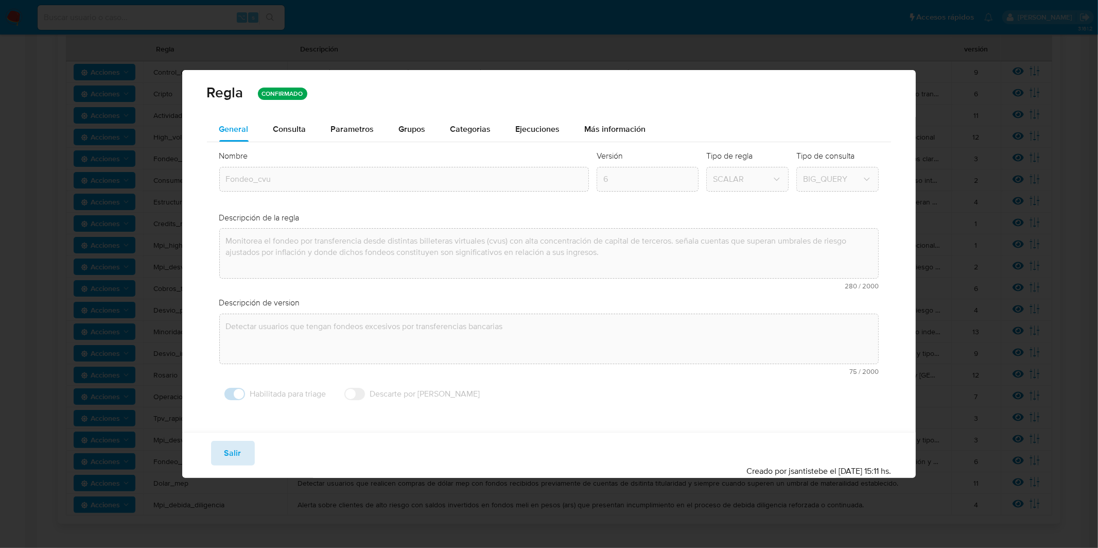
click at [240, 450] on button "Salir" at bounding box center [233, 453] width 44 height 25
type input "1"
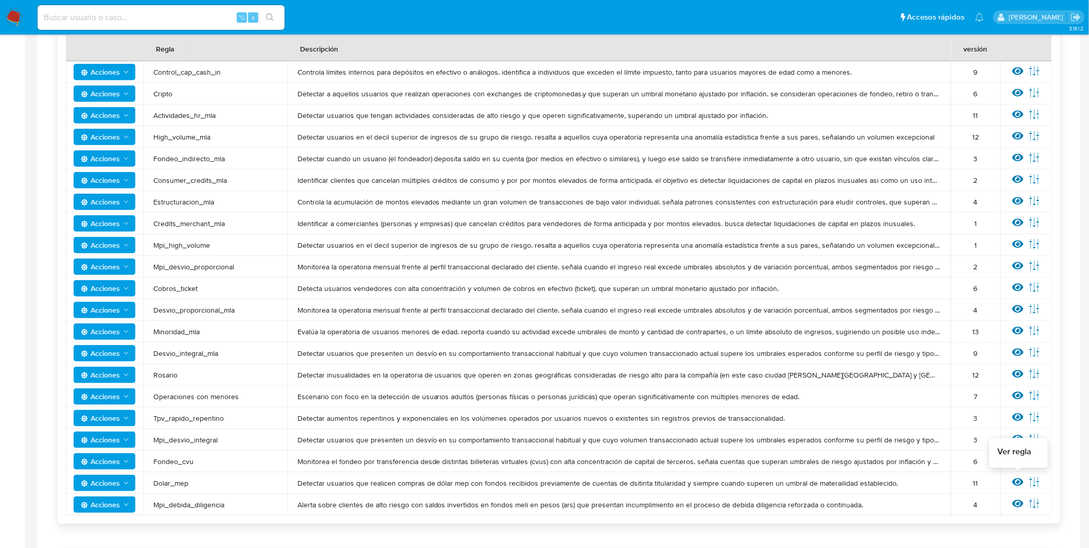
click at [1018, 480] on icon at bounding box center [1018, 481] width 11 height 11
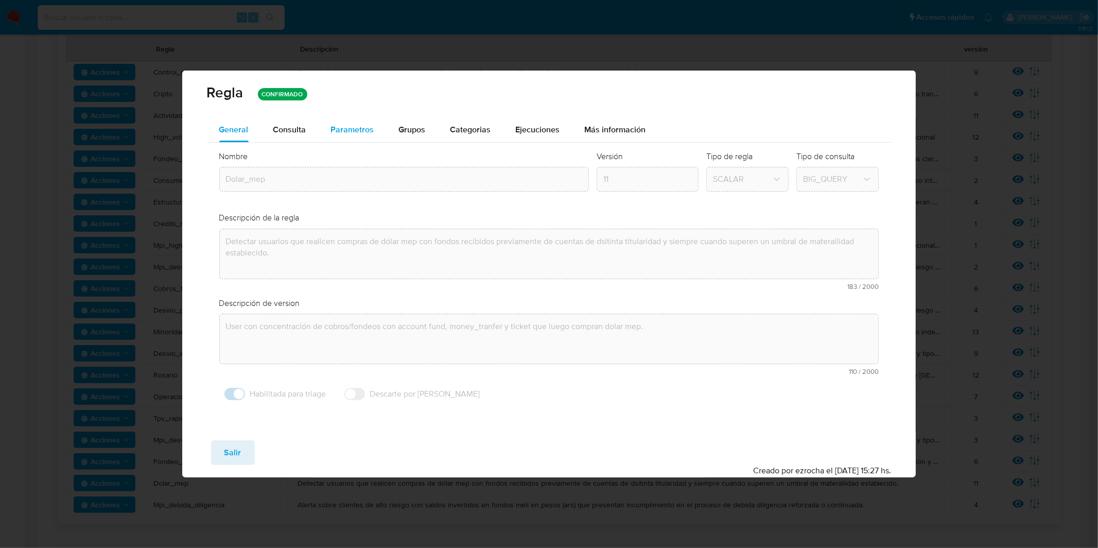
click at [349, 129] on span "Parametros" at bounding box center [352, 130] width 43 height 12
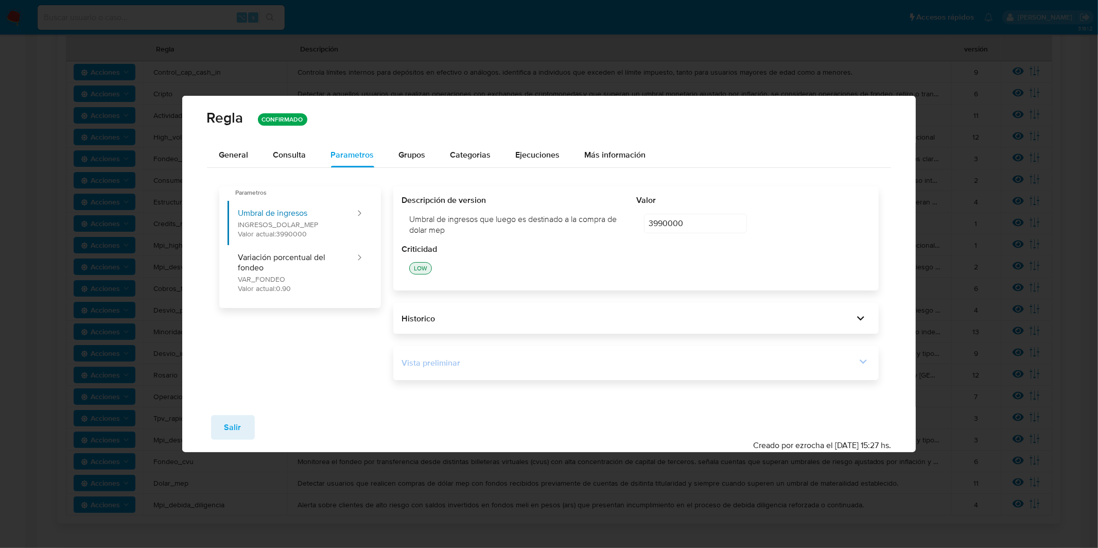
click at [547, 355] on div "Vista preliminar" at bounding box center [636, 363] width 469 height 18
click at [867, 363] on icon at bounding box center [863, 361] width 14 height 14
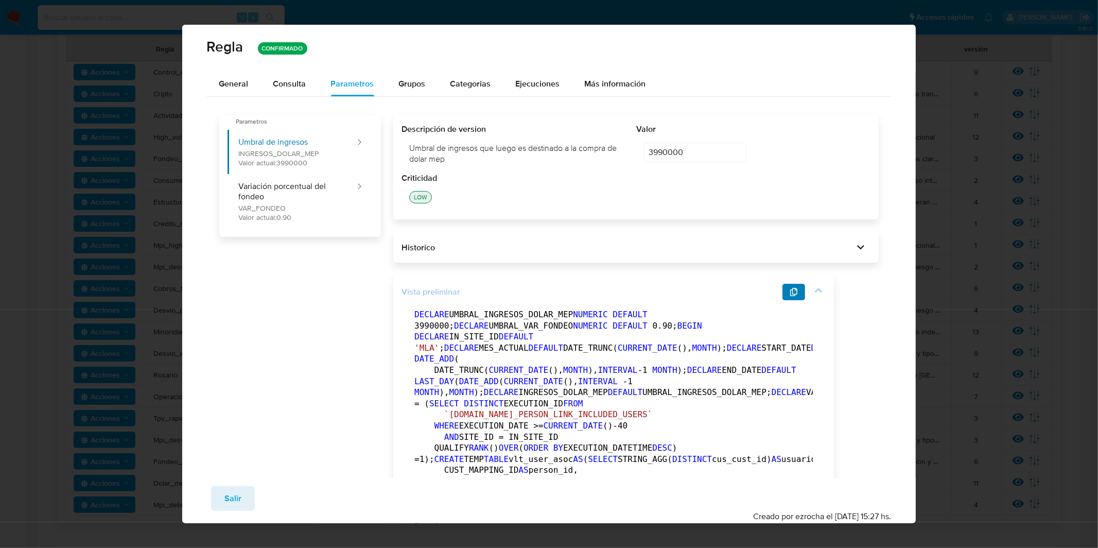
click at [795, 291] on icon "button" at bounding box center [794, 292] width 8 height 8
click at [231, 82] on span "General" at bounding box center [233, 84] width 29 height 12
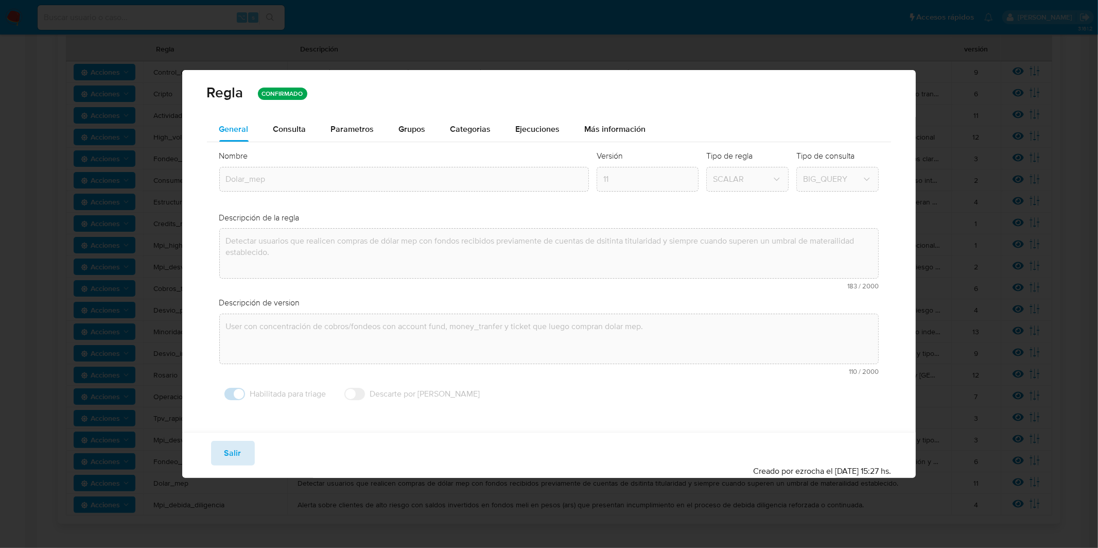
click at [244, 458] on button "Salir" at bounding box center [233, 453] width 44 height 25
type input "1"
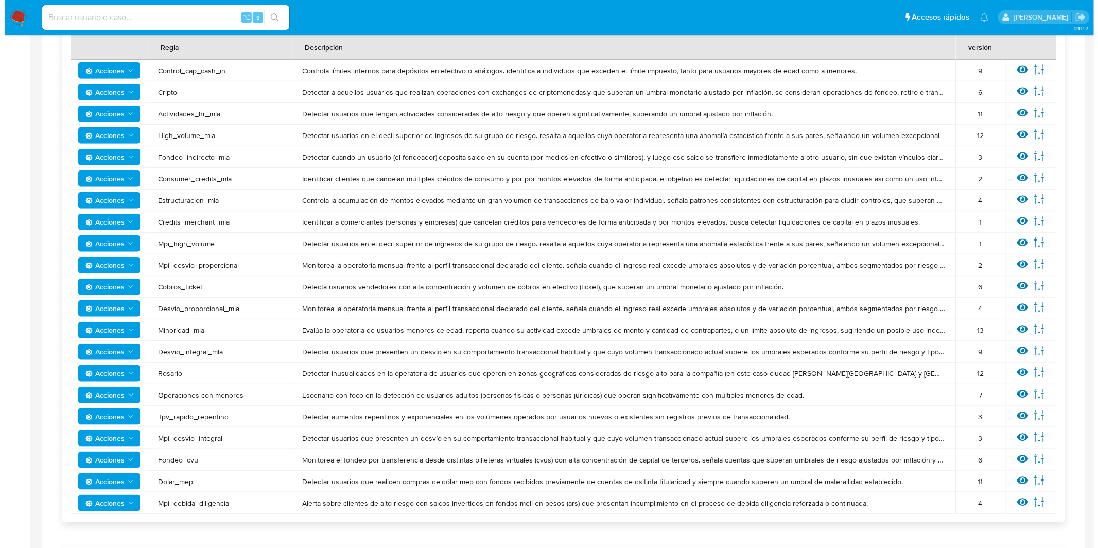
scroll to position [209, 0]
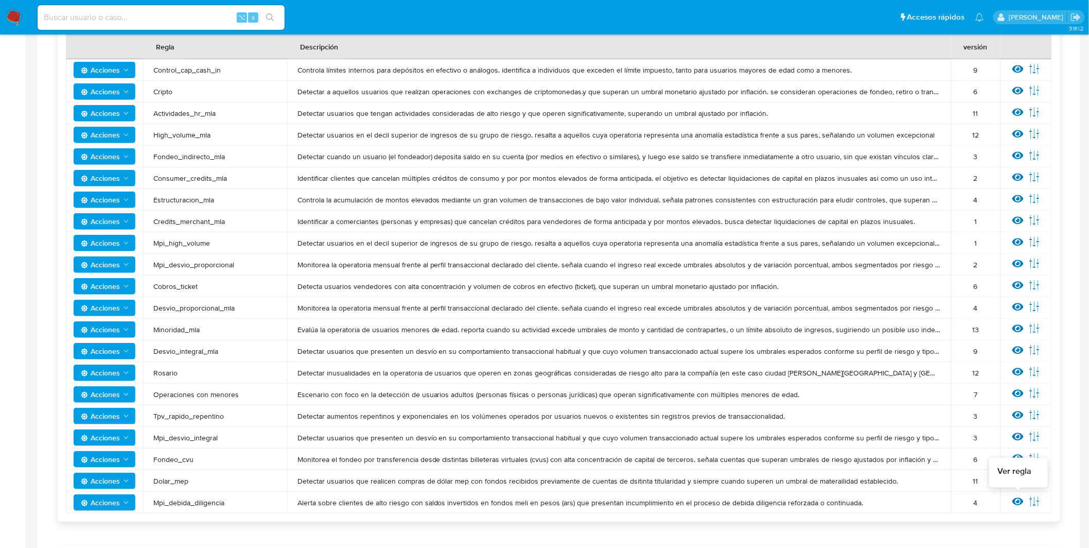
click at [1016, 502] on icon at bounding box center [1018, 502] width 11 height 8
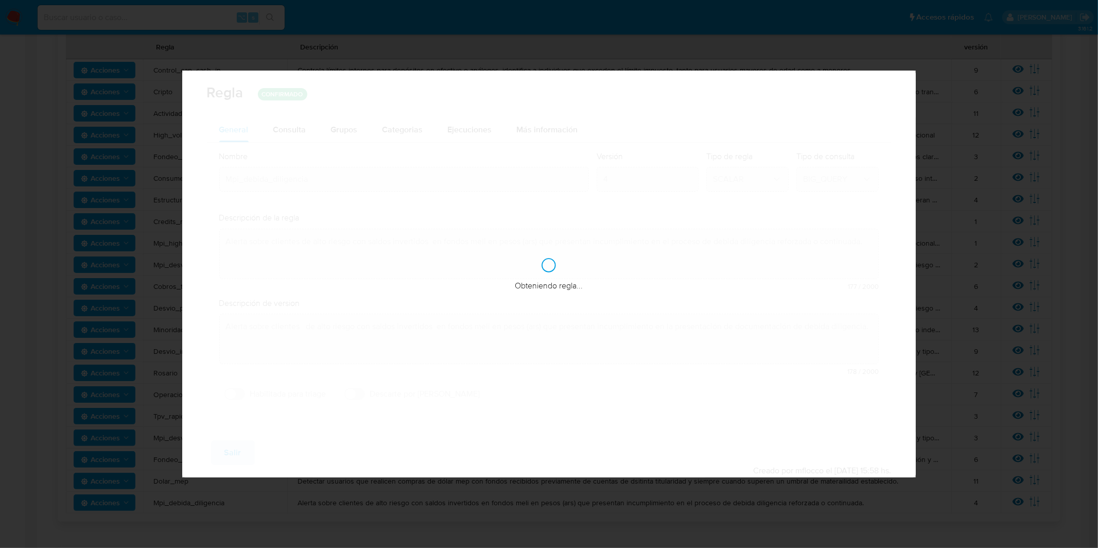
checkbox input "false"
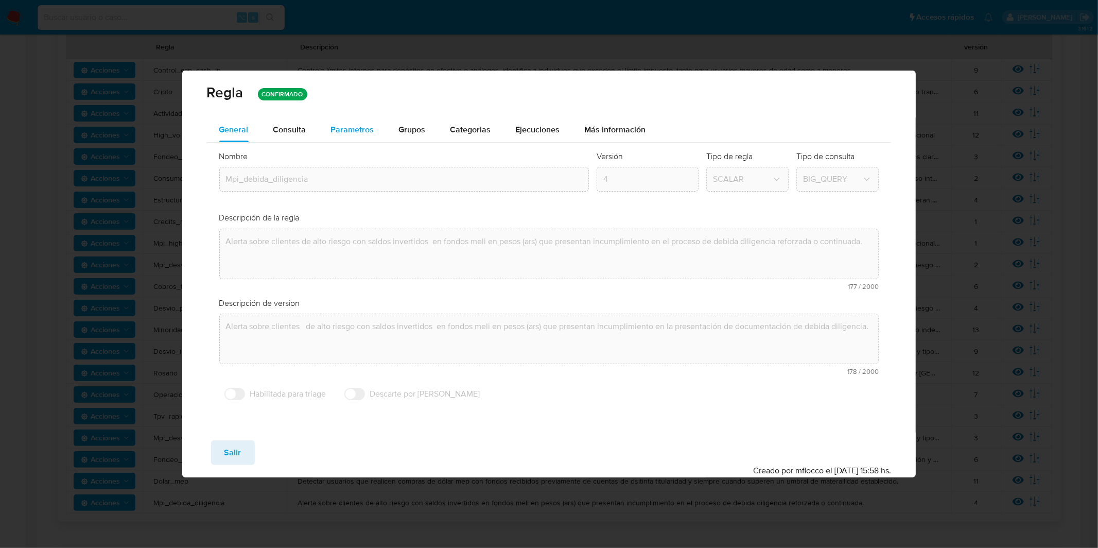
click at [366, 132] on span "Parametros" at bounding box center [352, 130] width 43 height 12
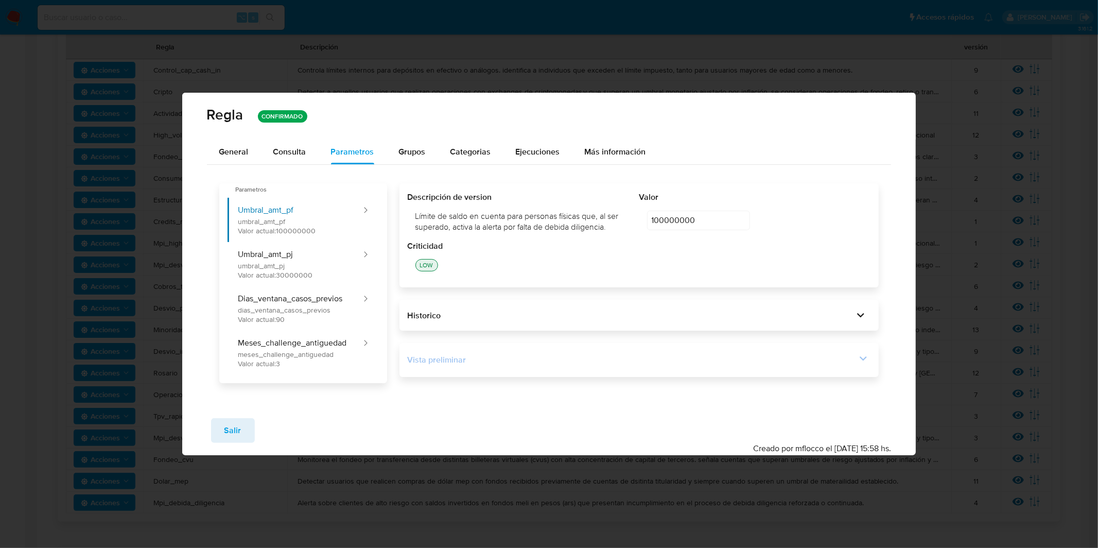
click at [446, 354] on div "Vista preliminar" at bounding box center [632, 359] width 449 height 11
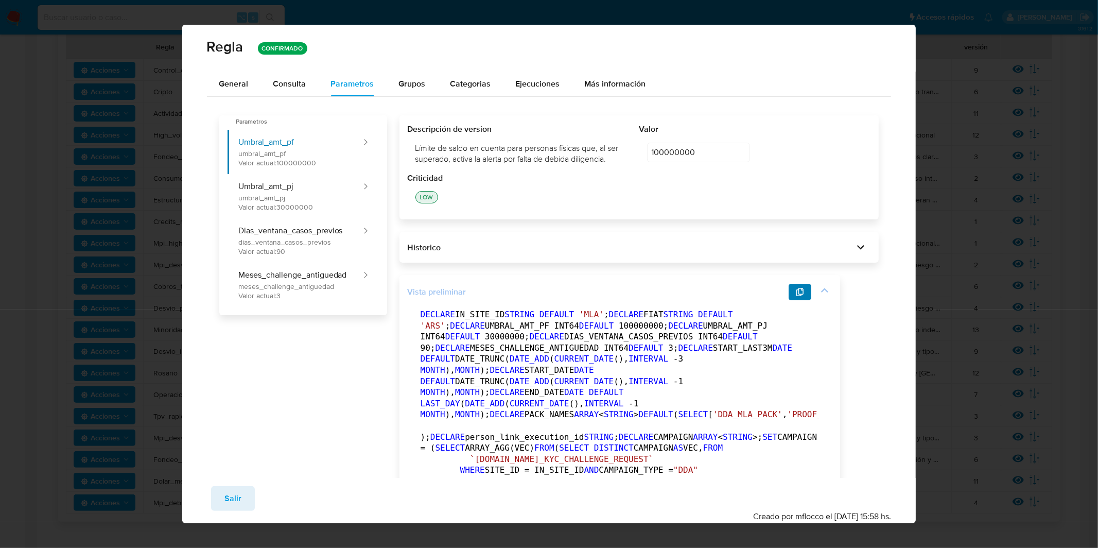
click at [796, 288] on button "button" at bounding box center [800, 292] width 23 height 16
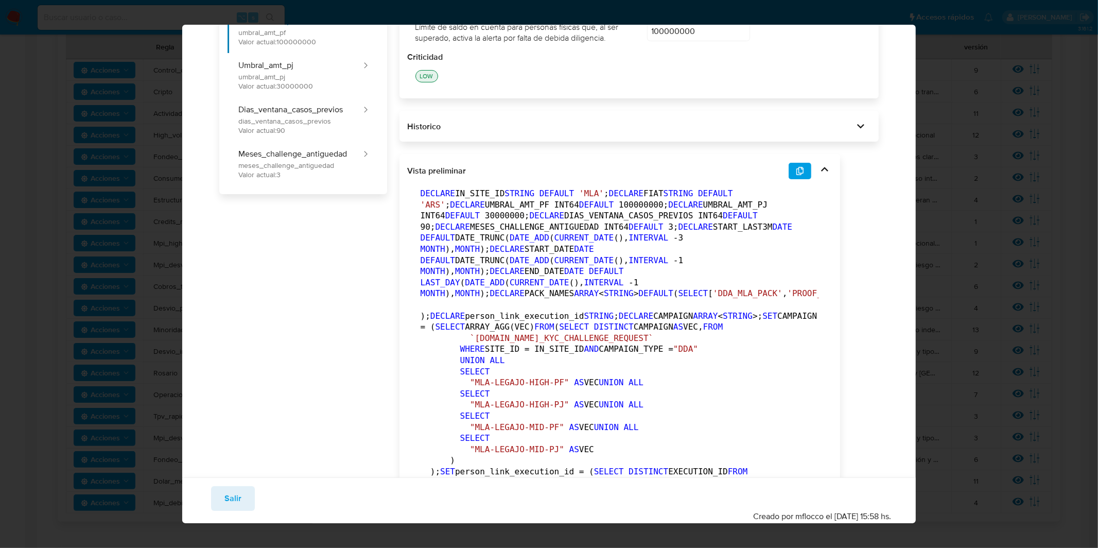
scroll to position [152, 0]
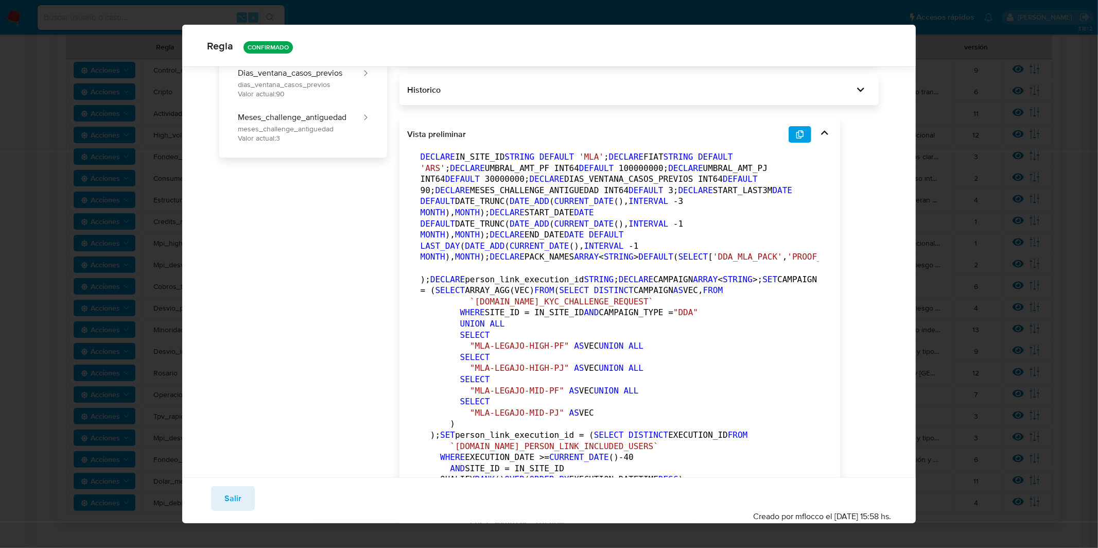
click at [66, 213] on div "[PERSON_NAME] CONFIRMADO General Consulta Parametros Evidencias Grupos Categori…" at bounding box center [549, 274] width 1098 height 548
click at [233, 499] on span "Salir" at bounding box center [232, 498] width 17 height 23
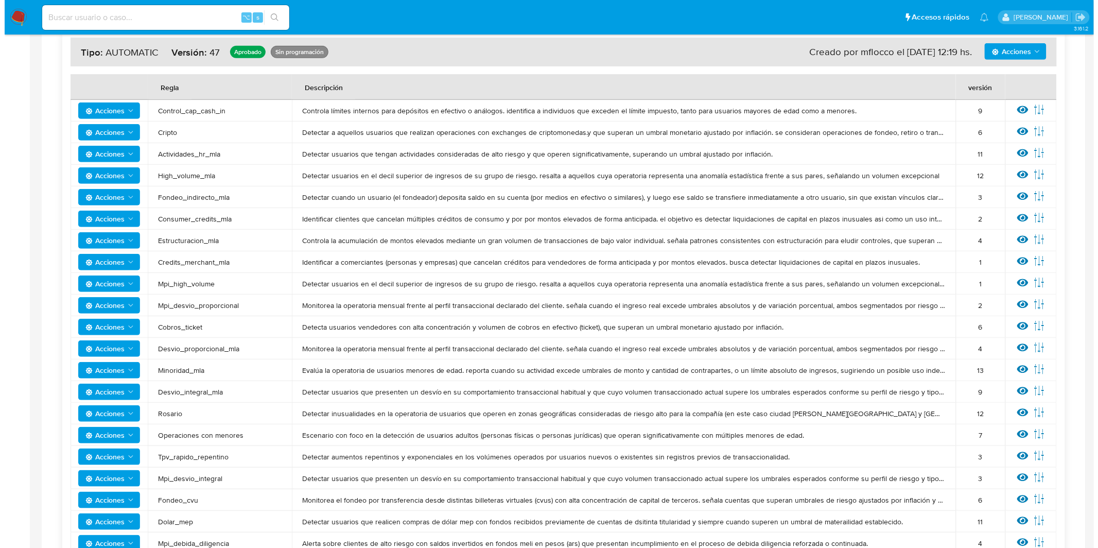
scroll to position [167, 0]
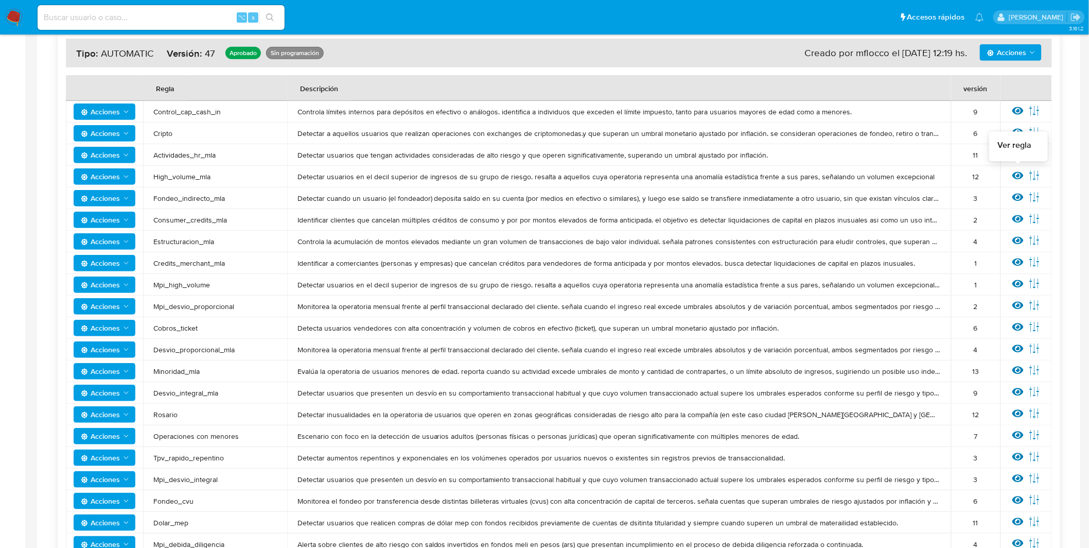
click at [1017, 172] on icon at bounding box center [1018, 176] width 11 height 8
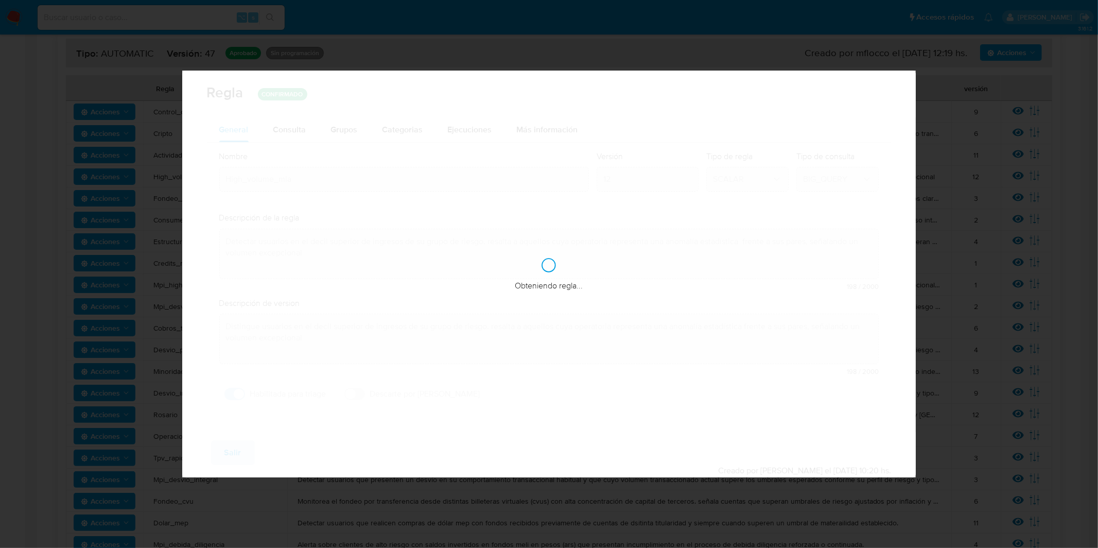
checkbox input "true"
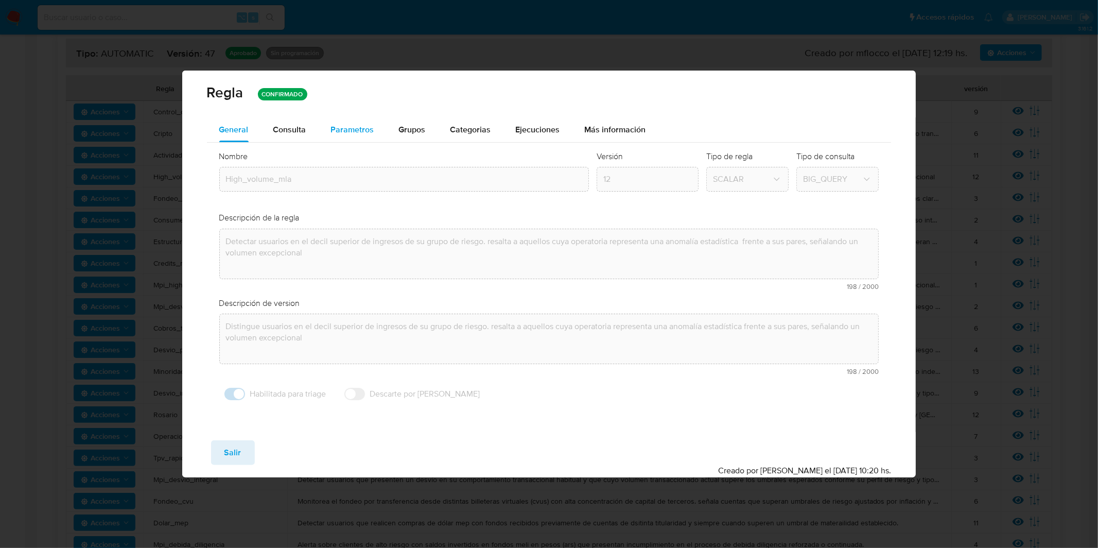
click at [359, 132] on span "Parametros" at bounding box center [352, 130] width 43 height 12
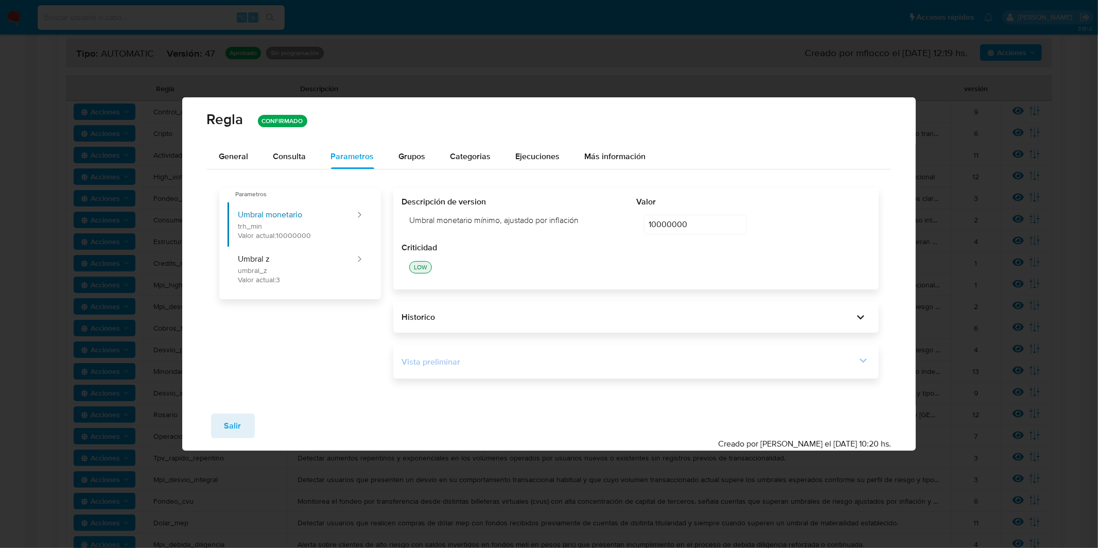
click at [588, 358] on div "Vista preliminar" at bounding box center [629, 361] width 455 height 11
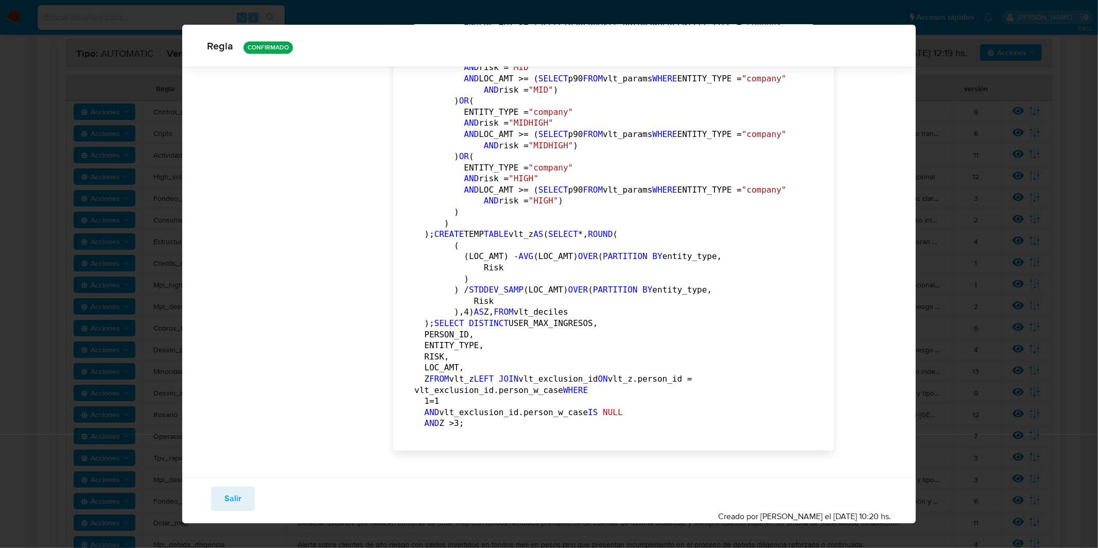
scroll to position [2068, 0]
drag, startPoint x: 526, startPoint y: 341, endPoint x: 540, endPoint y: 342, distance: 13.9
